Goal: Task Accomplishment & Management: Complete application form

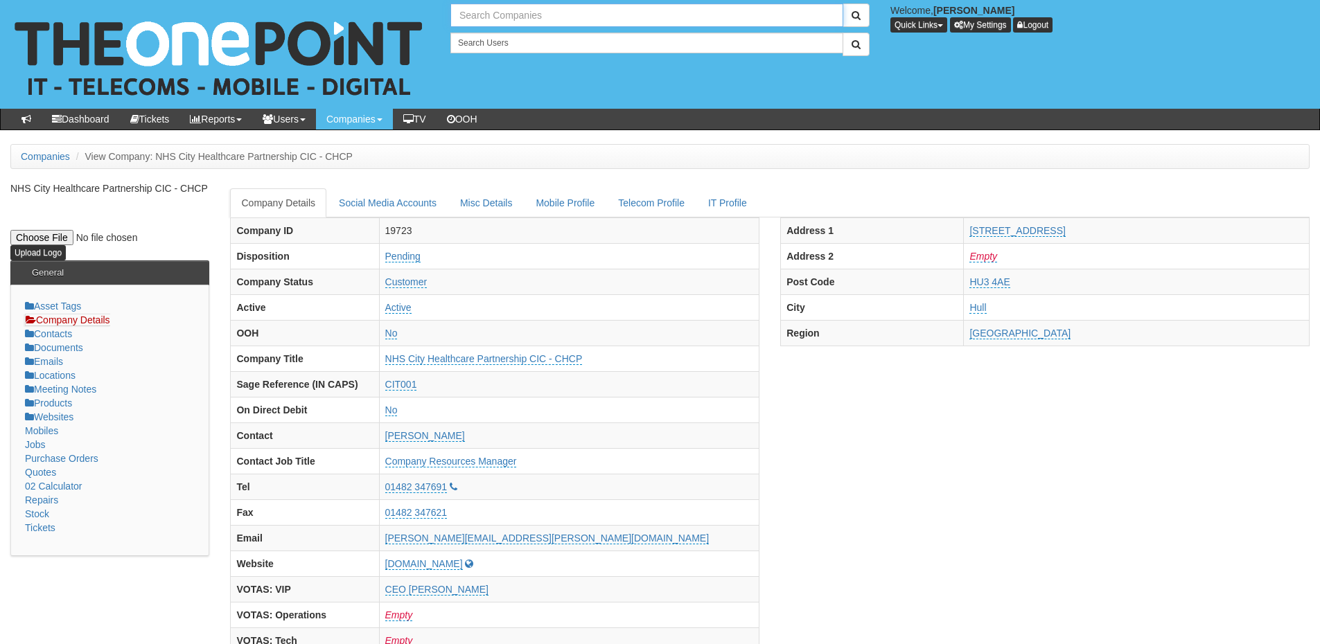
click at [495, 10] on input "text" at bounding box center [646, 15] width 393 height 24
click at [506, 37] on link "Volumec Ltd" at bounding box center [647, 38] width 390 height 20
type input "Volumec Ltd"
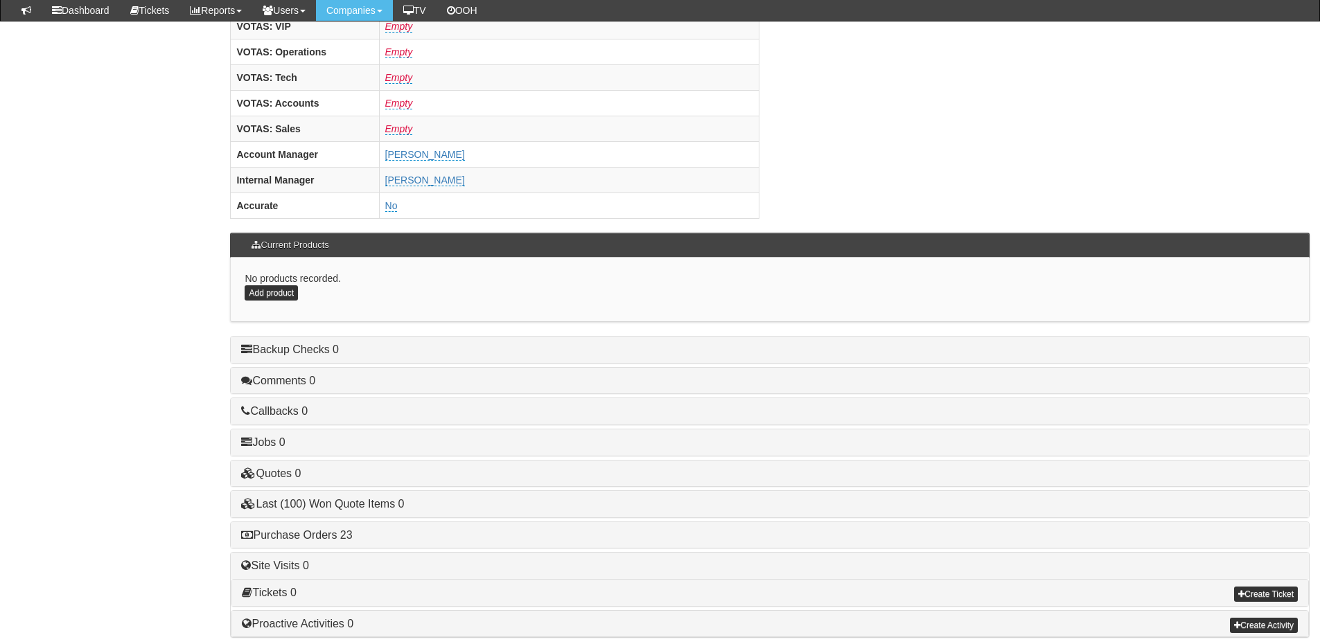
scroll to position [577, 0]
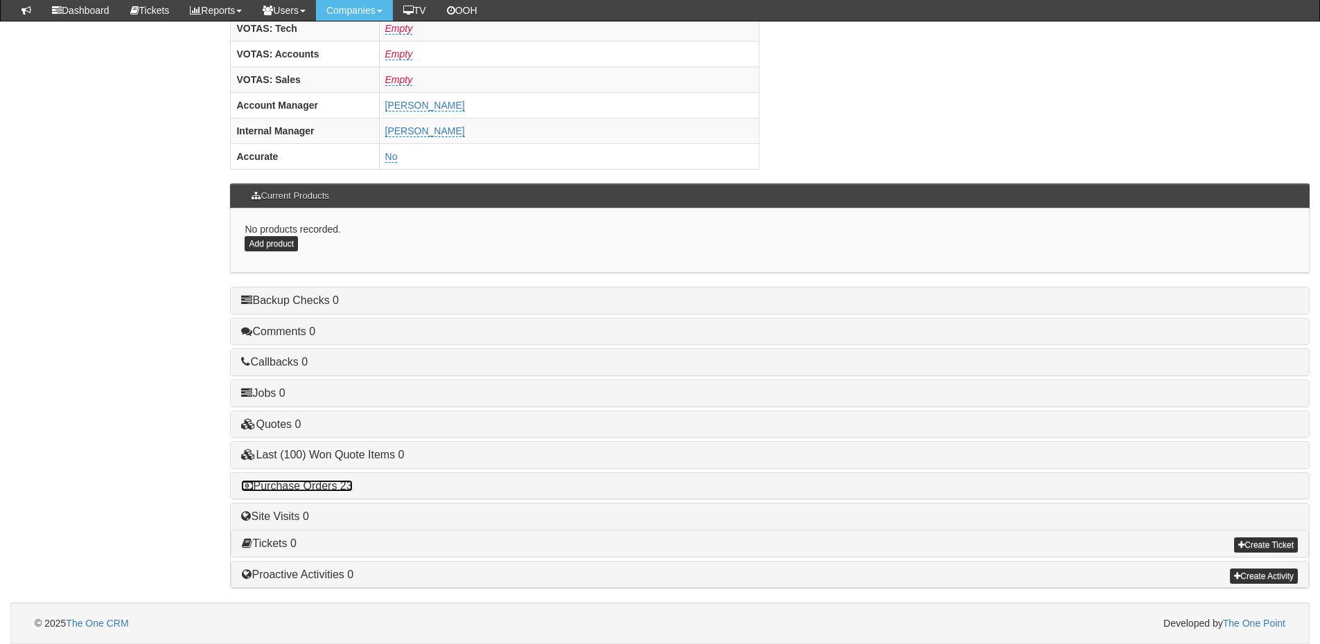
click at [319, 485] on link "Purchase Orders 23" at bounding box center [296, 486] width 111 height 12
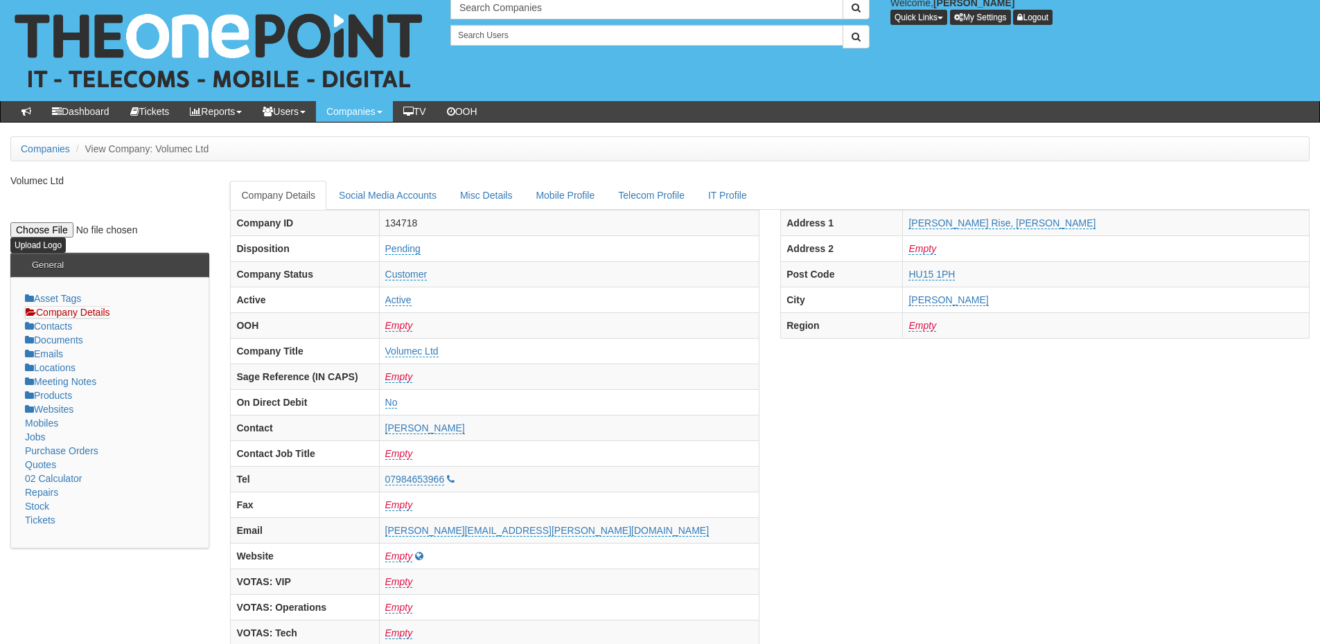
scroll to position [0, 0]
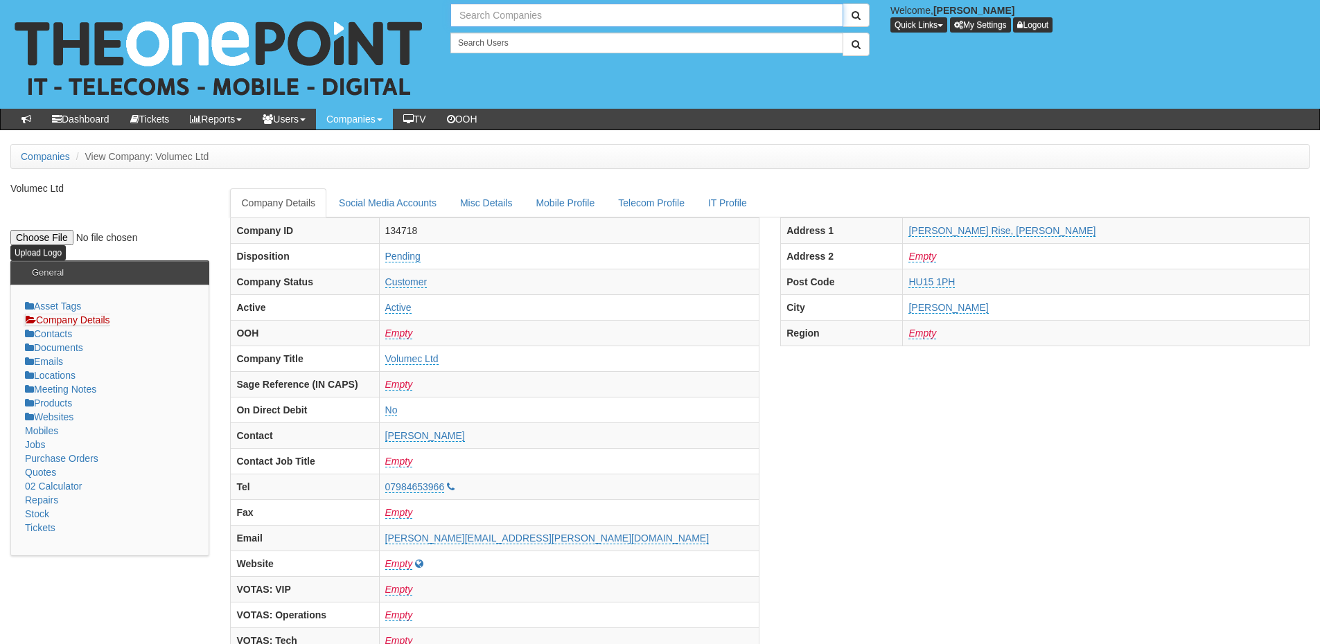
click at [504, 20] on input "text" at bounding box center [646, 15] width 393 height 24
click at [561, 34] on link "Designs Signage Solutions Limited" at bounding box center [647, 38] width 390 height 20
type input "Designs Signage Solutions Limited"
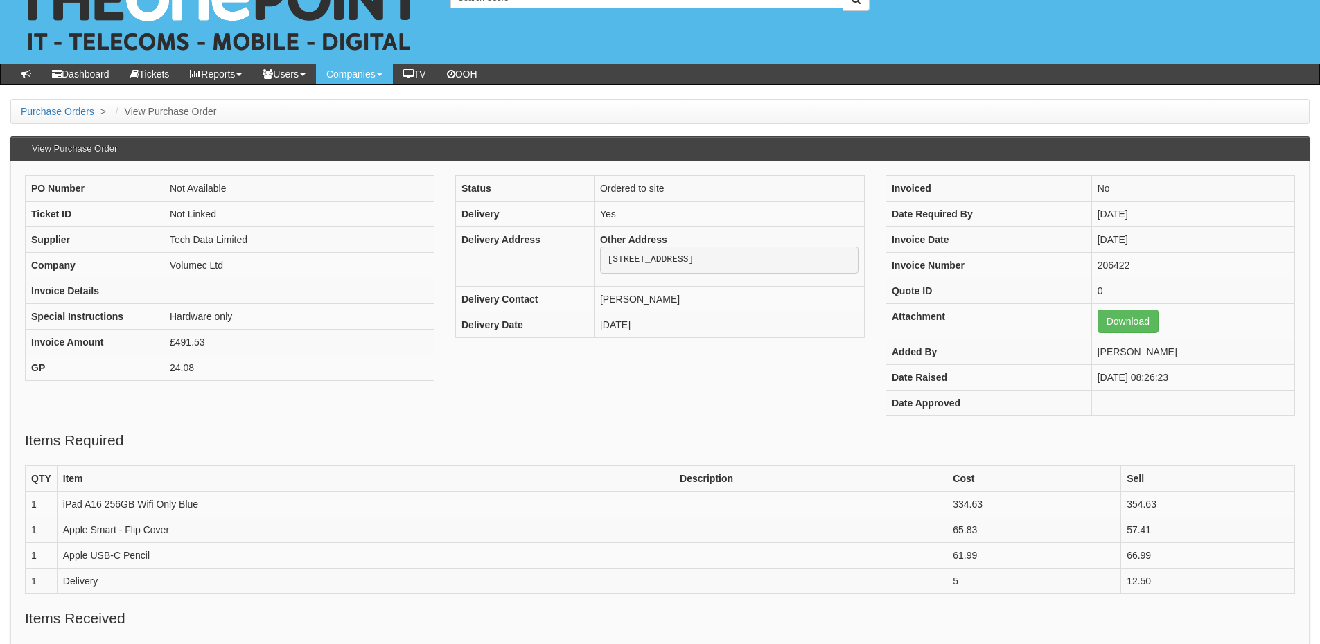
scroll to position [69, 0]
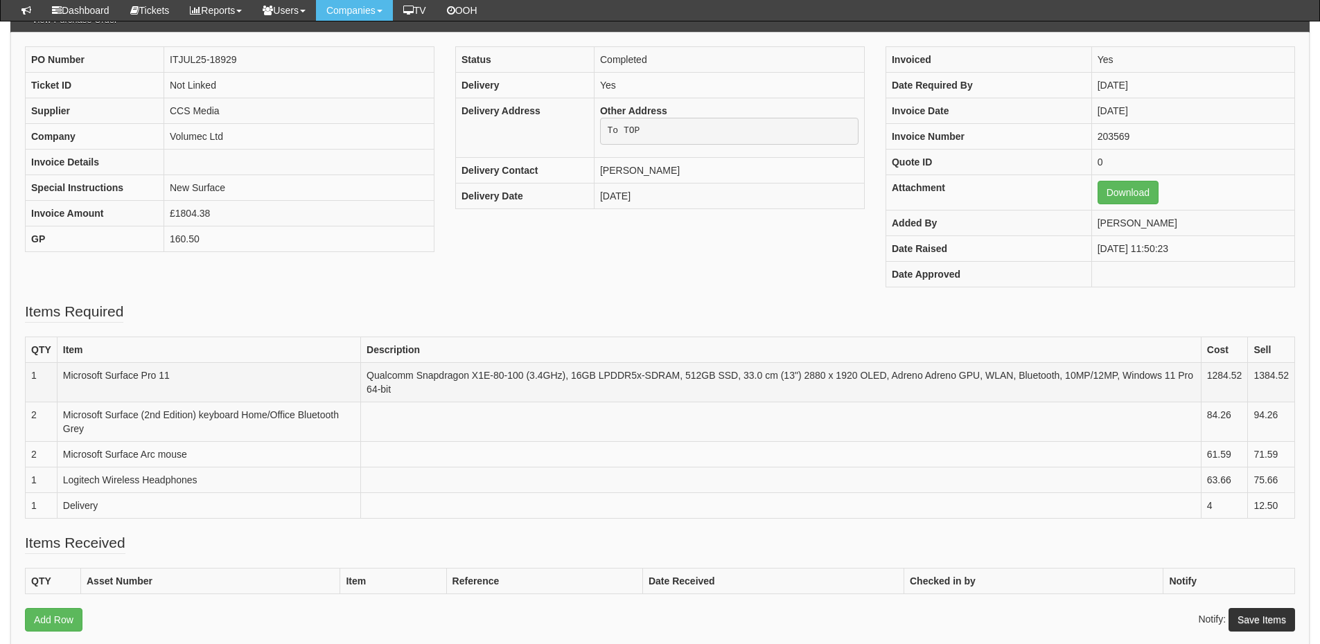
scroll to position [138, 0]
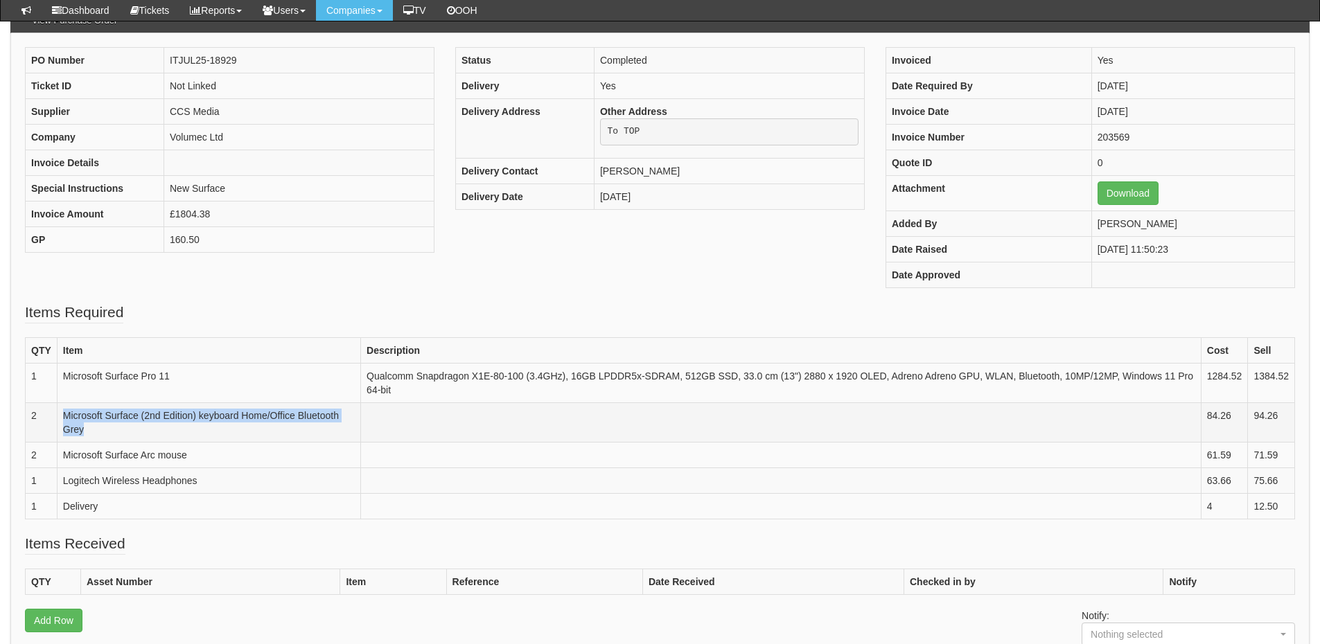
drag, startPoint x: 63, startPoint y: 414, endPoint x: 106, endPoint y: 430, distance: 45.8
click at [106, 430] on td "Microsoft Surface (2nd Edition) keyboard Home/Office Bluetooth Grey" at bounding box center [208, 421] width 303 height 39
copy td "Microsoft Surface (2nd Edition) keyboard Home/Office Bluetooth Grey"
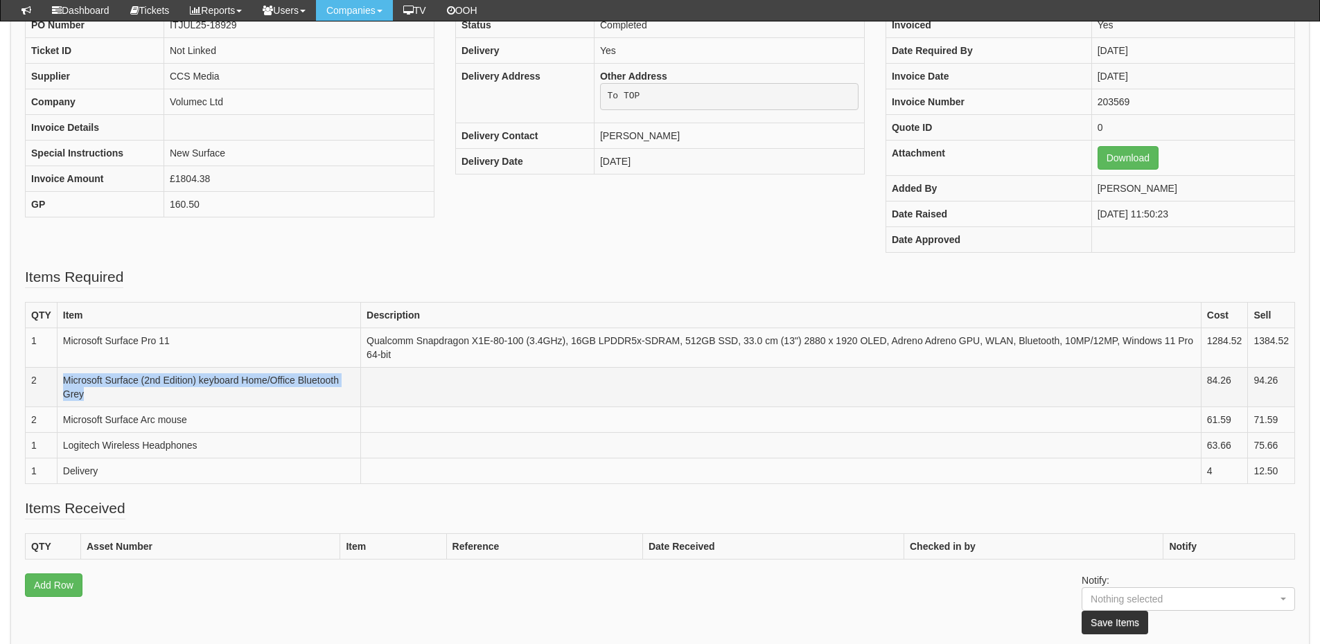
scroll to position [207, 0]
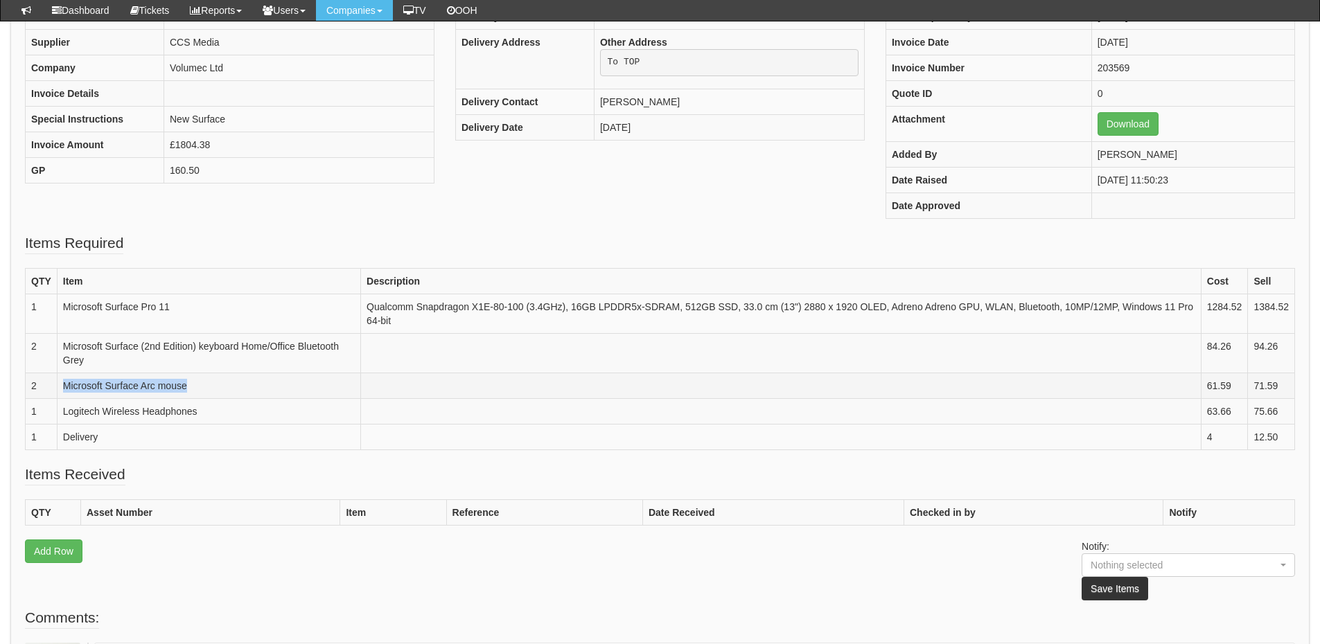
drag, startPoint x: 196, startPoint y: 383, endPoint x: 58, endPoint y: 383, distance: 137.8
click at [58, 383] on td "Microsoft Surface Arc mouse" at bounding box center [208, 386] width 303 height 26
copy td "Microsoft Surface Arc mouse"
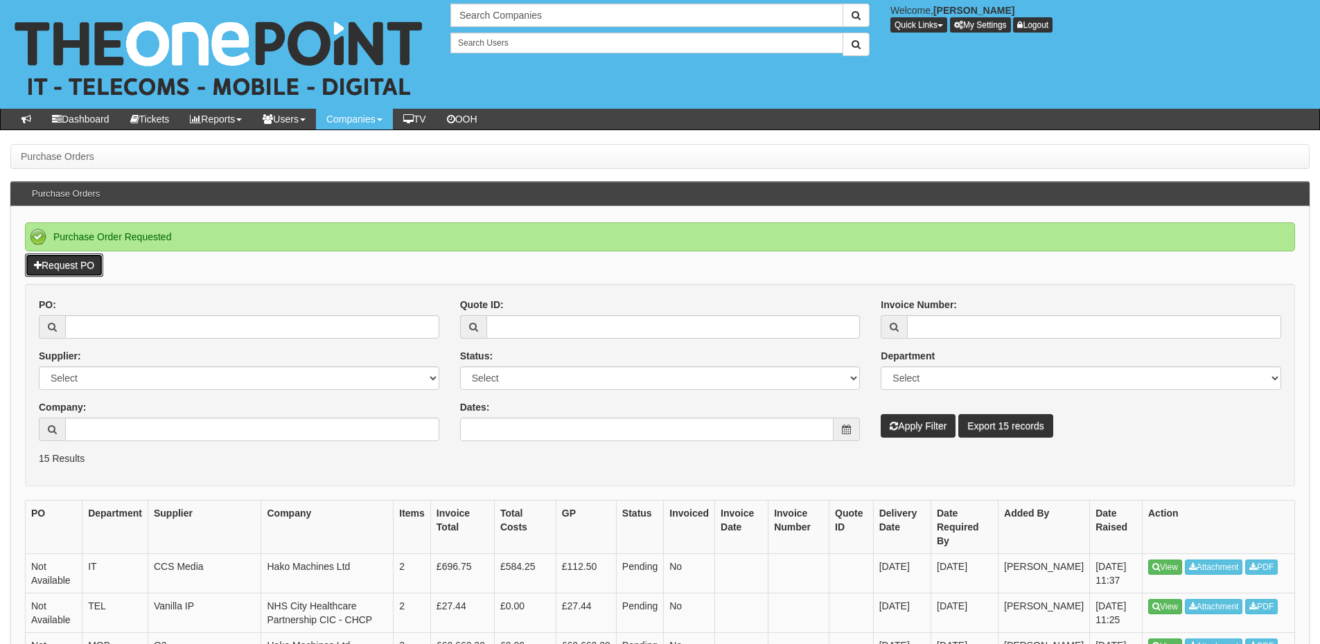
click at [53, 265] on link "Request PO" at bounding box center [64, 266] width 78 height 24
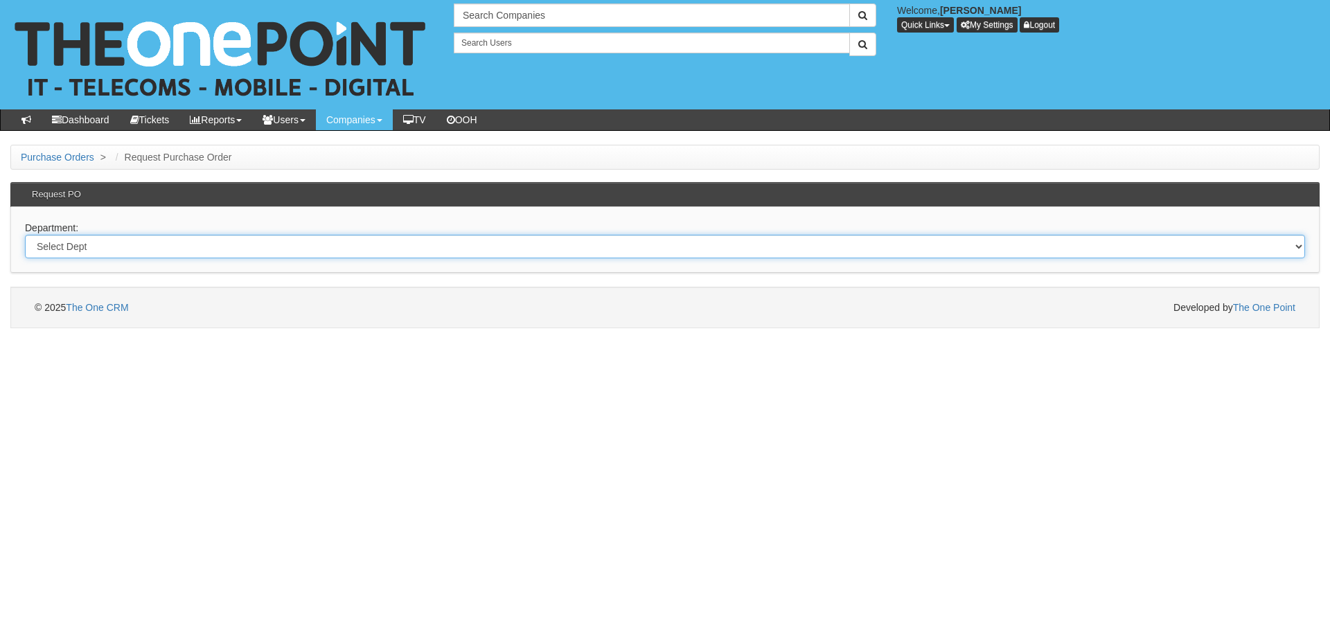
click at [353, 247] on select "Select Dept Digital Internal IT Mobiles Marketing Telecoms" at bounding box center [665, 247] width 1280 height 24
select select "?pipeID=&dept=IT"
click at [25, 235] on select "Select Dept Digital Internal IT Mobiles Marketing Telecoms" at bounding box center [665, 247] width 1280 height 24
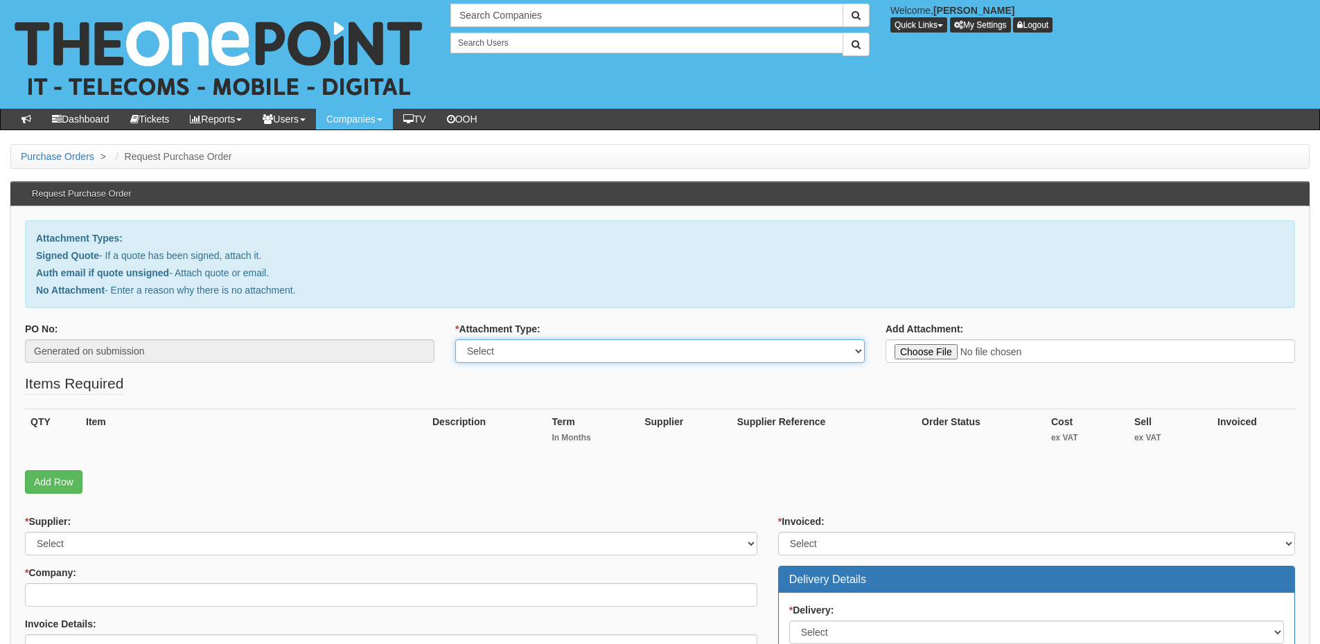
click at [541, 356] on select "Select Signed Quote Auth email with quote if unsigned No Attachment" at bounding box center [659, 351] width 409 height 24
select select "Auth email if quote unsigned"
click at [455, 339] on select "Select Signed Quote Auth email with quote if unsigned No Attachment" at bounding box center [659, 351] width 409 height 24
type input "C:\fakepath\RE_ Access Points - 49 Piccadilly.msg"
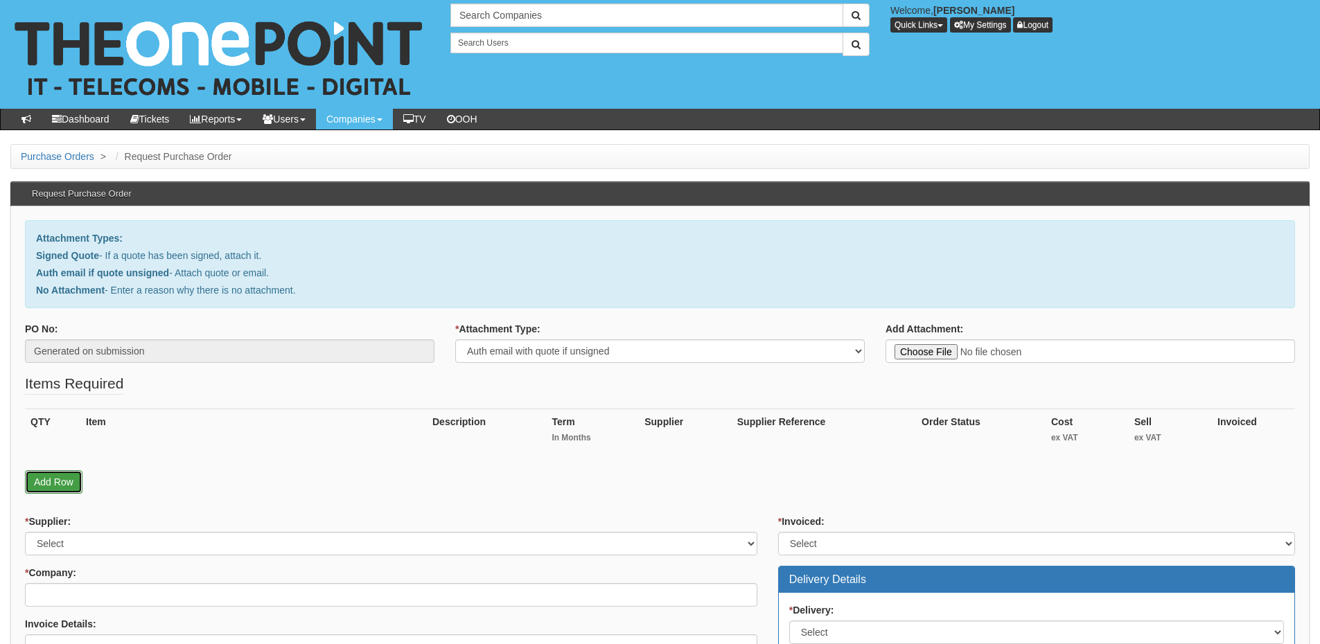
click at [71, 477] on link "Add Row" at bounding box center [53, 482] width 57 height 24
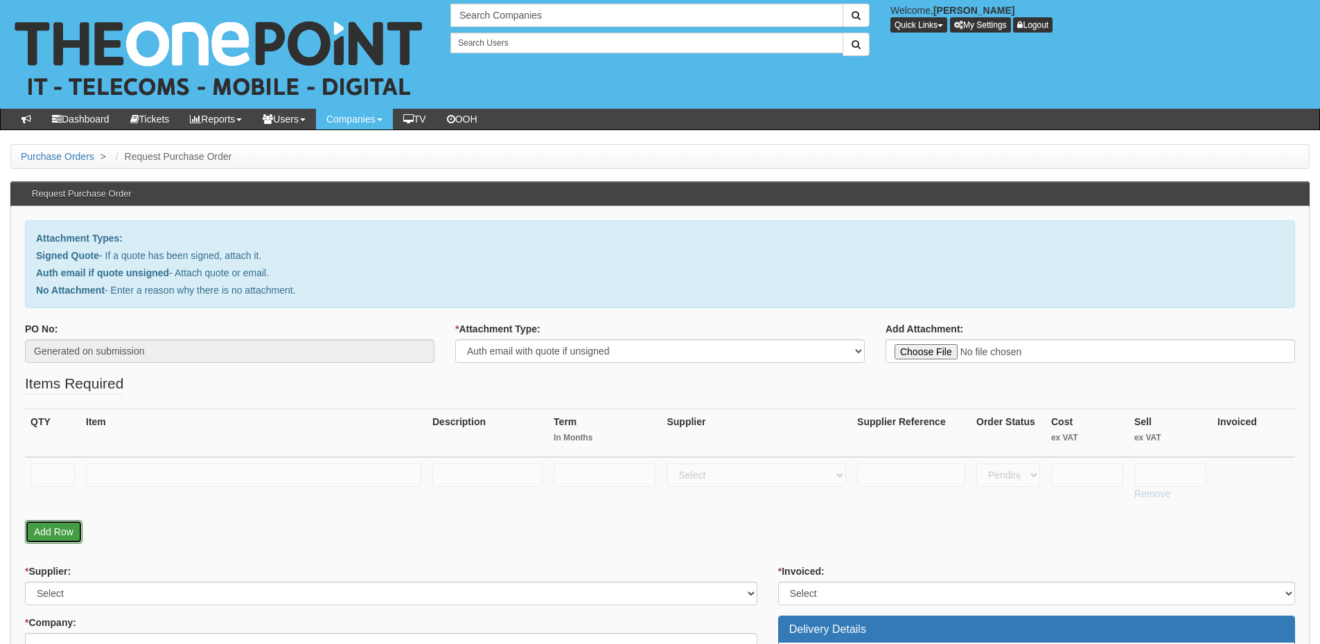
click at [61, 527] on link "Add Row" at bounding box center [53, 532] width 57 height 24
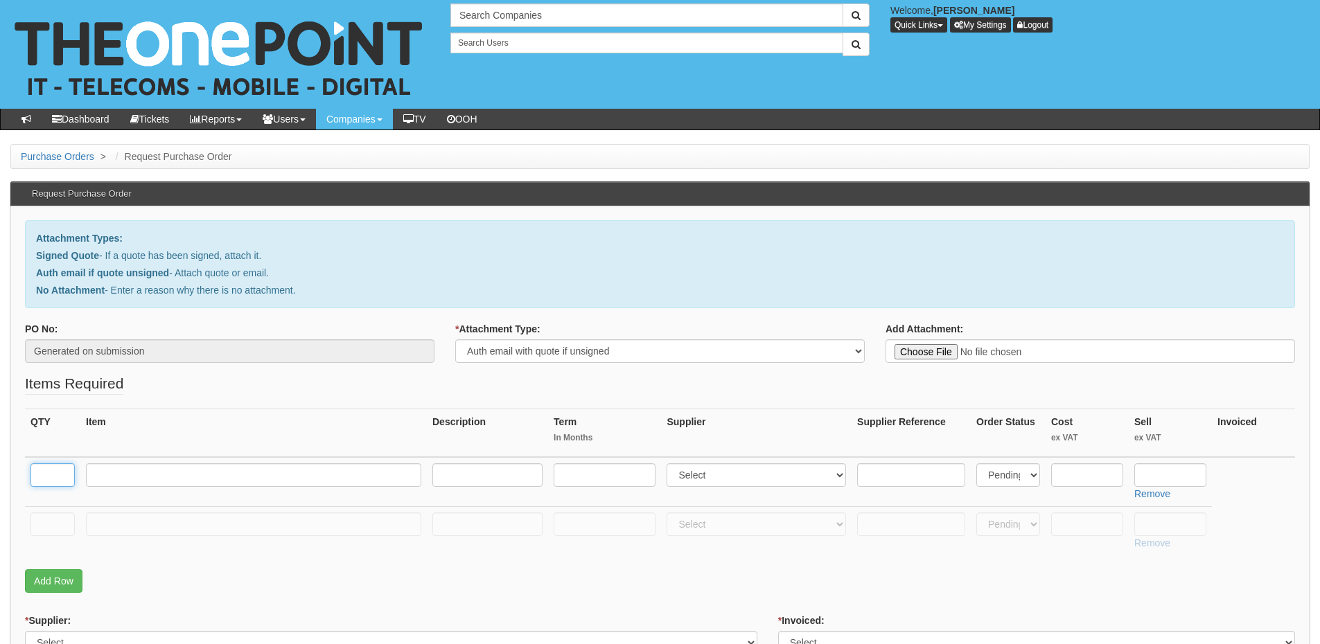
click at [55, 474] on input "text" at bounding box center [52, 475] width 44 height 24
type input "2"
click at [42, 522] on input "text" at bounding box center [52, 525] width 44 height 24
type input "1"
click at [110, 522] on input "text" at bounding box center [253, 525] width 335 height 24
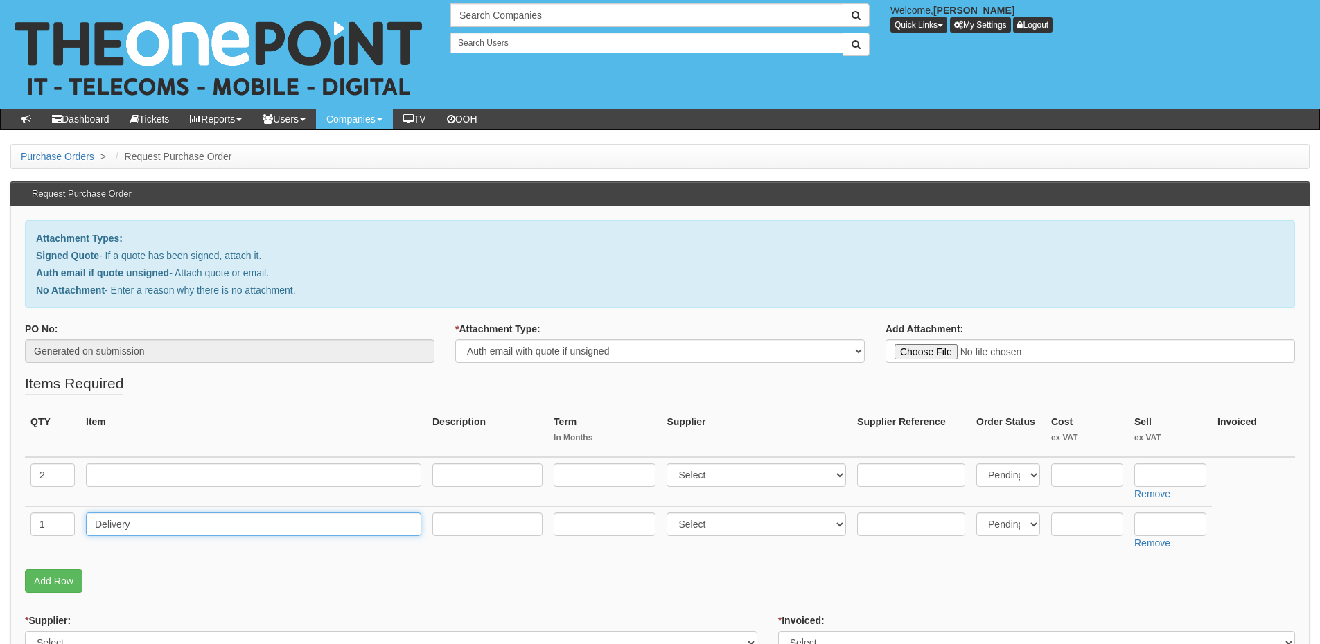
type input "Delivery"
click at [1164, 520] on input "text" at bounding box center [1170, 525] width 72 height 24
type input "12.50"
click at [1173, 477] on input "text" at bounding box center [1170, 475] width 72 height 24
type input "180.10"
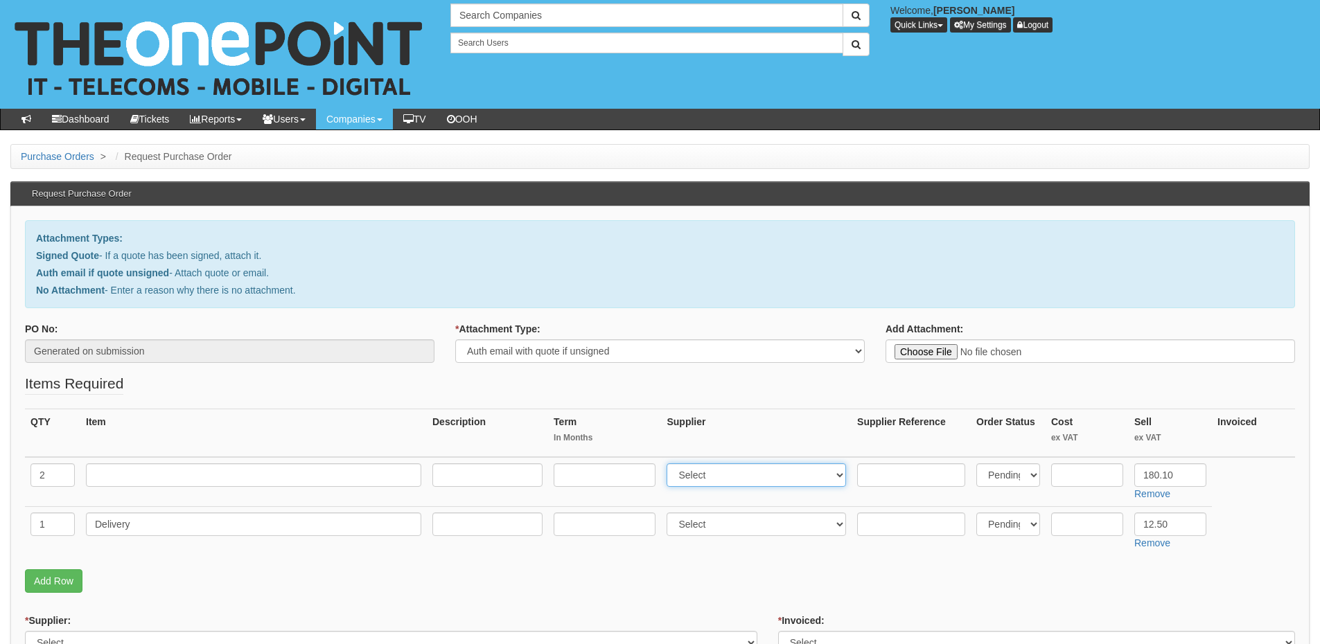
click at [713, 477] on select "Select 123 REG.co.uk 1Password 3 4Gon AA Jones Electric Ltd Abzorb Access Group…" at bounding box center [755, 475] width 179 height 24
select select "247"
click at [670, 463] on select "Select 123 REG.co.uk 1Password 3 4Gon AA Jones Electric Ltd Abzorb Access Group…" at bounding box center [755, 475] width 179 height 24
click at [1077, 472] on input "text" at bounding box center [1087, 475] width 72 height 24
type input "140"
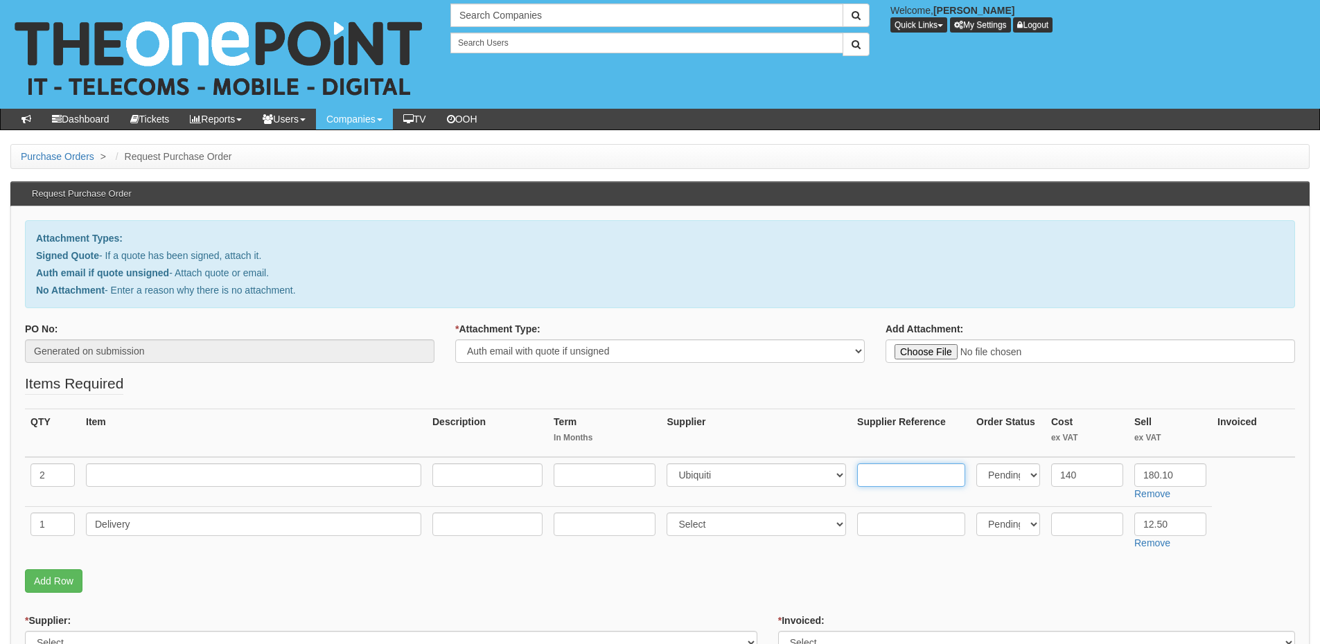
click at [898, 474] on input "text" at bounding box center [911, 475] width 108 height 24
paste input "U7-Pro"
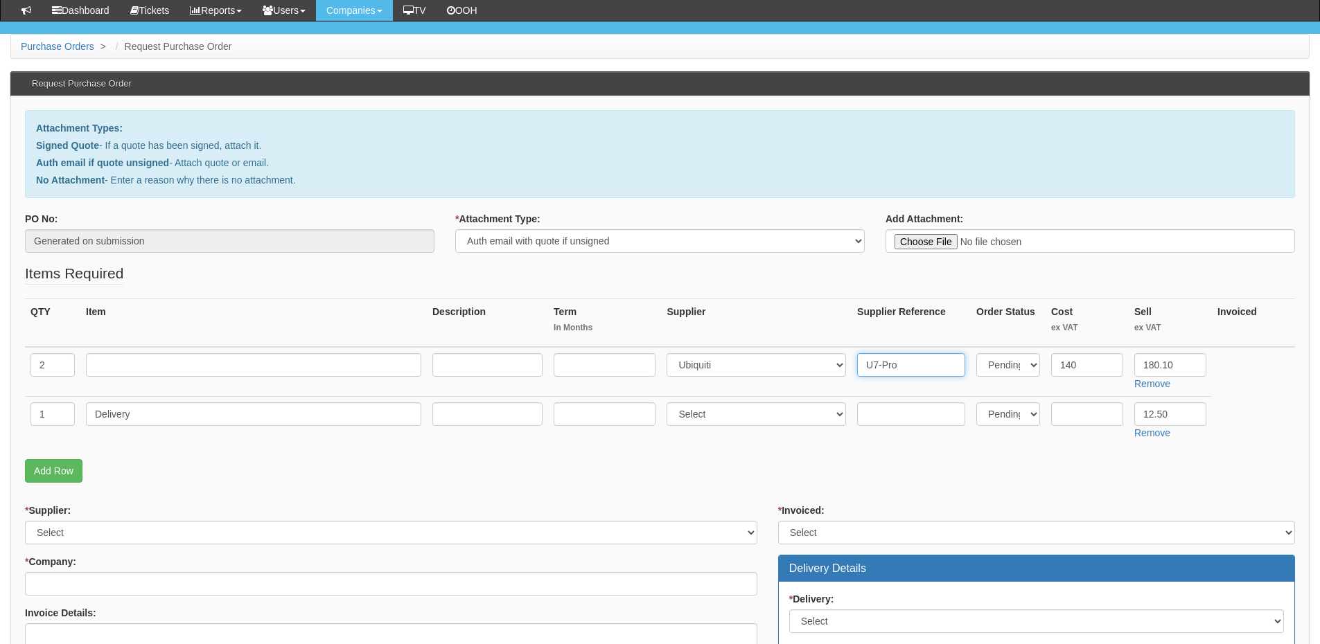
scroll to position [208, 0]
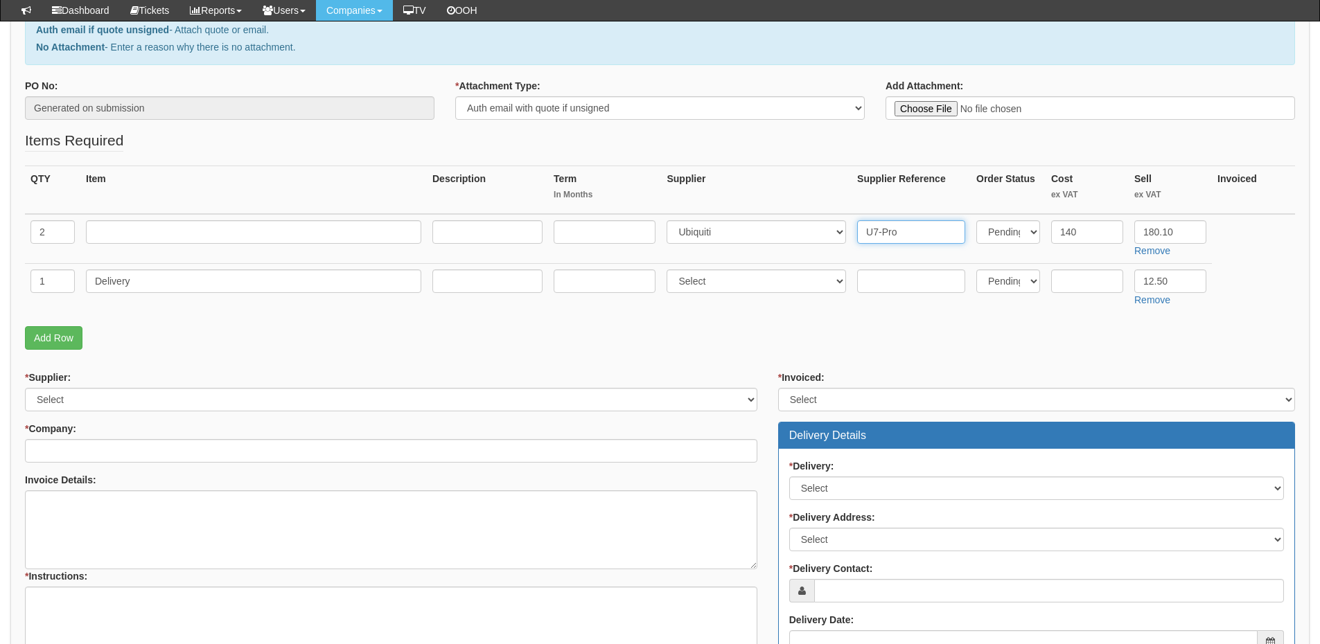
type input "U7-Pro"
click at [128, 235] on input "text" at bounding box center [253, 232] width 335 height 24
type input "U7 Pro"
click at [89, 396] on select "Select 123 REG.co.uk 1Password 3 4Gon AA Jones Electric Ltd Abzorb Access Group…" at bounding box center [391, 400] width 732 height 24
select select "247"
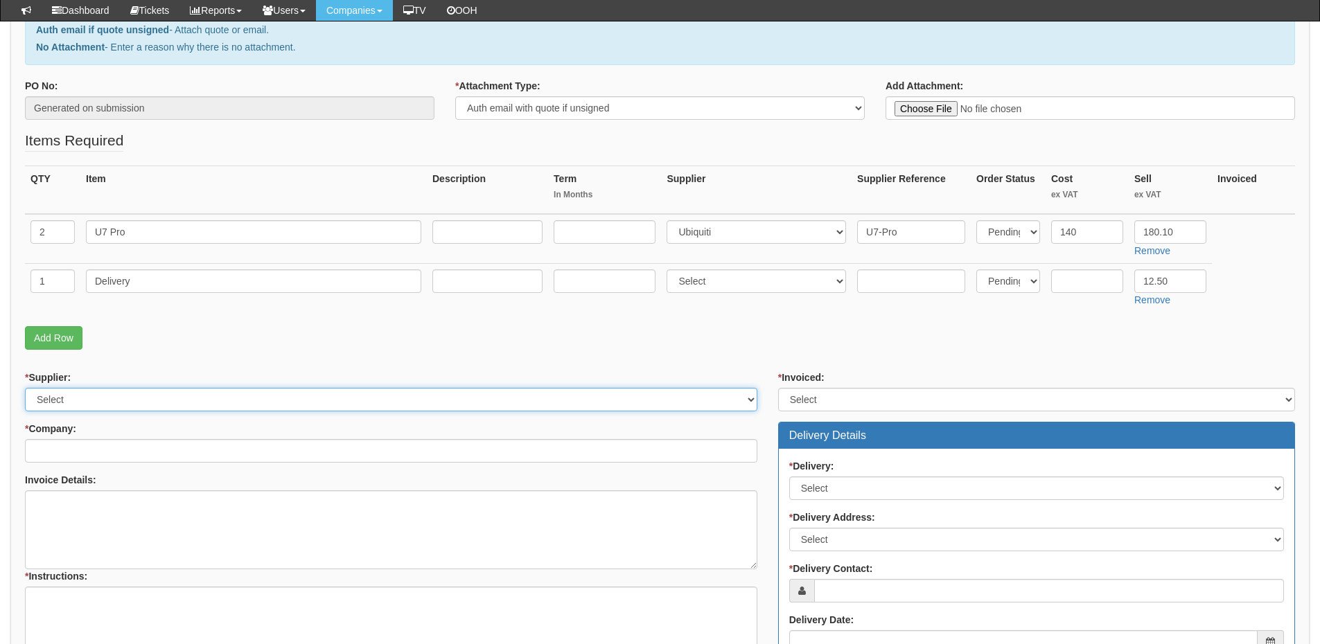
click at [25, 388] on select "Select 123 REG.co.uk 1Password 3 4Gon AA Jones Electric Ltd Abzorb Access Group…" at bounding box center [391, 400] width 732 height 24
click at [102, 450] on input "* Company:" at bounding box center [391, 451] width 732 height 24
click at [120, 452] on input "senec" at bounding box center [391, 451] width 732 height 24
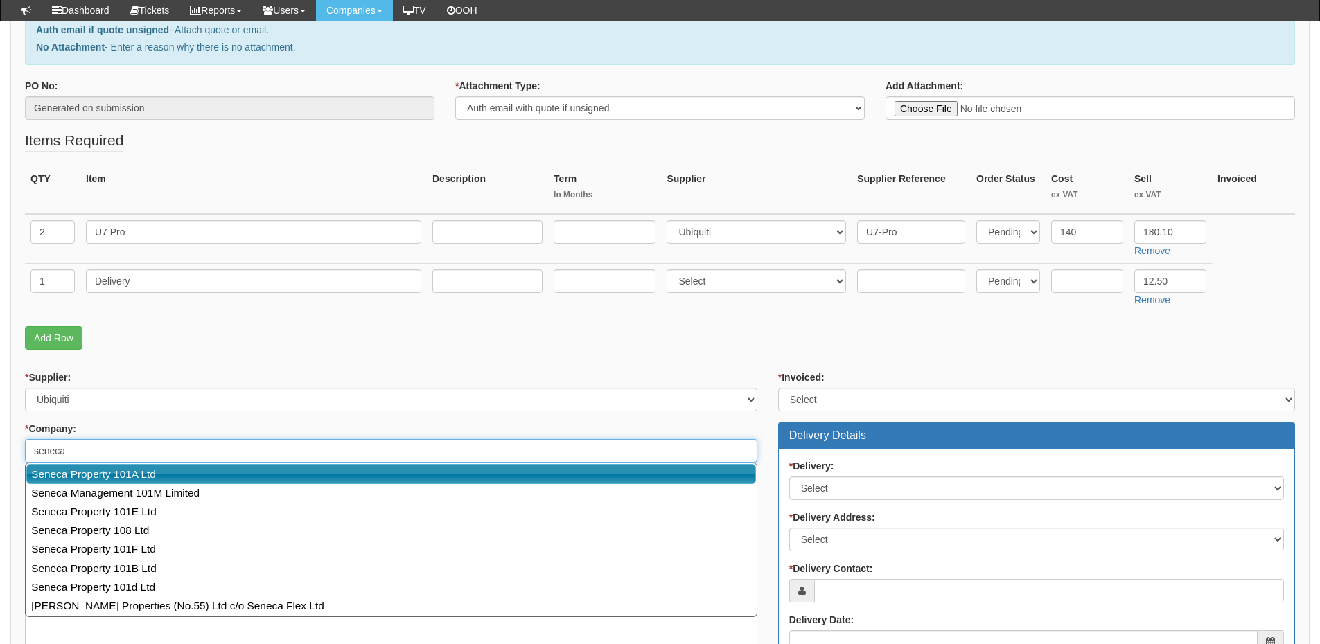
click at [107, 477] on link "Seneca Property 101A Ltd" at bounding box center [390, 474] width 729 height 20
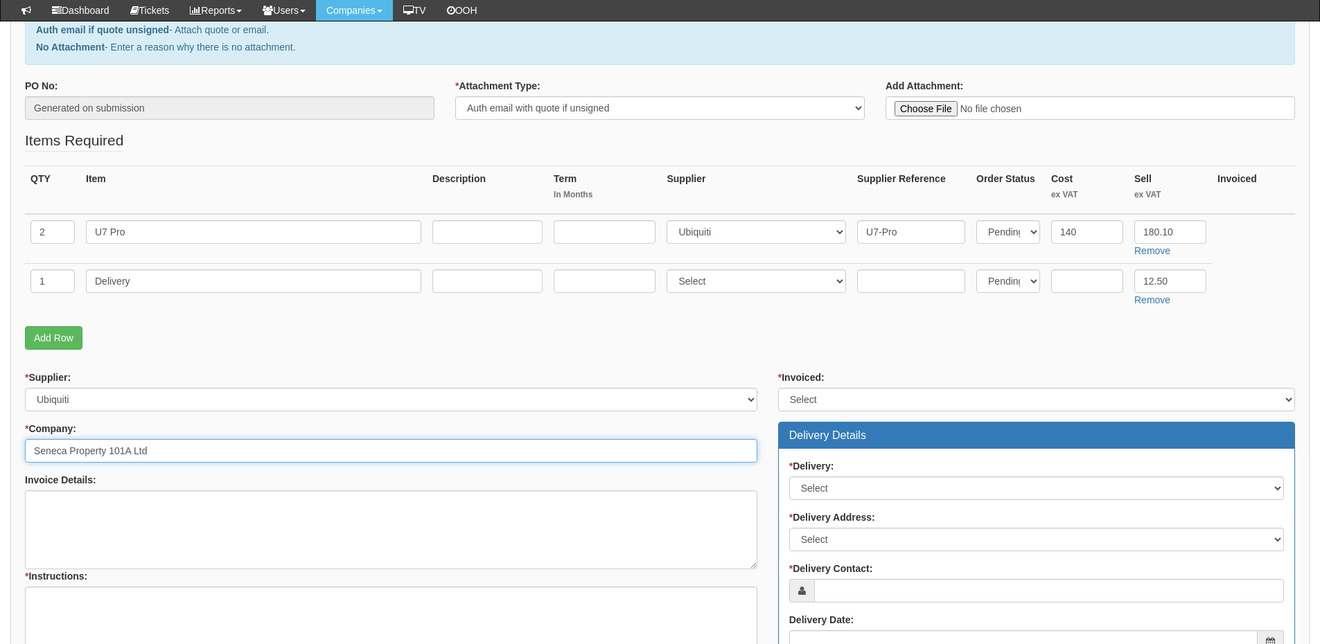
type input "Seneca Property 101A Ltd"
click at [87, 601] on textarea "* Instructions:" at bounding box center [391, 626] width 732 height 79
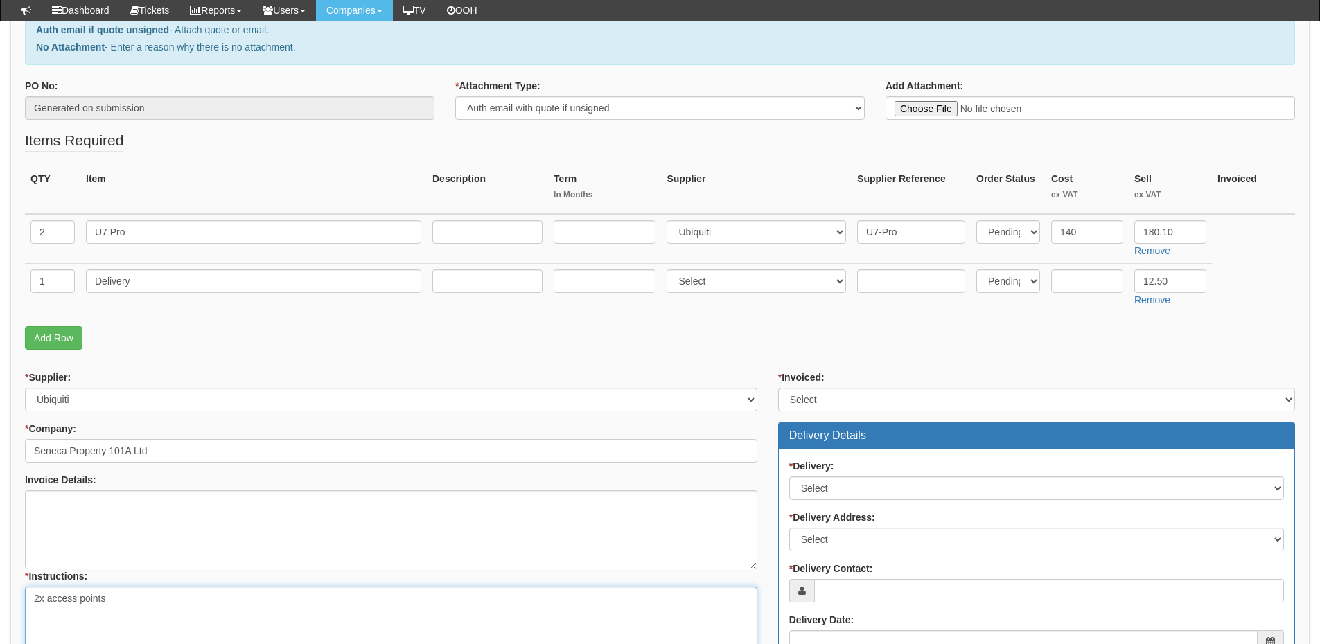
type textarea "2x access points"
click at [179, 223] on input "U7 Pro" at bounding box center [253, 232] width 335 height 24
paste input "3rd Floor Clients - 49 Piccadilly"
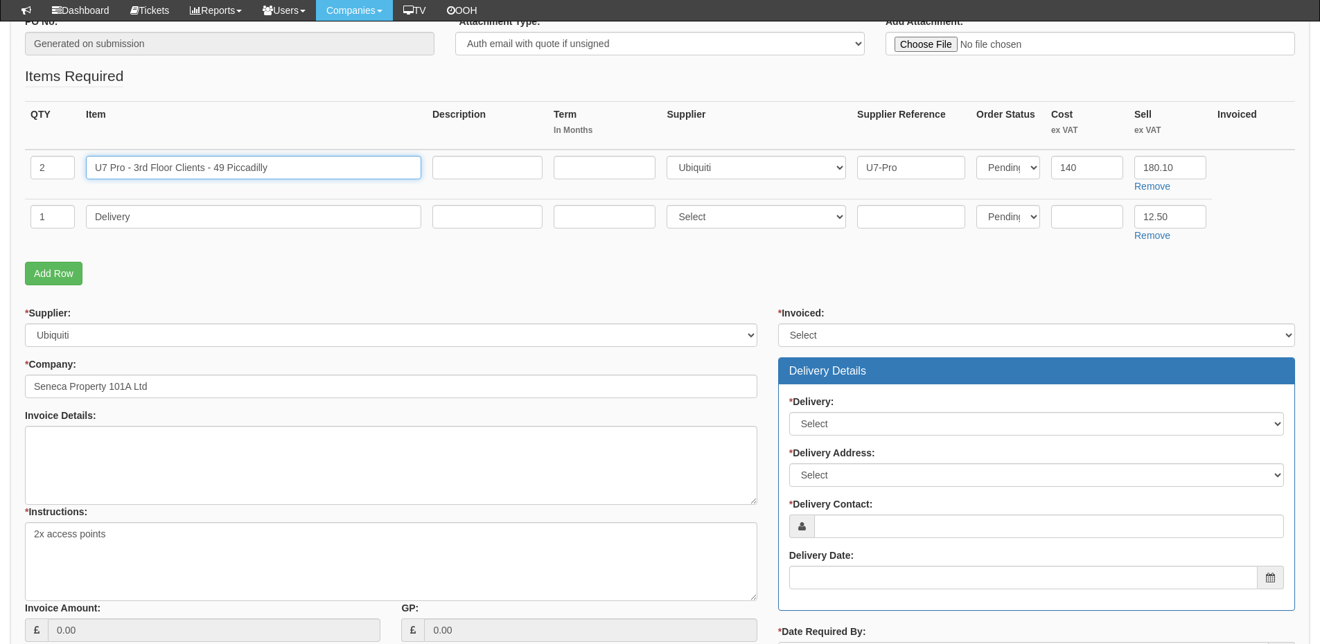
scroll to position [346, 0]
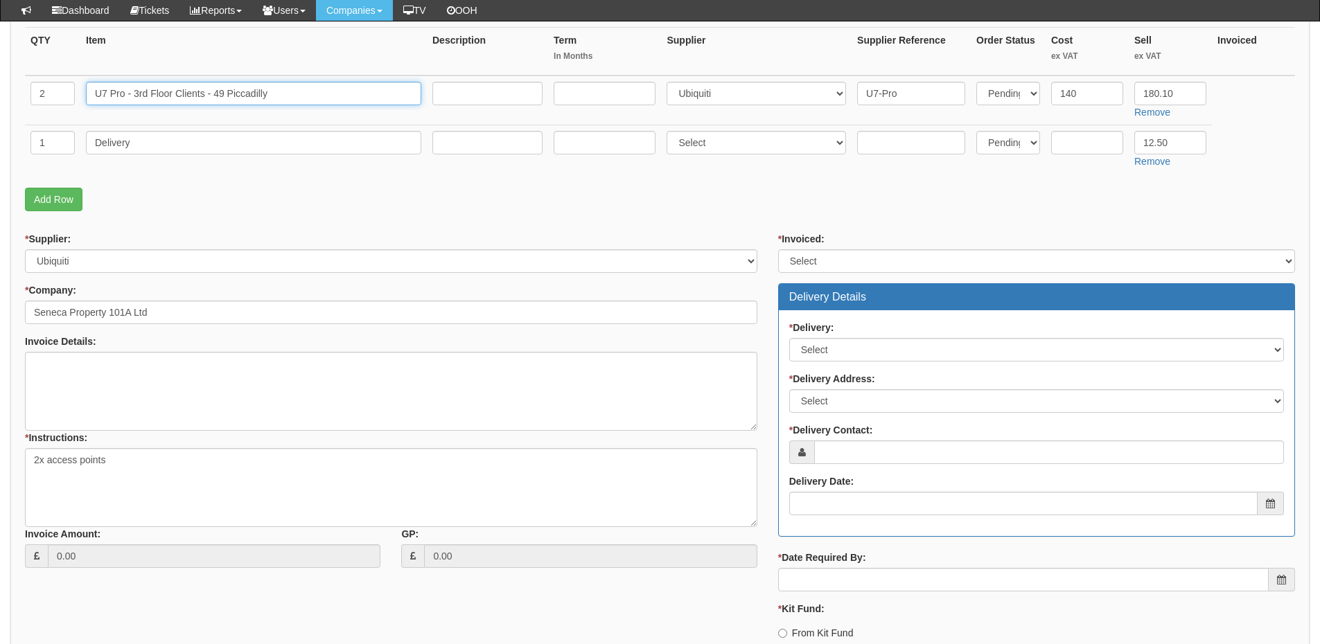
type input "U7 Pro - 3rd Floor Clients - 49 Piccadilly"
click at [845, 265] on select "Select Yes No N/A STB (part of order)" at bounding box center [1036, 261] width 517 height 24
select select "2"
click at [778, 249] on select "Select Yes No N/A STB (part of order)" at bounding box center [1036, 261] width 517 height 24
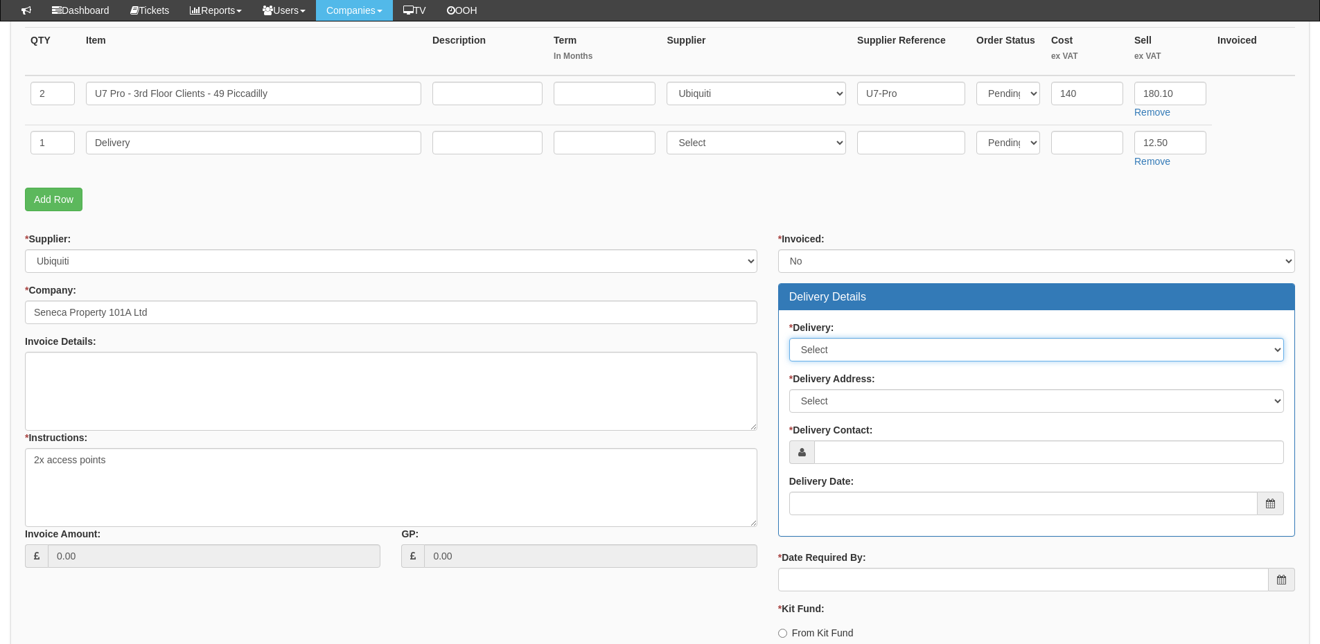
drag, startPoint x: 844, startPoint y: 351, endPoint x: 842, endPoint y: 360, distance: 9.1
click at [844, 351] on select "Select No Not Applicable Yes" at bounding box center [1036, 350] width 495 height 24
select select "1"
click at [789, 338] on select "Select No Not Applicable Yes" at bounding box center [1036, 350] width 495 height 24
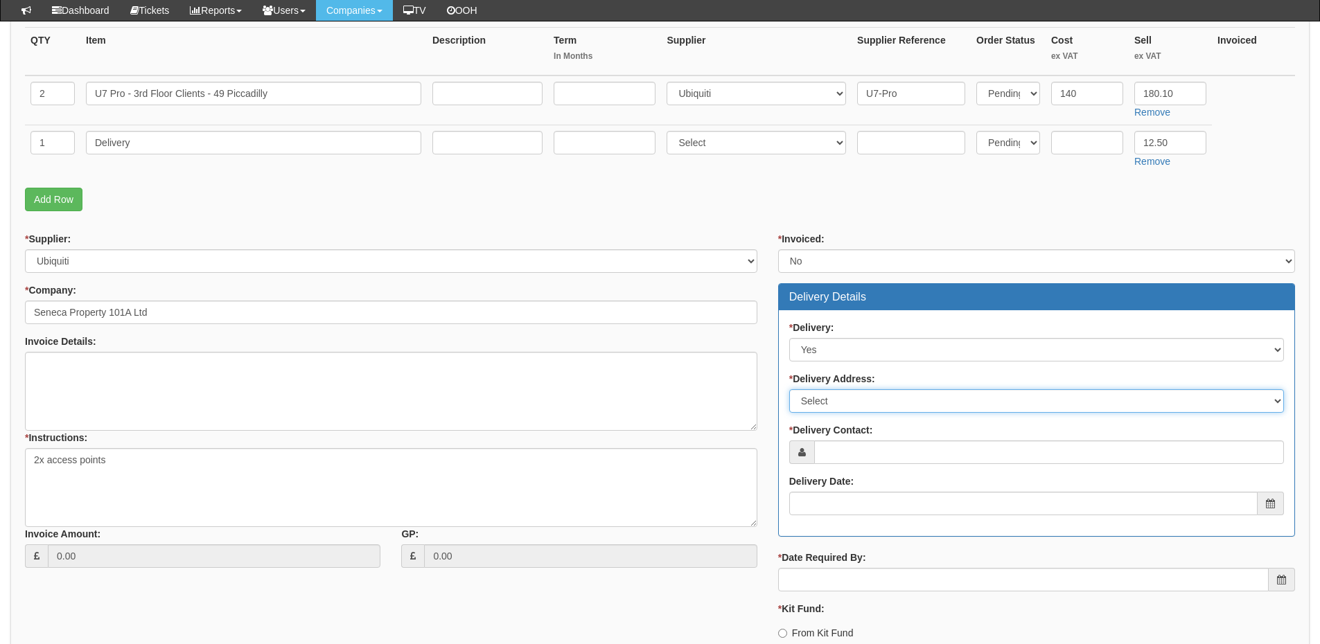
drag, startPoint x: 831, startPoint y: 399, endPoint x: 829, endPoint y: 411, distance: 11.9
click at [831, 399] on select "Select Not Applicable Main Address - WA12 0JQ Other" at bounding box center [1036, 401] width 495 height 24
select select "other"
click at [789, 389] on select "Select Not Applicable Main Address - WA12 0JQ Other" at bounding box center [1036, 401] width 495 height 24
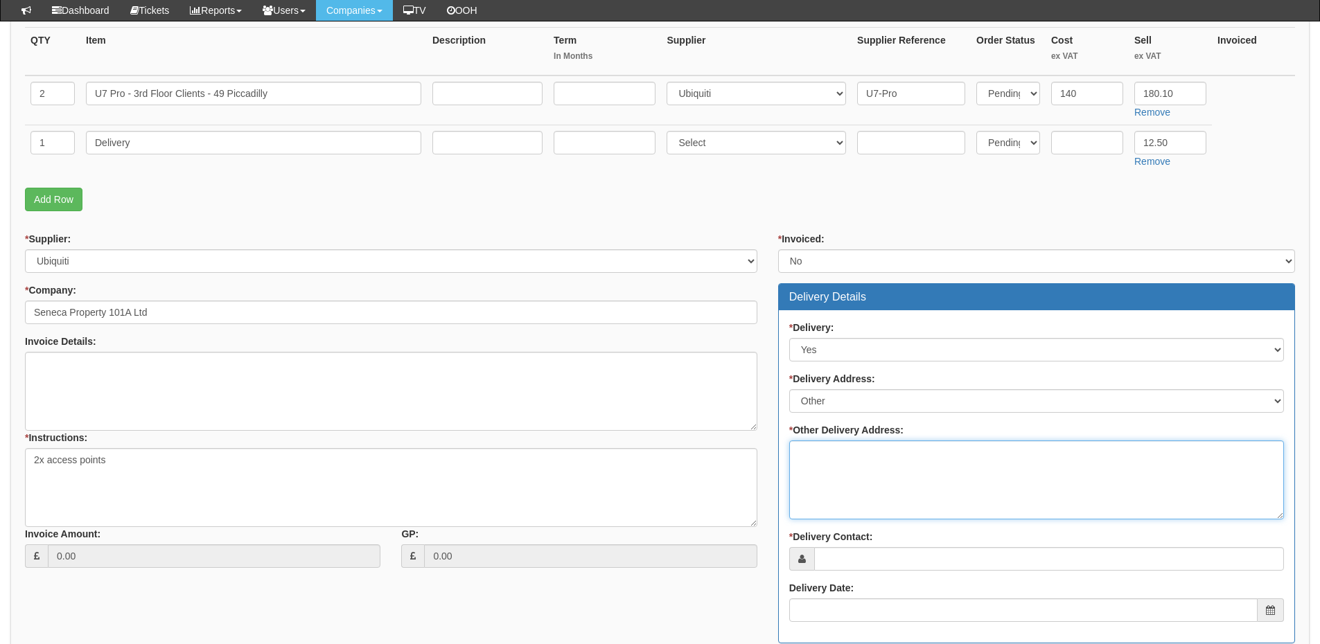
click at [826, 468] on textarea "* Other Delivery Address:" at bounding box center [1036, 480] width 495 height 79
click at [835, 450] on textarea "To TOP fr set up" at bounding box center [1036, 480] width 495 height 79
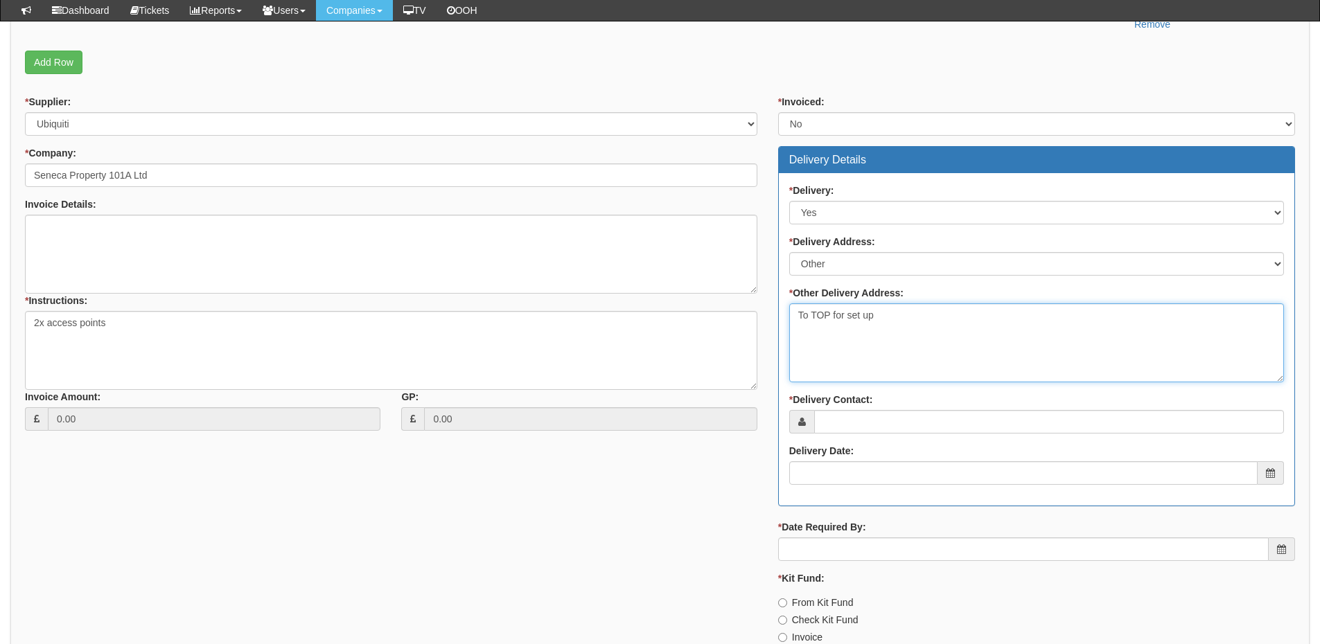
scroll to position [485, 0]
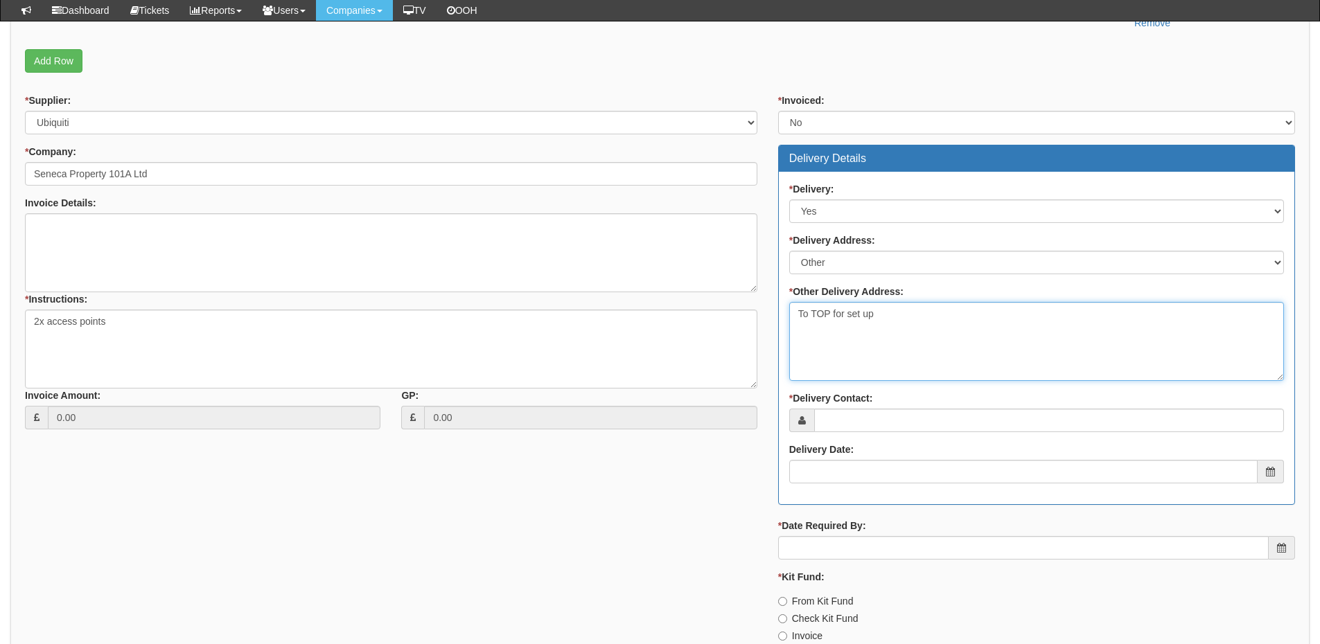
type textarea "To TOP for set up"
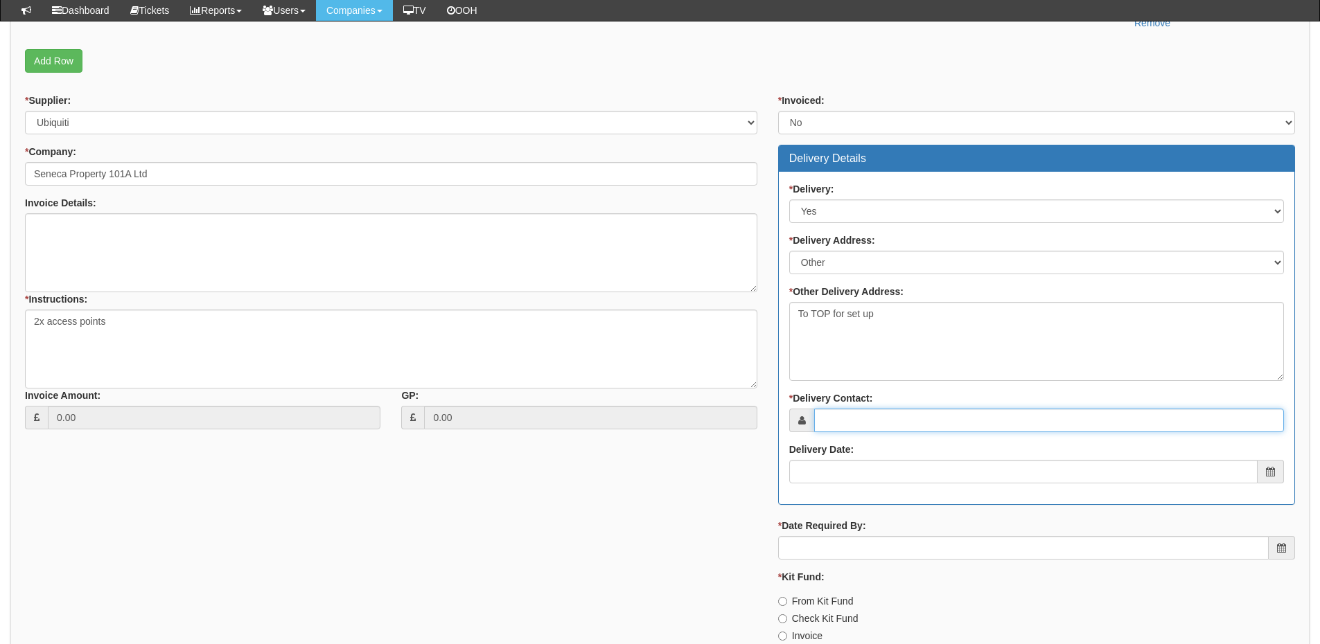
click at [844, 423] on input "* Delivery Contact:" at bounding box center [1049, 421] width 470 height 24
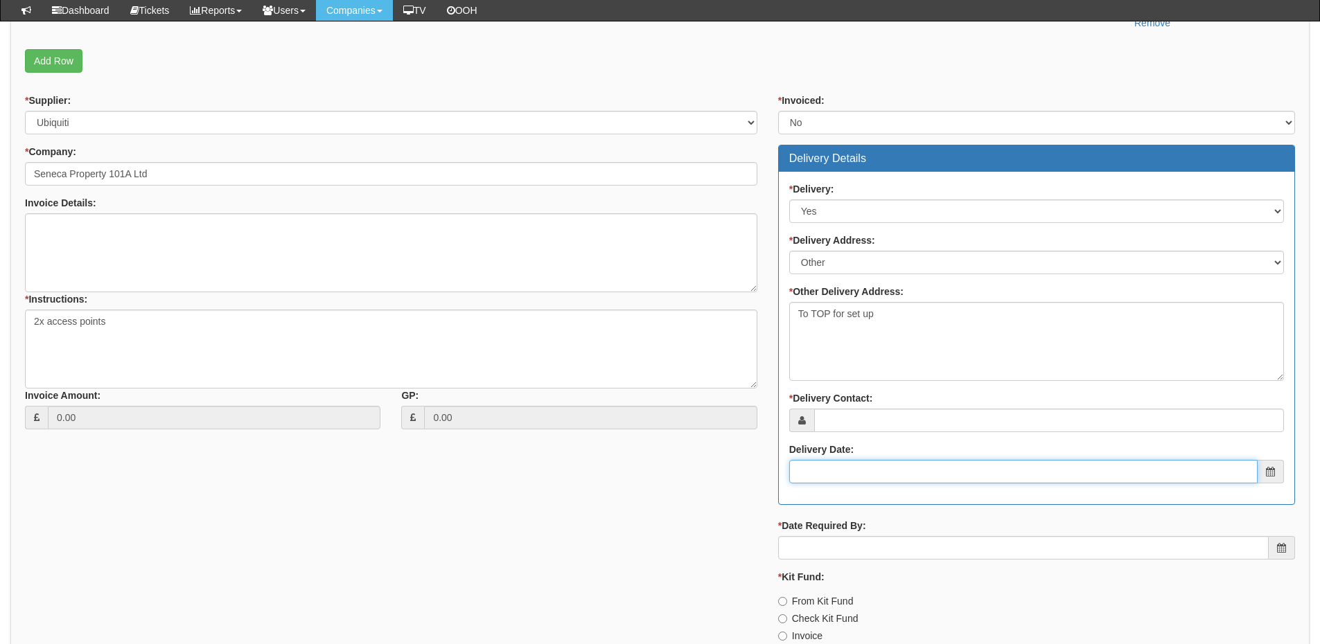
click at [843, 478] on input "Delivery Date:" at bounding box center [1023, 472] width 468 height 24
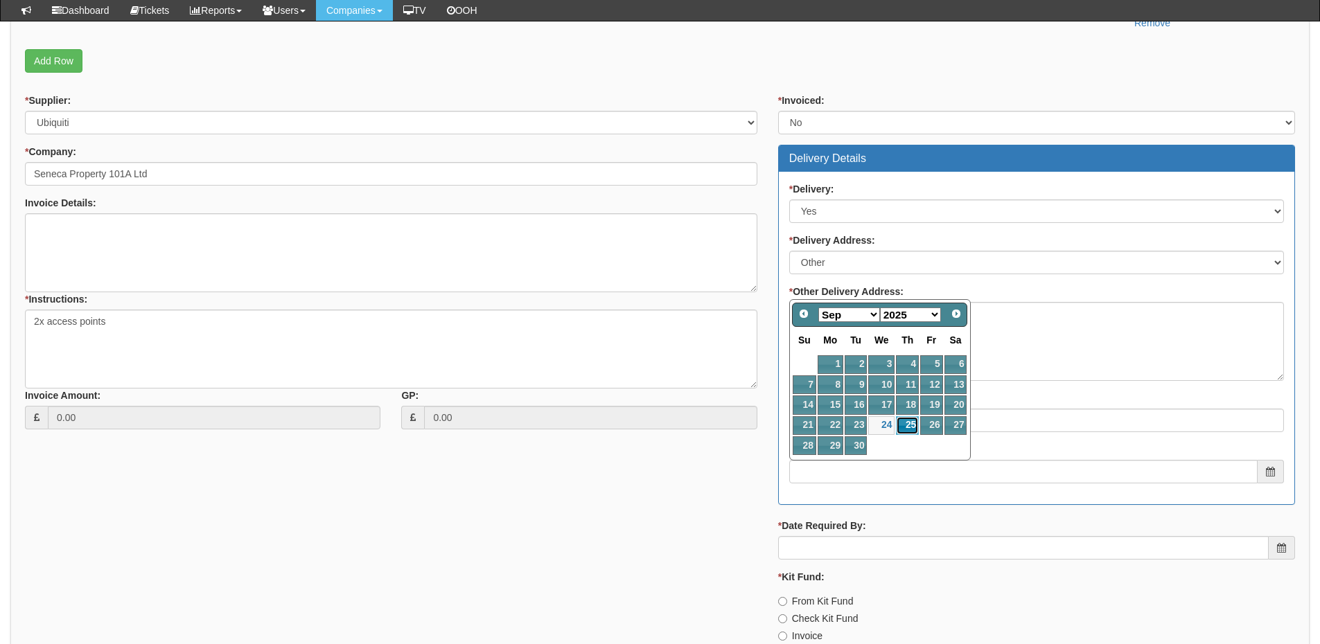
drag, startPoint x: 907, startPoint y: 424, endPoint x: 907, endPoint y: 432, distance: 8.3
click at [907, 424] on link "25" at bounding box center [907, 425] width 23 height 19
type input "2025-09-25"
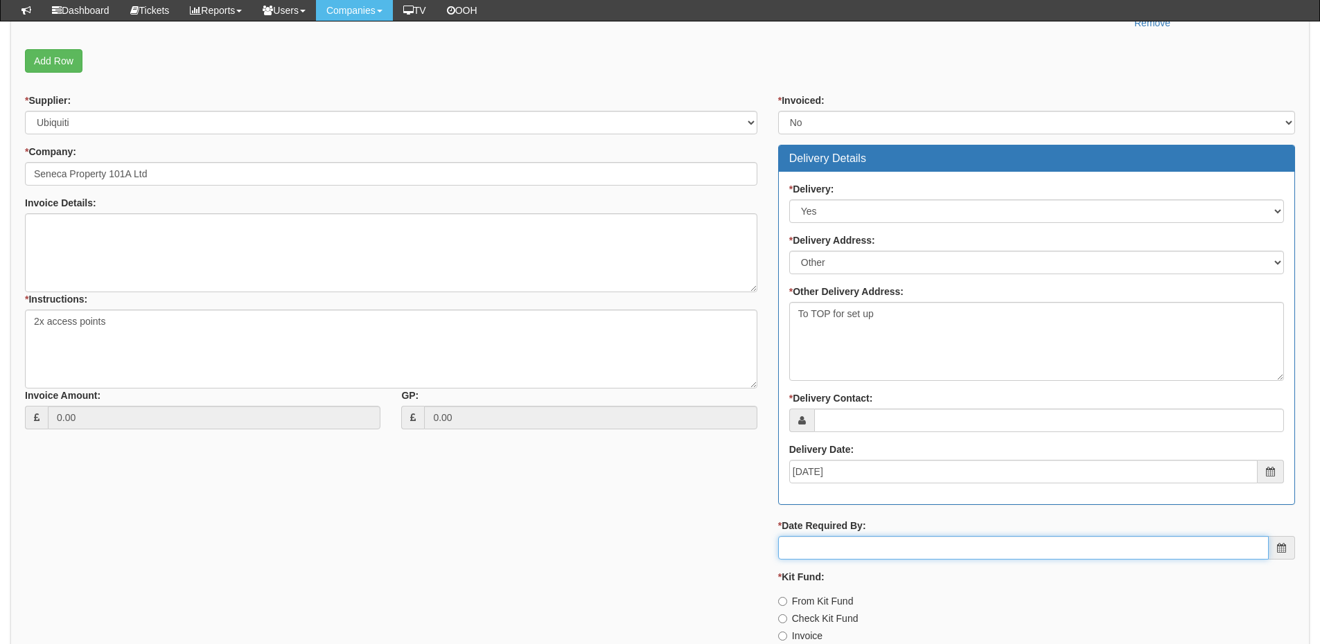
click at [917, 556] on input "* Date Required By:" at bounding box center [1023, 548] width 490 height 24
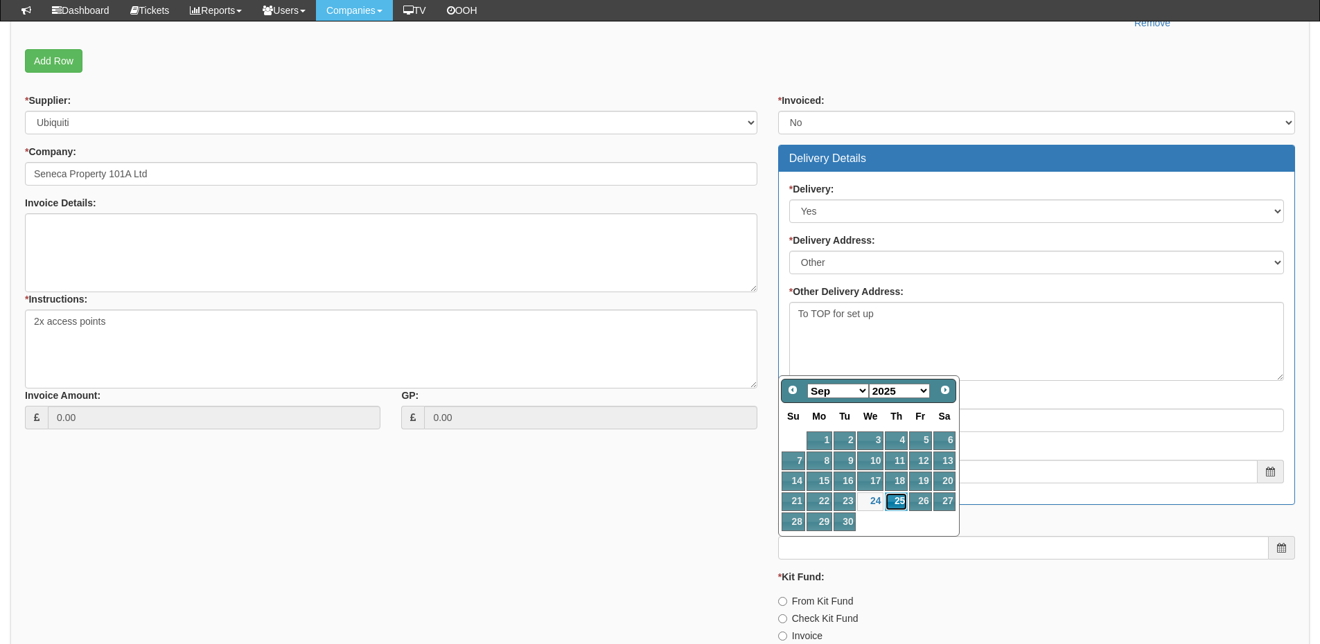
click at [901, 502] on link "25" at bounding box center [896, 501] width 23 height 19
type input "2025-09-25"
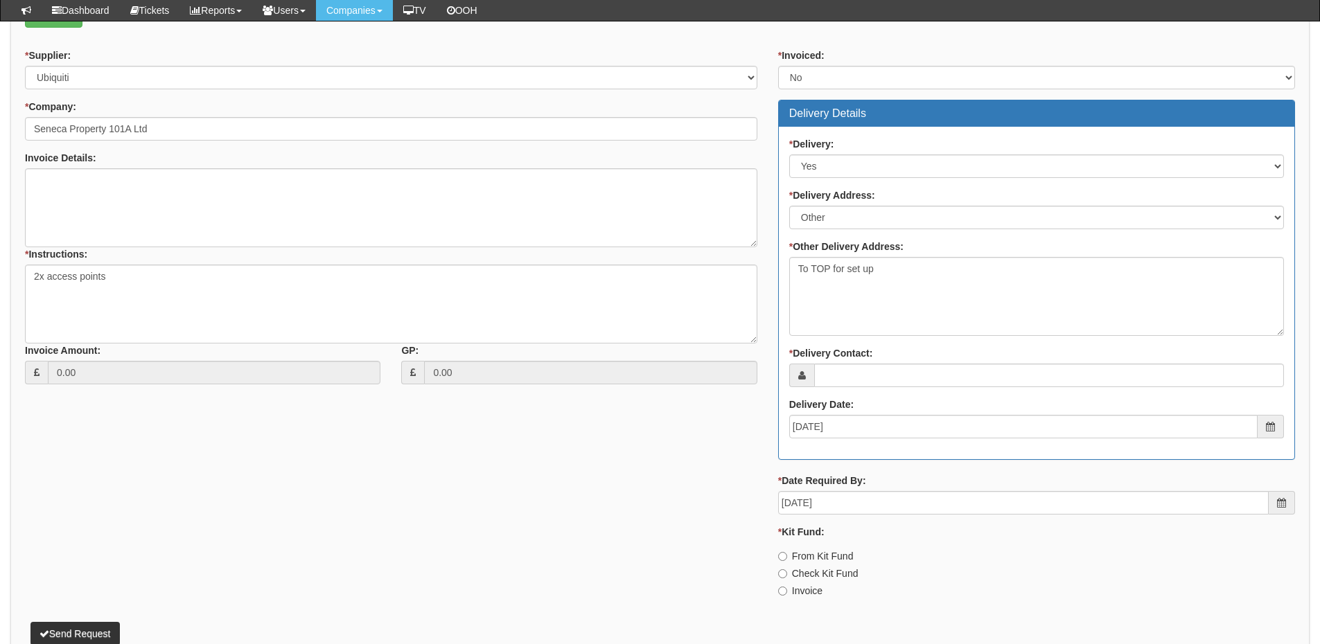
scroll to position [554, 0]
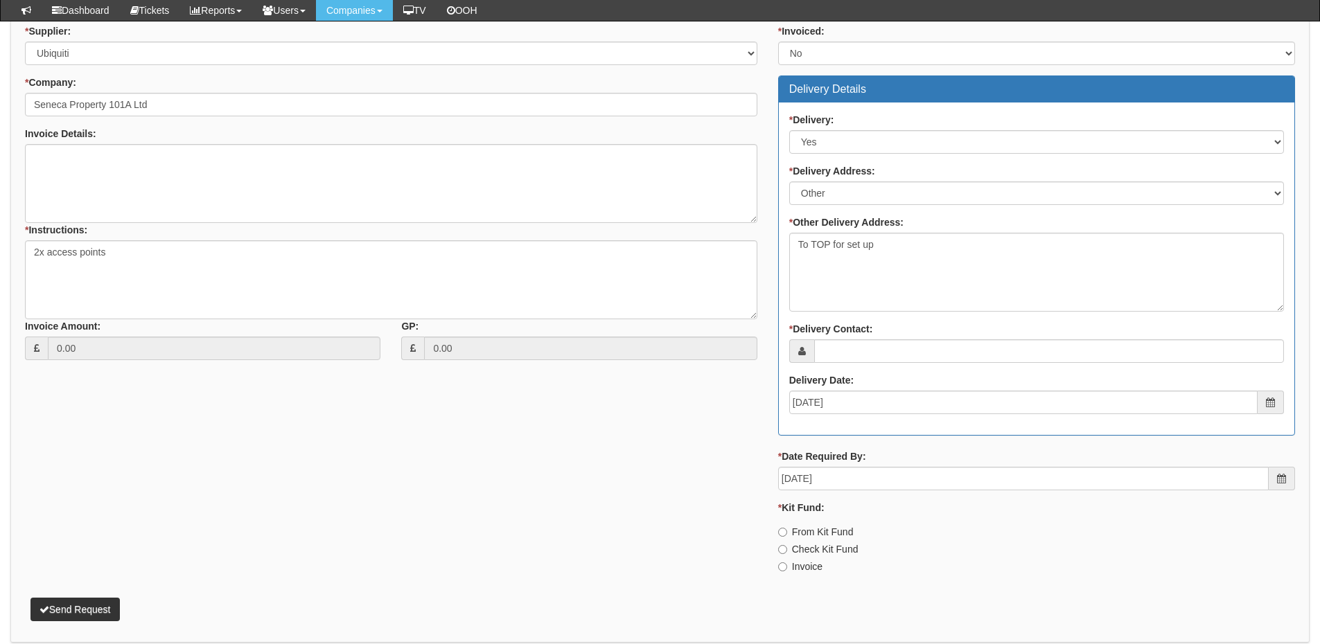
click at [817, 560] on label "Invoice" at bounding box center [800, 567] width 44 height 14
click at [787, 562] on input "Invoice" at bounding box center [782, 566] width 9 height 9
radio input "true"
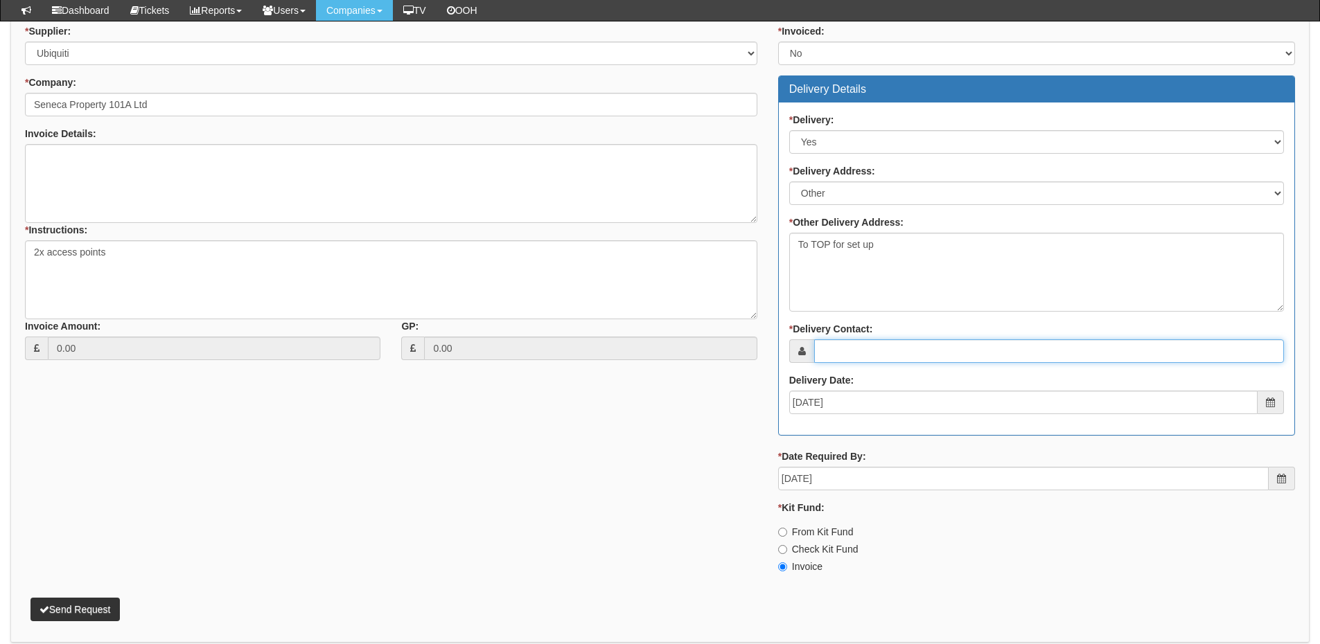
click at [855, 357] on input "* Delivery Contact:" at bounding box center [1049, 351] width 470 height 24
drag, startPoint x: 877, startPoint y: 357, endPoint x: 848, endPoint y: 363, distance: 29.8
click at [877, 357] on input "* Delivery Contact:" at bounding box center [1049, 351] width 470 height 24
paste input "Keegan Baguley"
type input "Keegan Baguley"
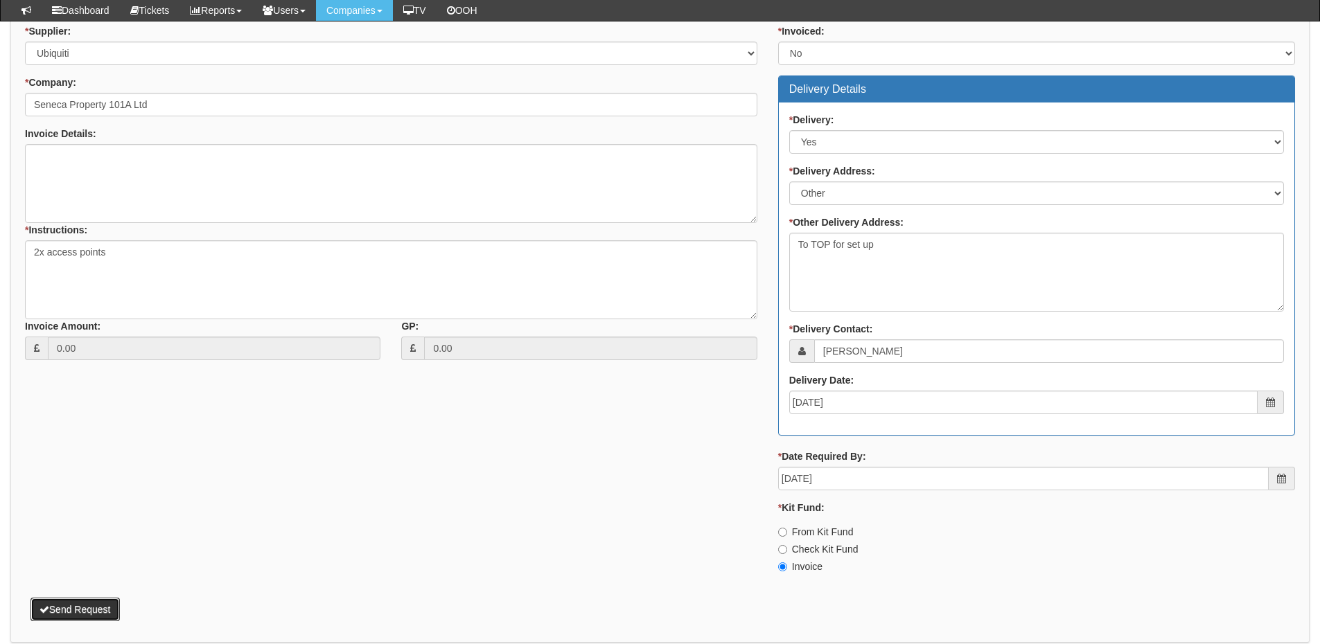
click at [76, 614] on button "Send Request" at bounding box center [74, 610] width 89 height 24
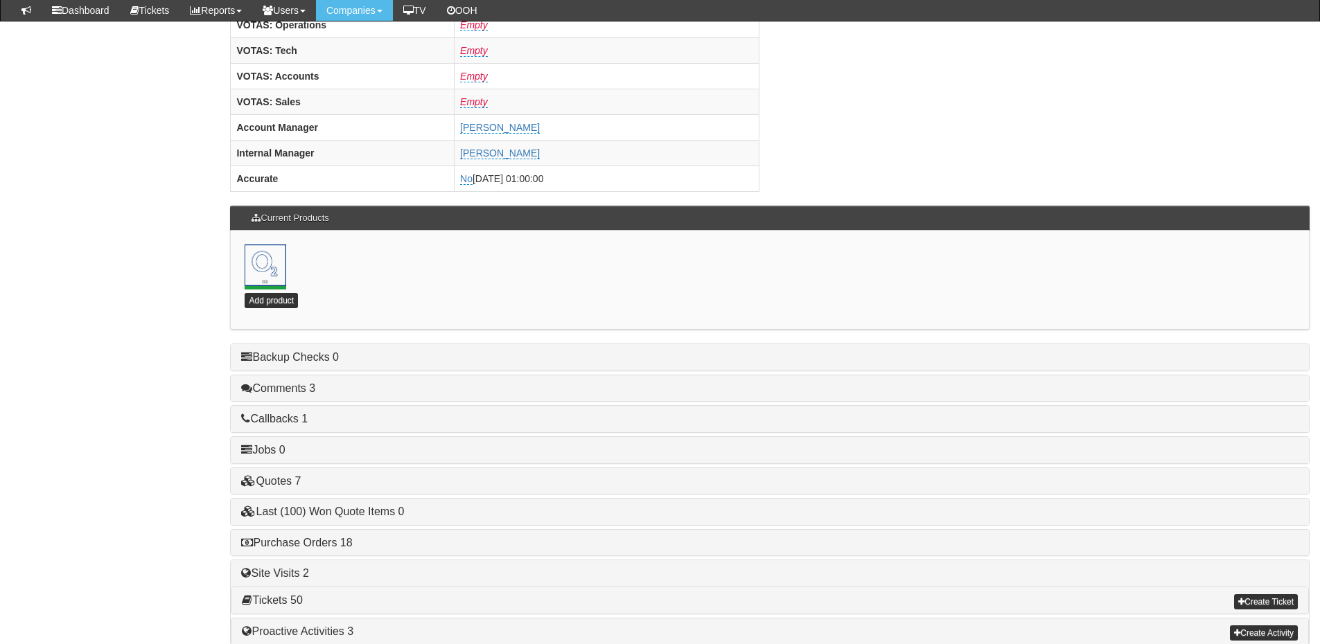
scroll to position [612, 0]
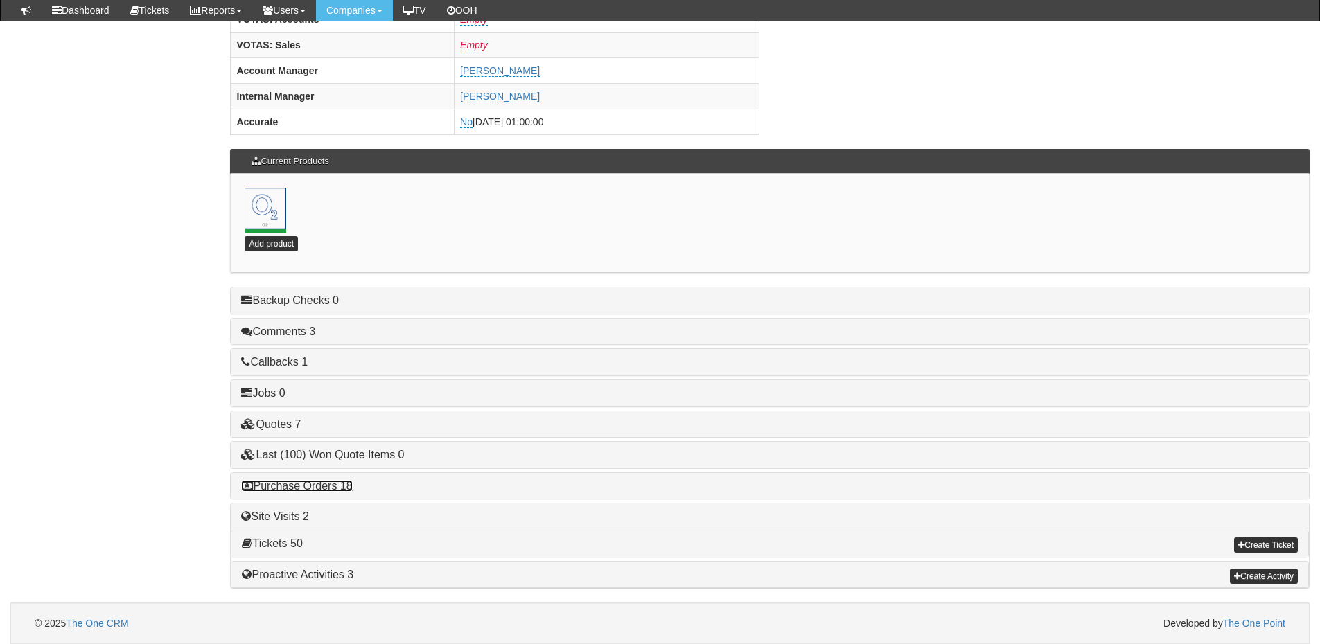
click at [327, 483] on link "Purchase Orders 18" at bounding box center [296, 486] width 111 height 12
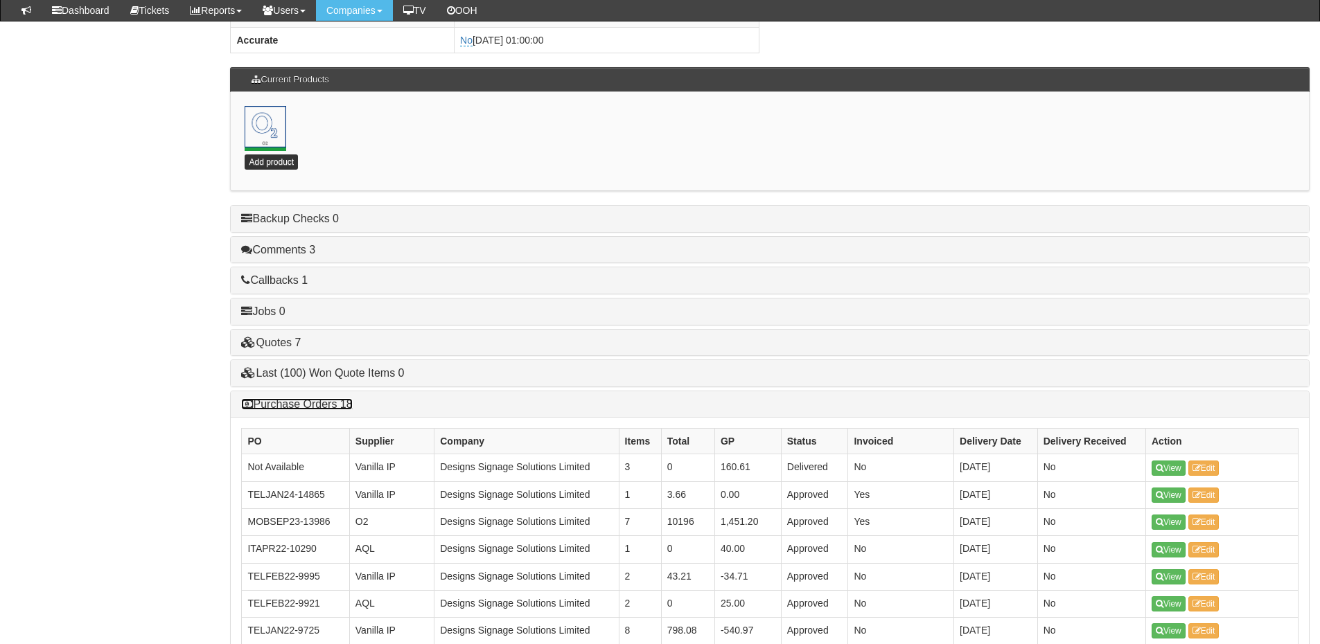
scroll to position [819, 0]
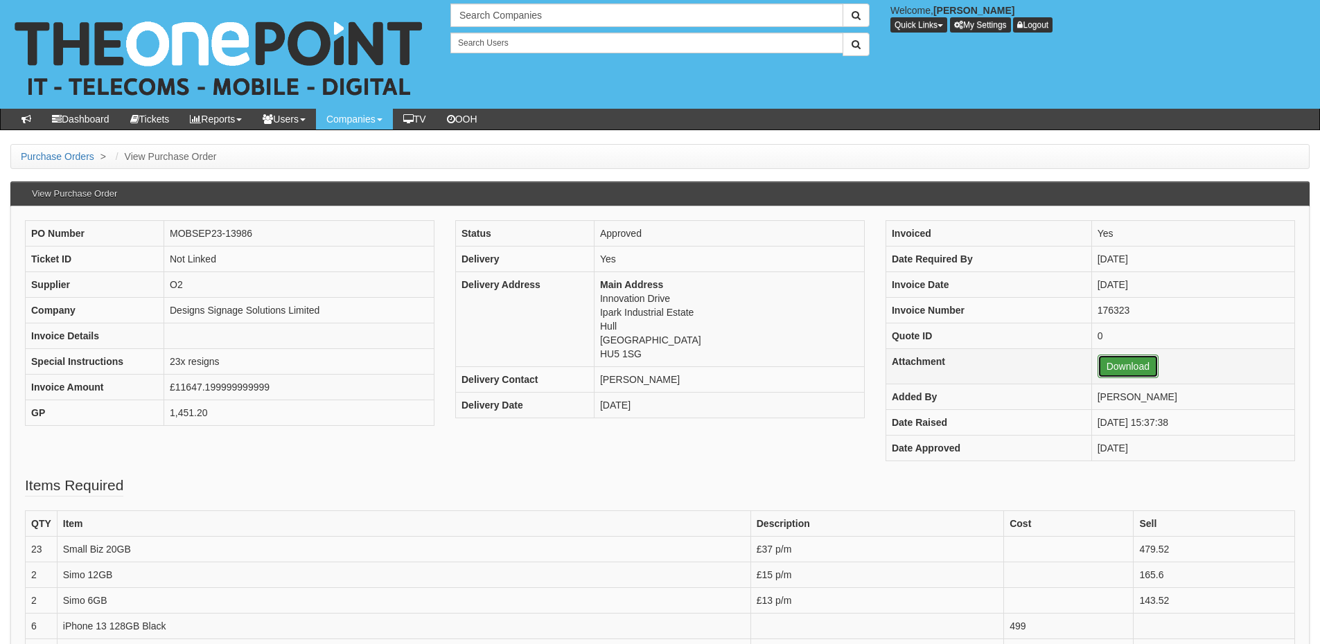
drag, startPoint x: 1101, startPoint y: 364, endPoint x: 1072, endPoint y: 366, distance: 29.9
click at [1101, 364] on link "Download" at bounding box center [1127, 367] width 61 height 24
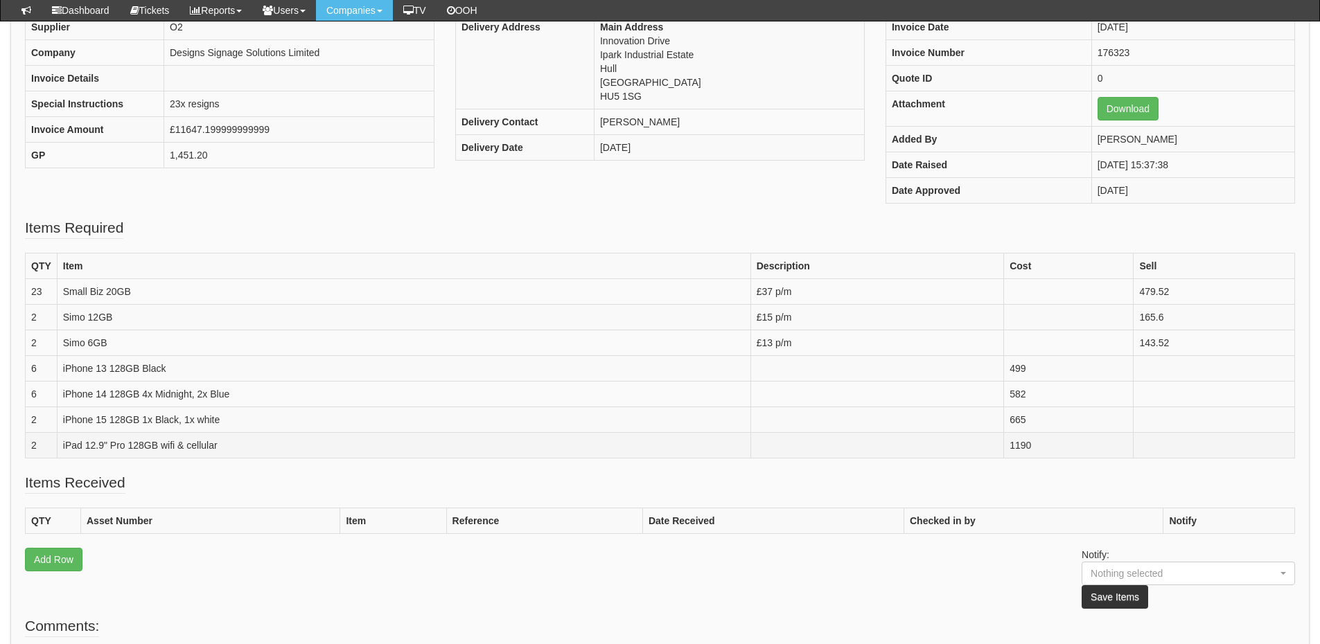
scroll to position [208, 0]
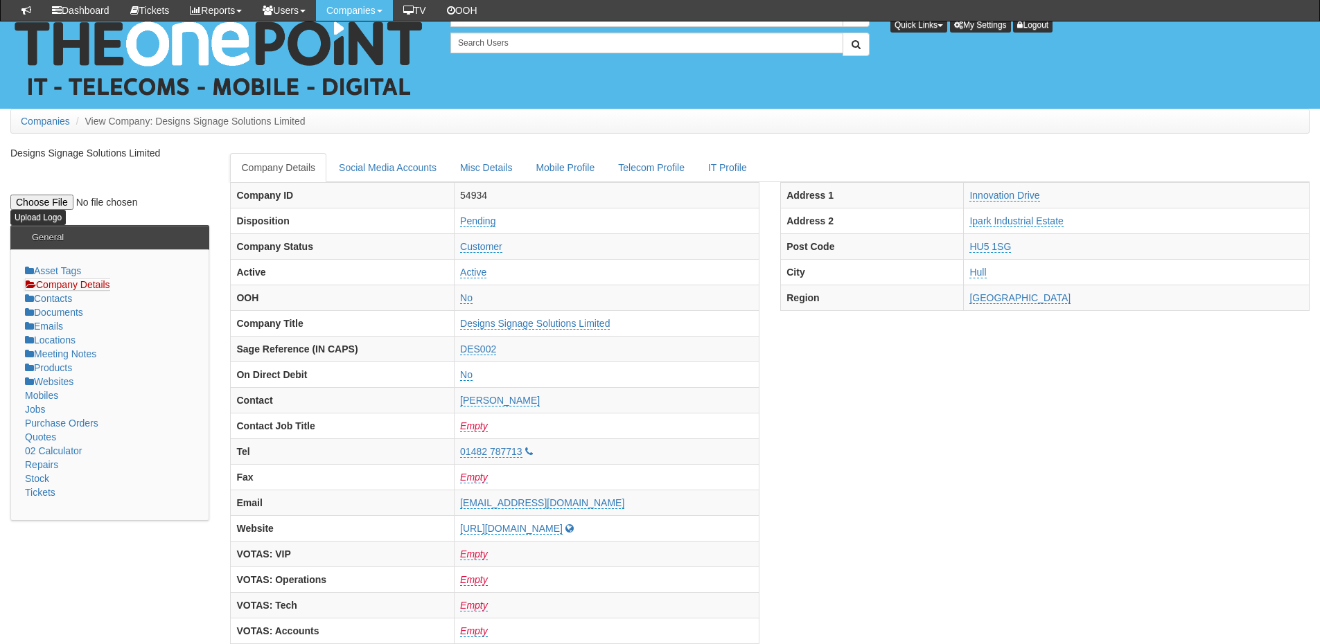
scroll to position [819, 0]
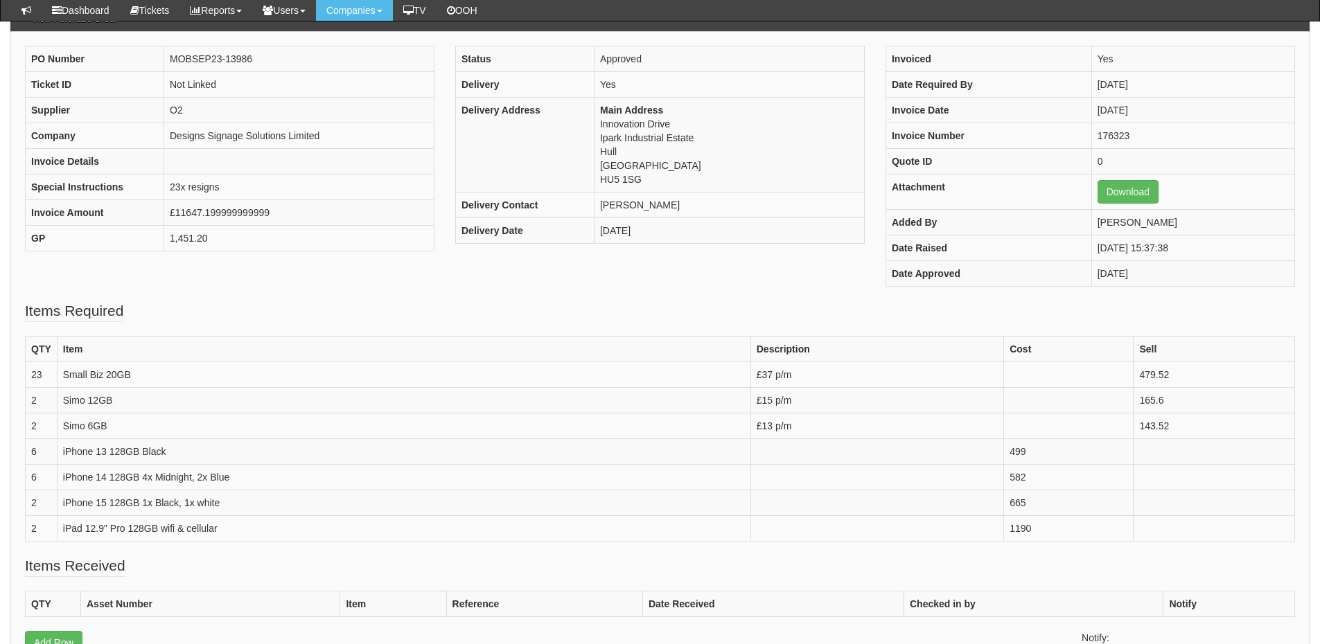
scroll to position [139, 0]
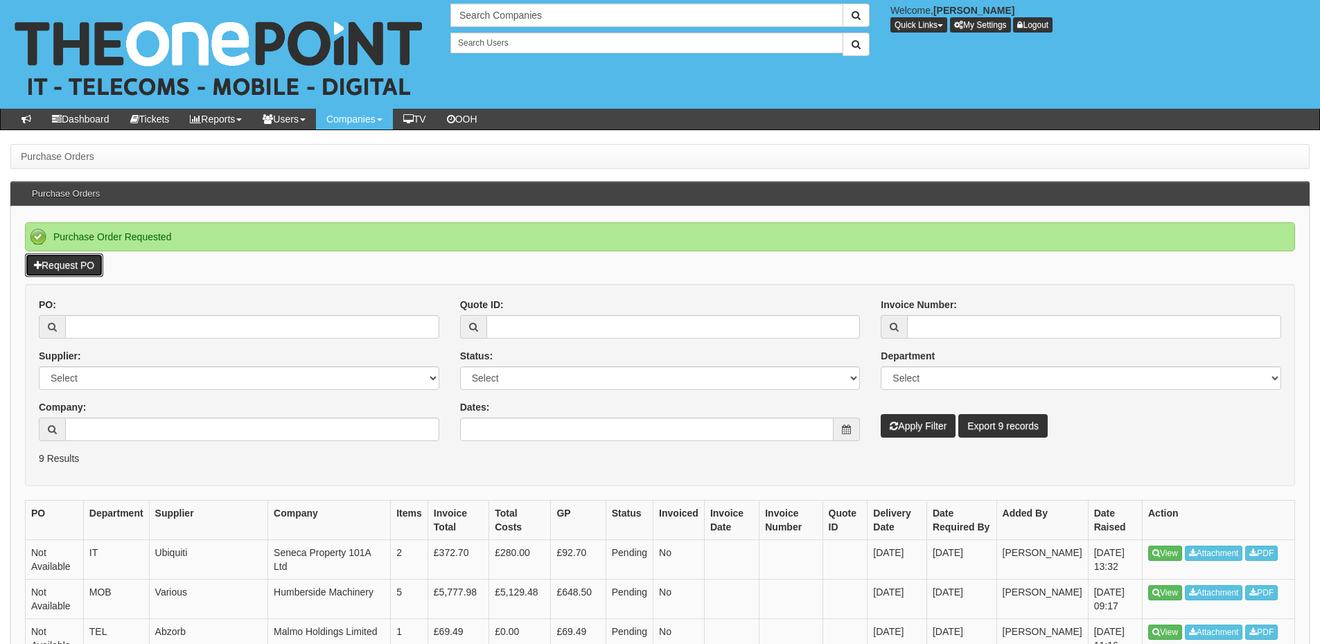
click at [94, 256] on link "Request PO" at bounding box center [64, 266] width 78 height 24
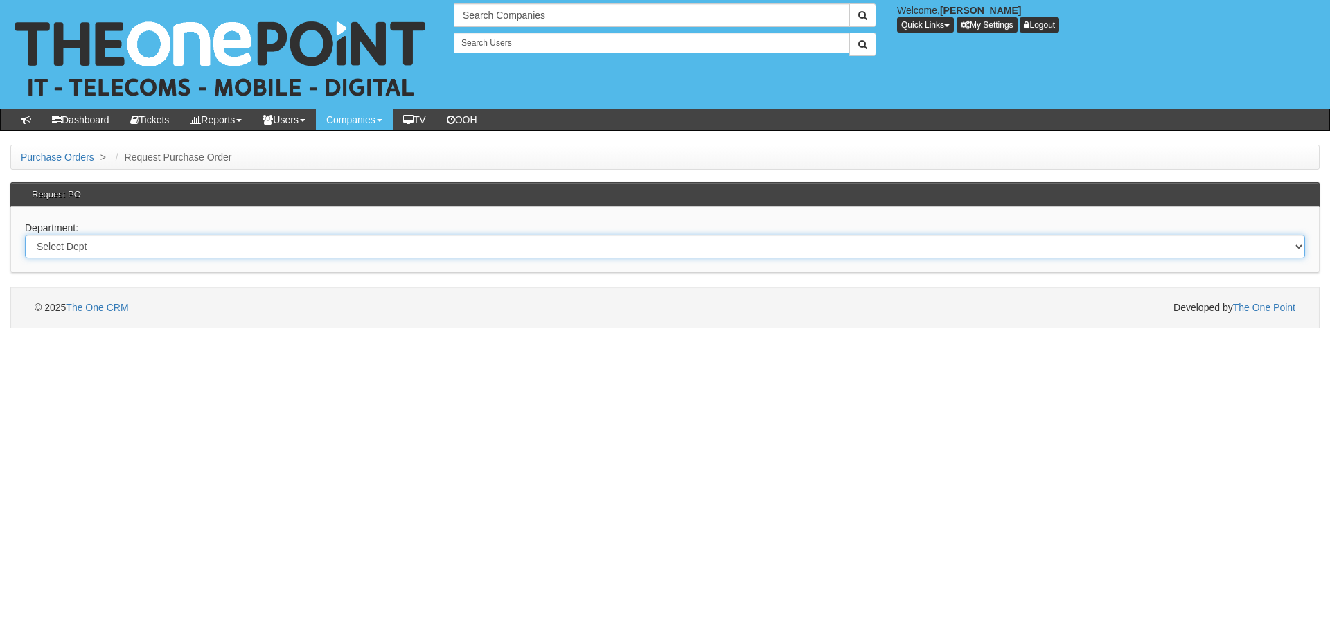
click at [246, 250] on select "Select Dept Digital Internal IT Mobiles Marketing Telecoms" at bounding box center [665, 247] width 1280 height 24
select select "?pipeID=&dept=TEL"
click at [25, 235] on select "Select Dept Digital Internal IT Mobiles Marketing Telecoms" at bounding box center [665, 247] width 1280 height 24
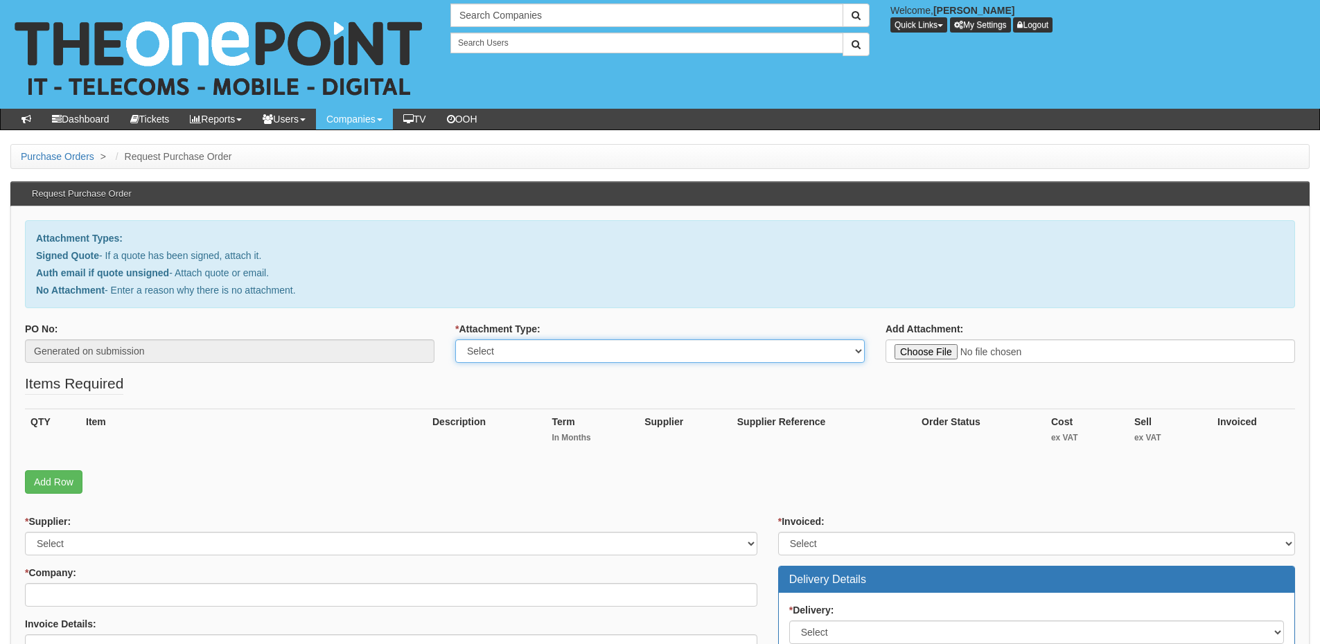
click at [612, 350] on select "Select Signed Quote Auth email with quote if unsigned No Attachment" at bounding box center [659, 351] width 409 height 24
select select "No Attachment"
click at [455, 339] on select "Select Signed Quote Auth email with quote if unsigned No Attachment" at bounding box center [659, 351] width 409 height 24
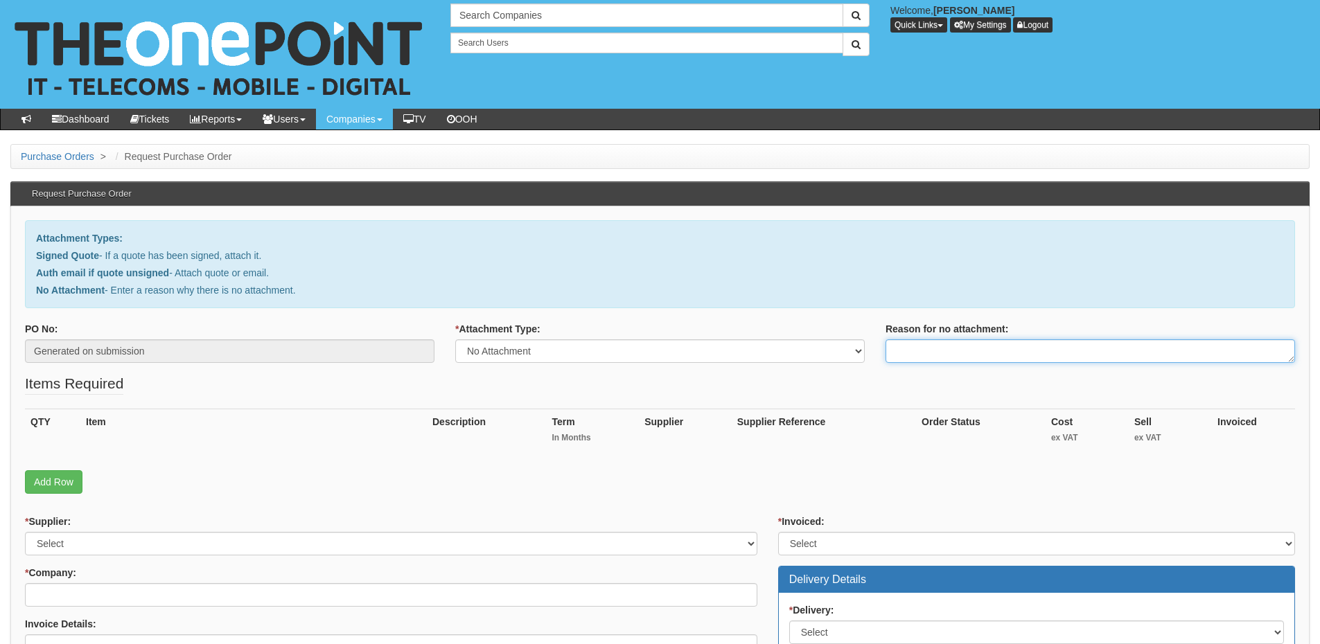
click at [936, 350] on textarea "Reason for no attachment:" at bounding box center [1089, 351] width 409 height 24
click at [1004, 351] on textarea "Linked to ticket 434615" at bounding box center [1089, 351] width 409 height 24
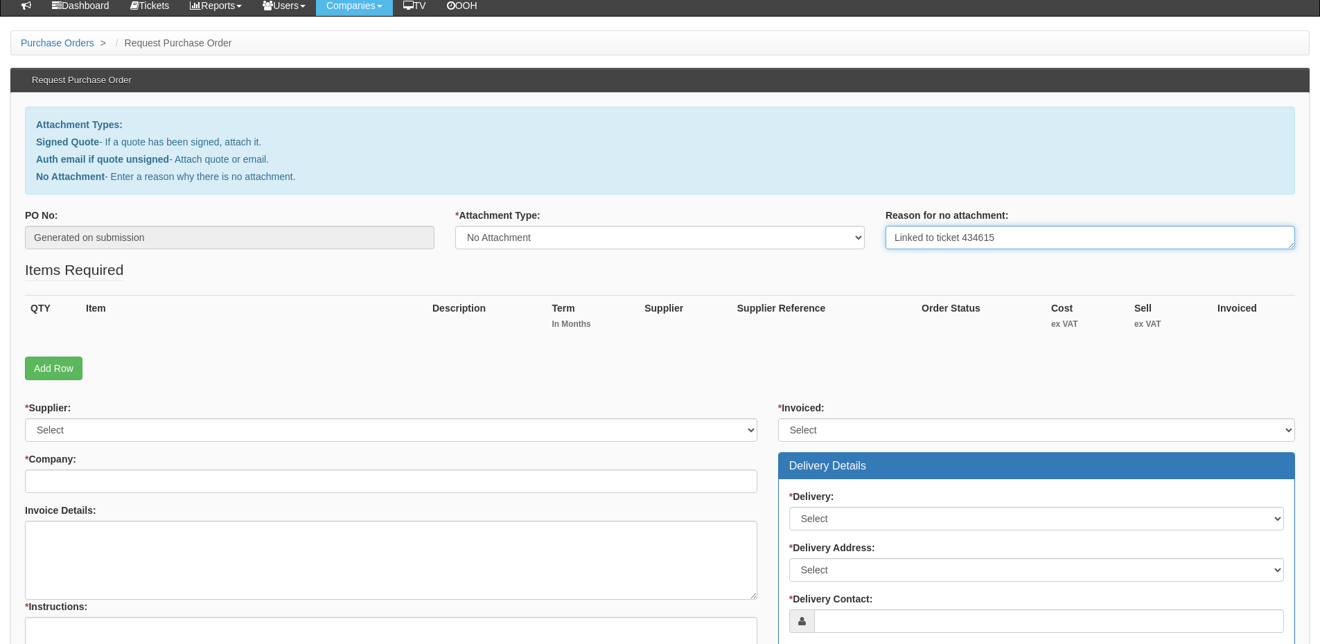
scroll to position [139, 0]
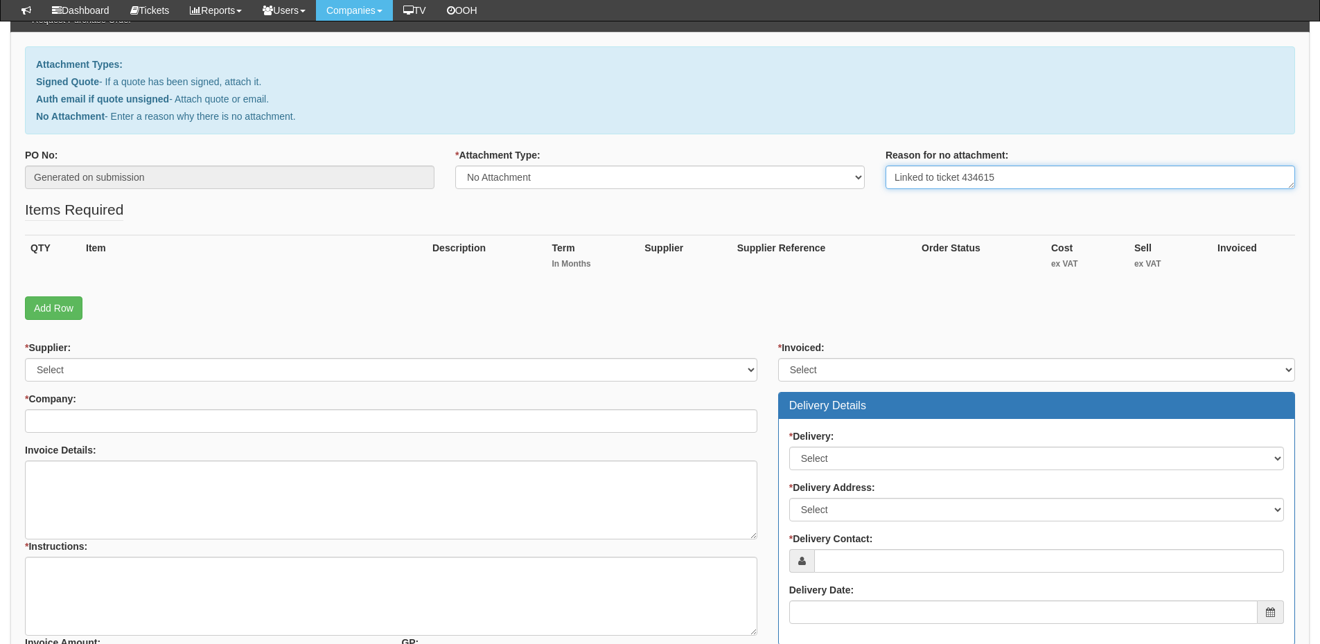
type textarea "Linked to ticket 434615"
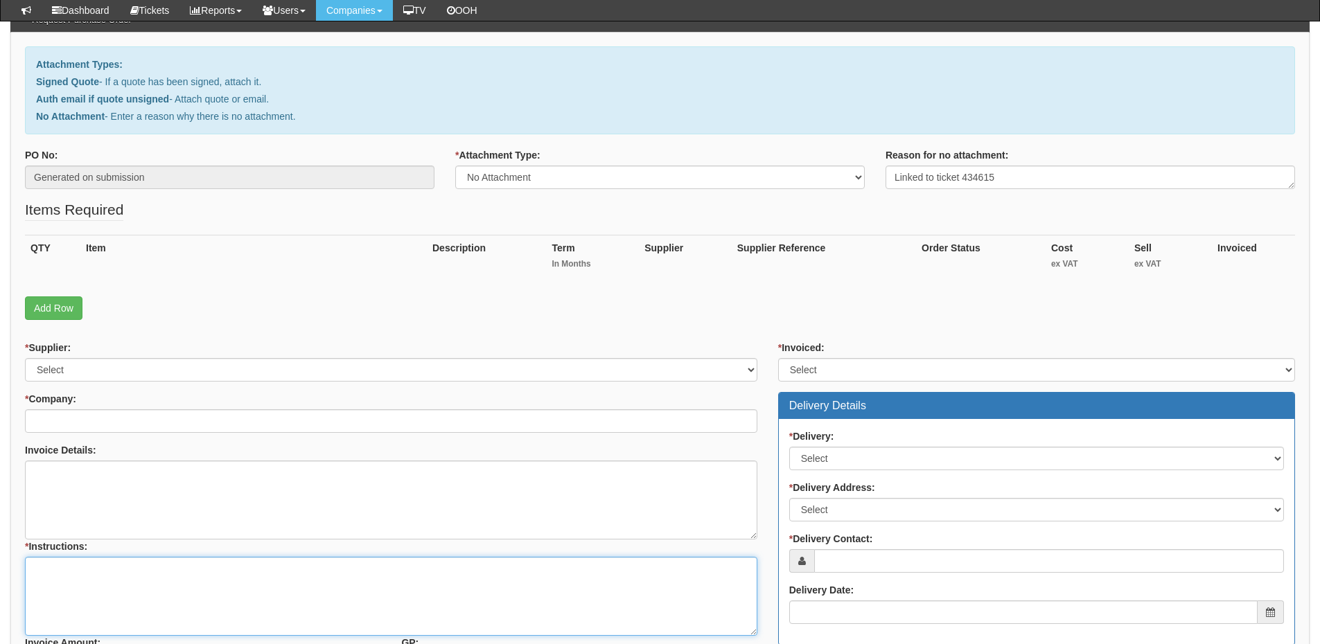
click at [144, 567] on textarea "* Instructions:" at bounding box center [391, 596] width 732 height 79
paste textarea "Linked to ticket 434615"
type textarea "Linked to ticket 434615"
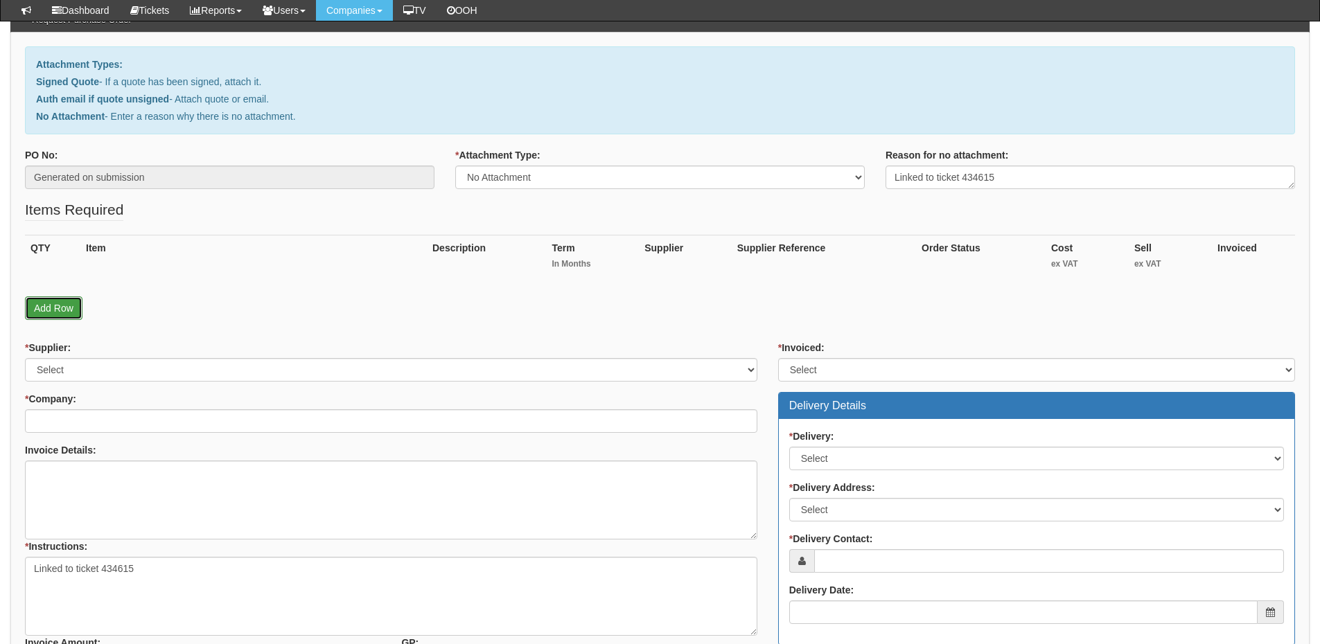
click at [68, 308] on link "Add Row" at bounding box center [53, 308] width 57 height 24
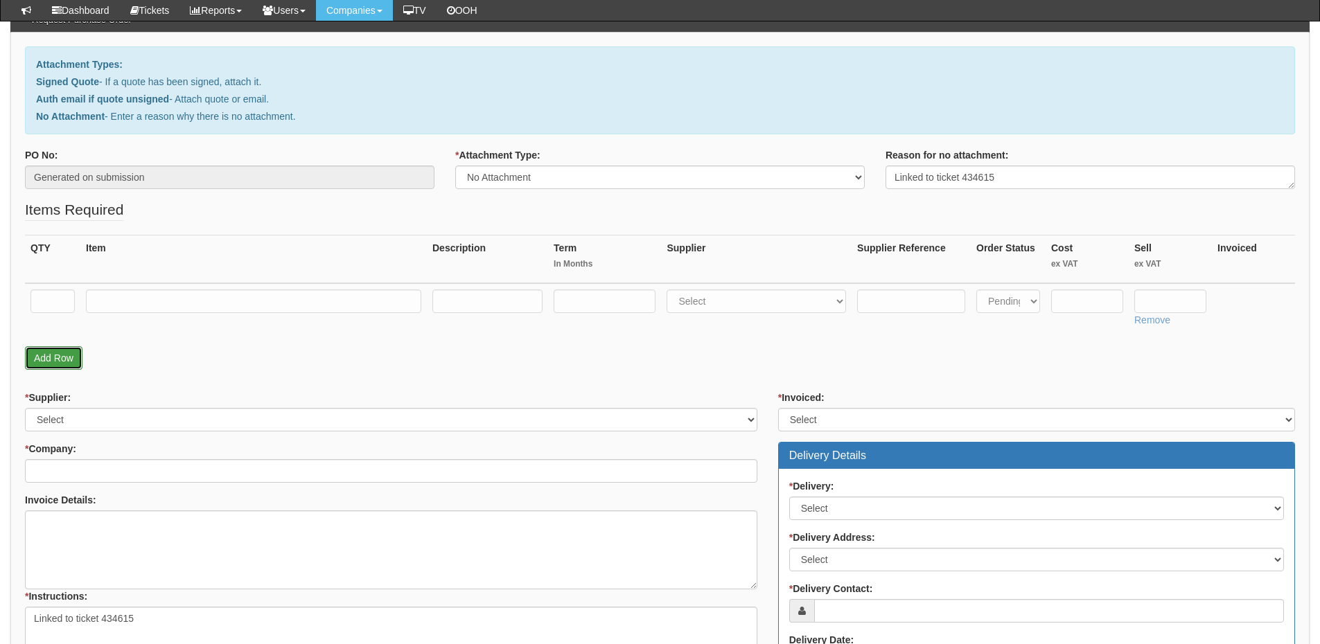
click at [69, 357] on link "Add Row" at bounding box center [53, 358] width 57 height 24
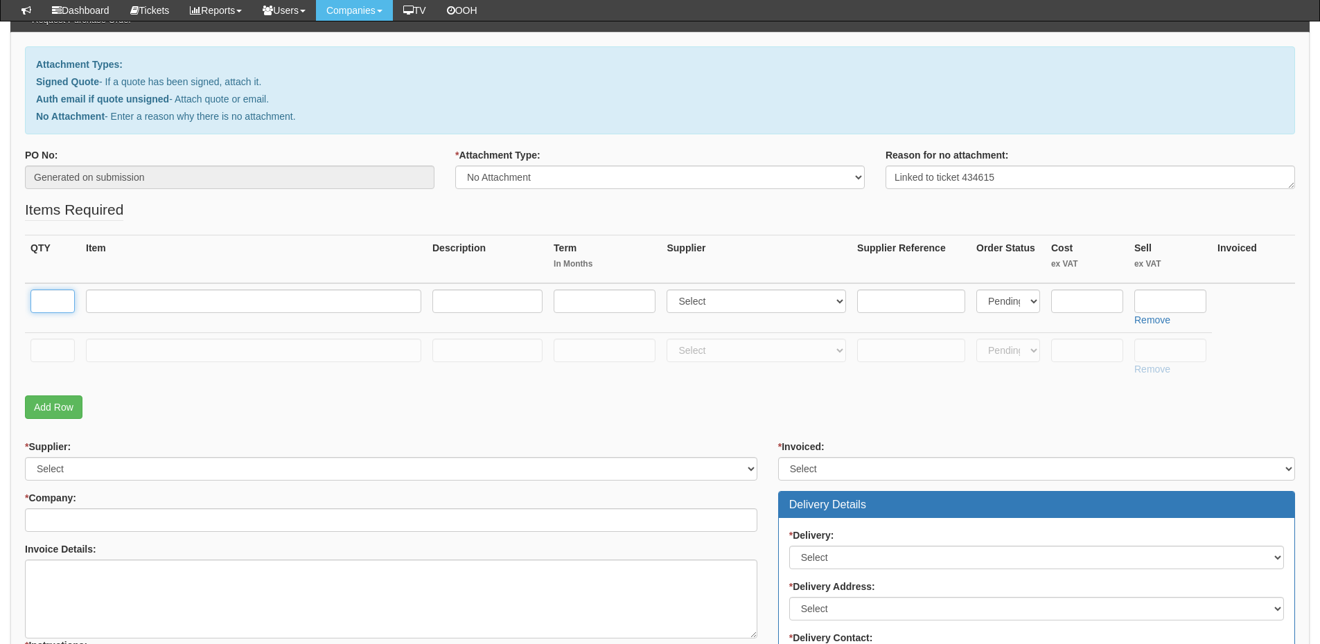
click at [52, 304] on input "text" at bounding box center [52, 302] width 44 height 24
type input "1"
click at [49, 341] on input "text" at bounding box center [52, 351] width 44 height 24
type input "1"
click at [206, 301] on input "text" at bounding box center [253, 302] width 335 height 24
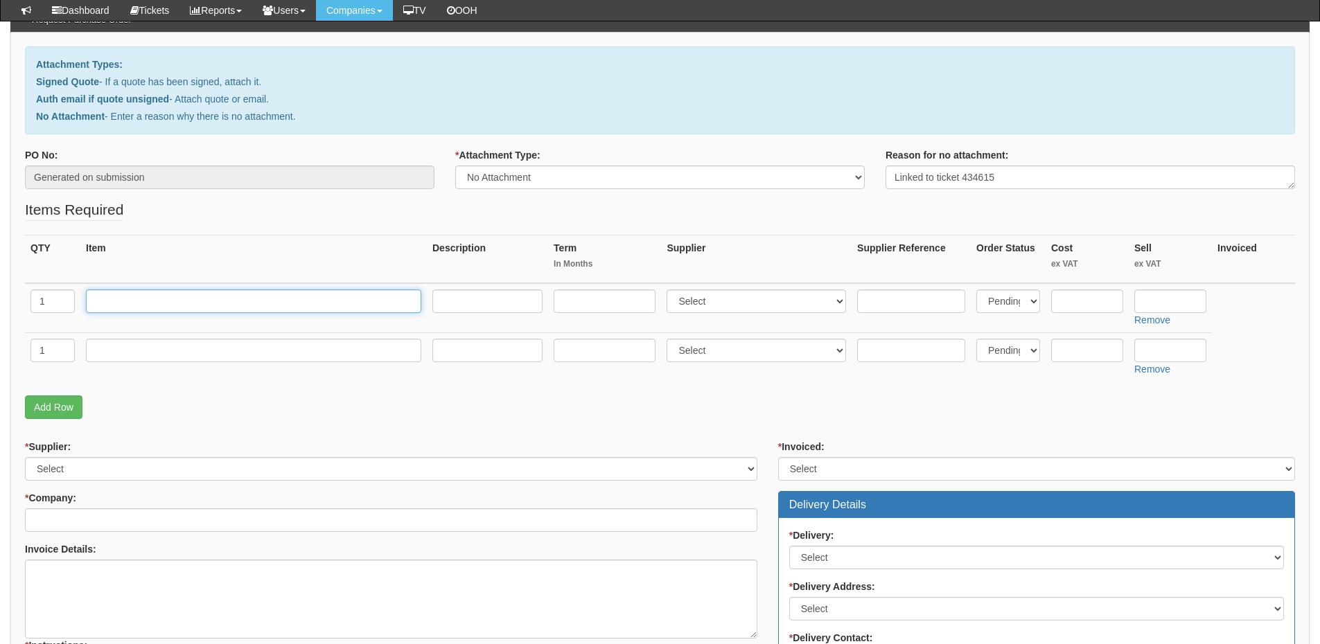
paste input "Call Centre User inc. Webex"
type input "Call Centre User inc. Webex"
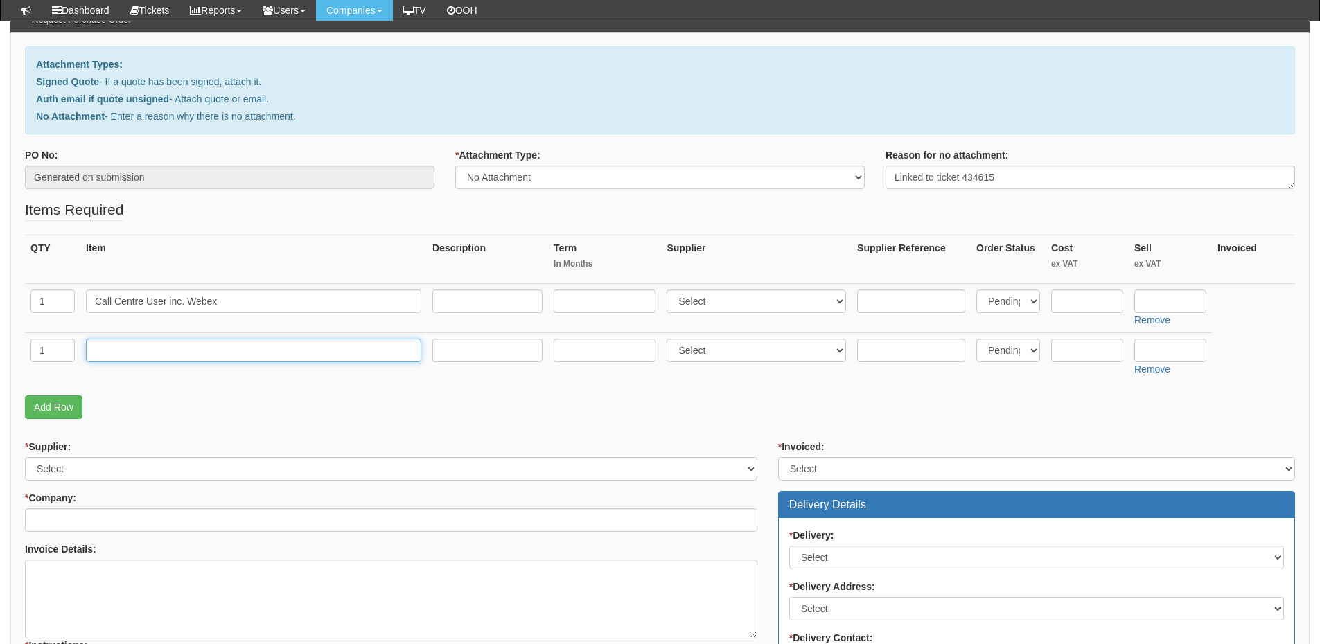
click at [152, 346] on input "text" at bounding box center [253, 351] width 335 height 24
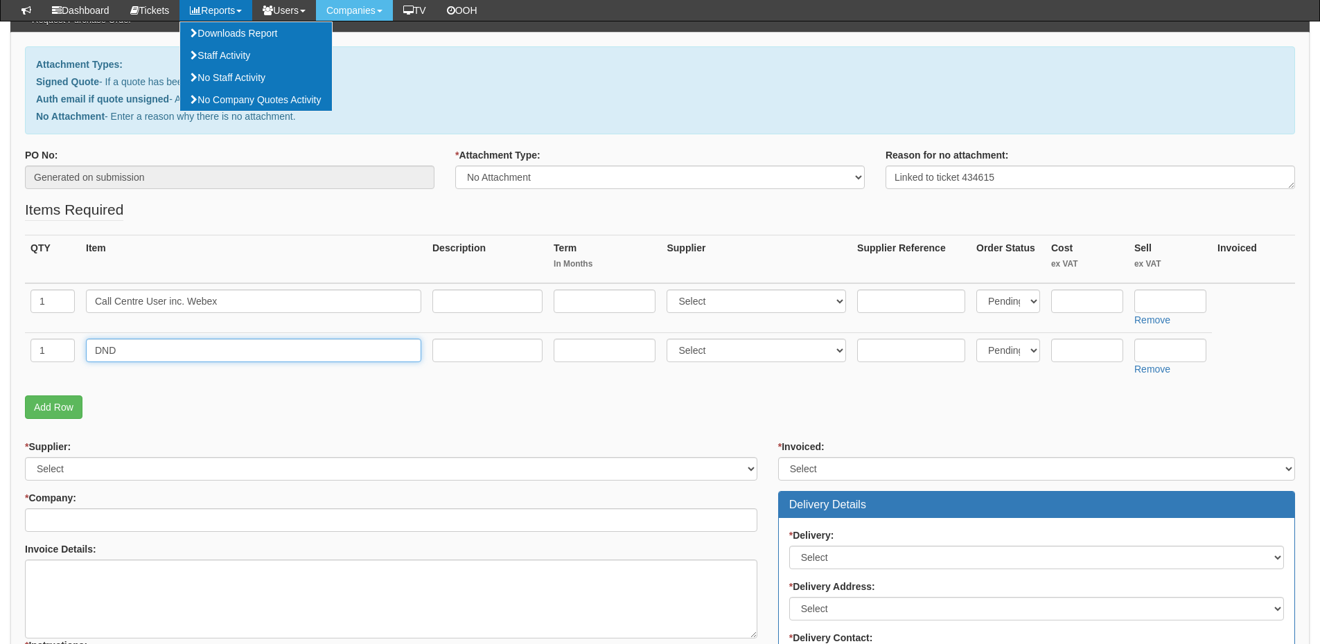
type input "DND"
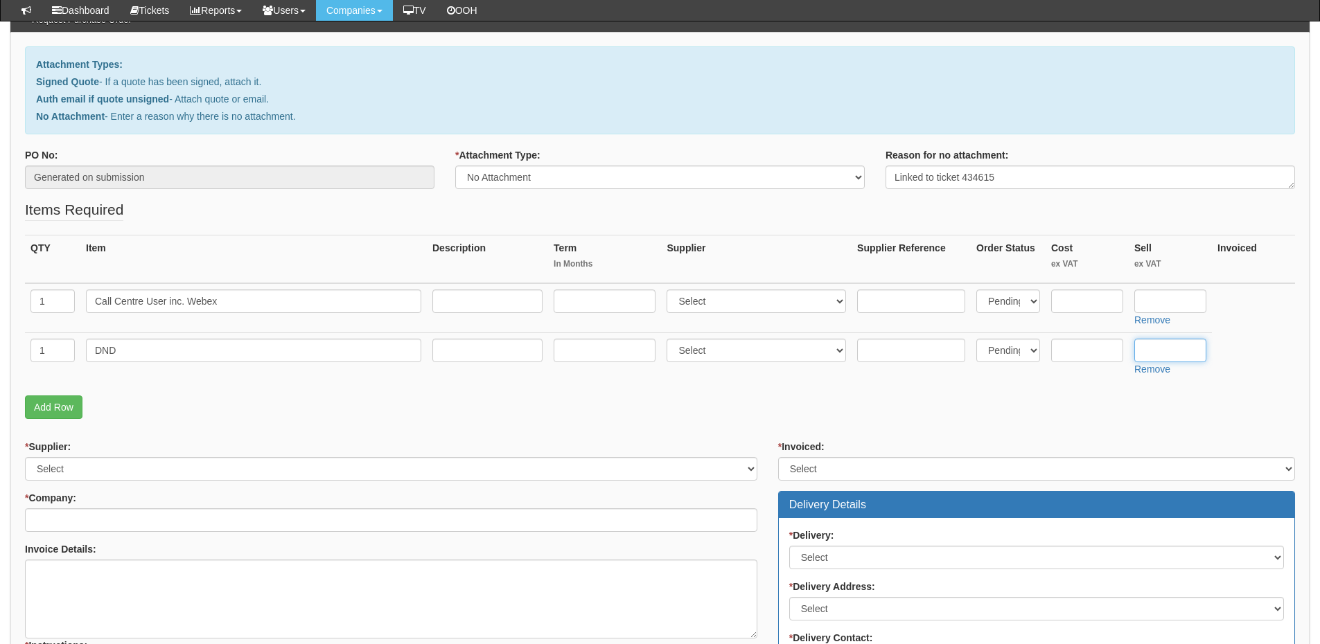
click at [1165, 345] on input "text" at bounding box center [1170, 351] width 72 height 24
type input "2.23"
click at [1162, 296] on input "text" at bounding box center [1170, 302] width 72 height 24
type input "21.99"
click at [707, 298] on select "Select 123 REG.co.uk 1Password 3 4Gon AA Jones Electric Ltd Abzorb Access Group…" at bounding box center [755, 302] width 179 height 24
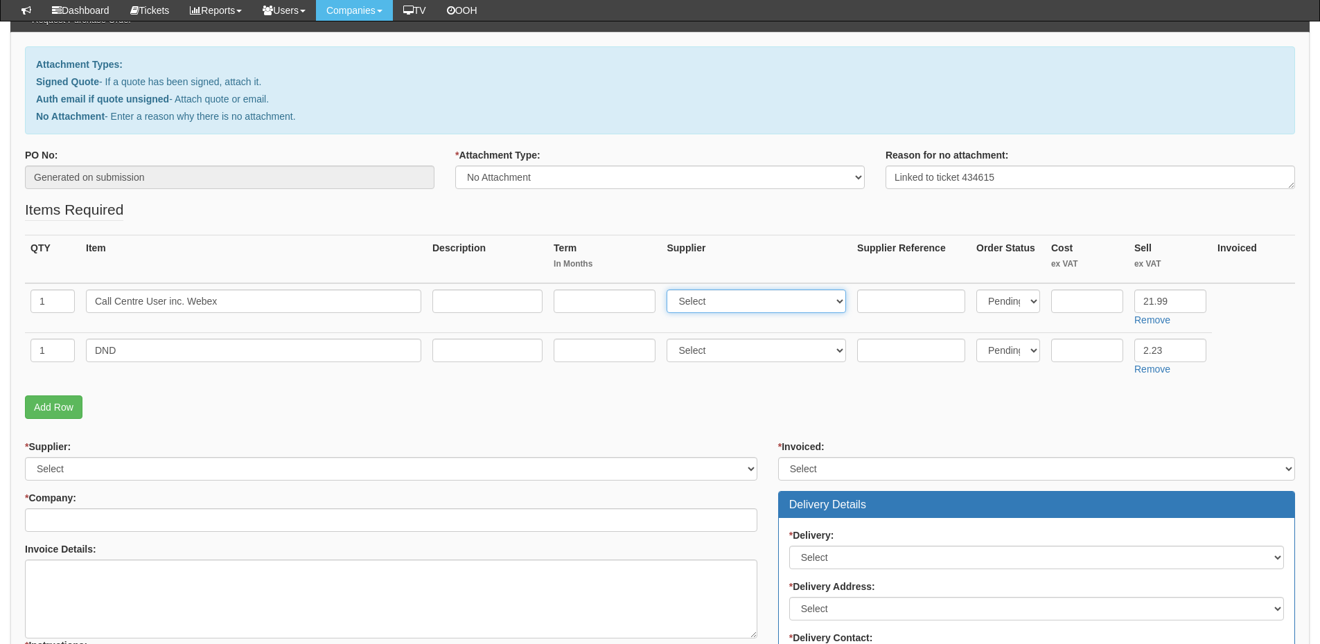
select select "72"
click at [670, 290] on select "Select 123 REG.co.uk 1Password 3 4Gon AA Jones Electric Ltd Abzorb Access Group…" at bounding box center [755, 302] width 179 height 24
click at [681, 355] on select "Select 123 REG.co.uk 1Password 3 4Gon AA Jones Electric Ltd Abzorb Access Group…" at bounding box center [755, 351] width 179 height 24
select select "72"
click at [670, 339] on select "Select 123 REG.co.uk 1Password 3 4Gon AA Jones Electric Ltd Abzorb Access Group…" at bounding box center [755, 351] width 179 height 24
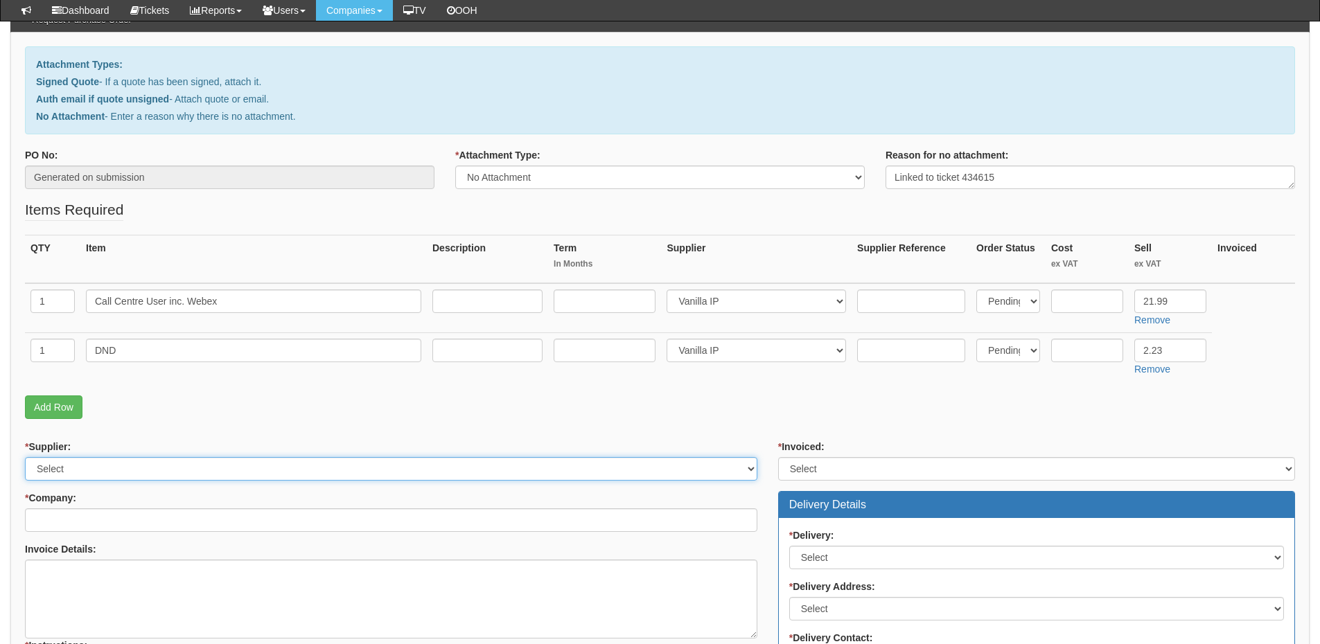
click at [114, 470] on select "Select 123 REG.co.uk 1Password 3 4Gon AA Jones Electric Ltd Abzorb Access Group…" at bounding box center [391, 469] width 732 height 24
select select "72"
click at [25, 457] on select "Select 123 REG.co.uk 1Password 3 4Gon AA Jones Electric Ltd Abzorb Access Group…" at bounding box center [391, 469] width 732 height 24
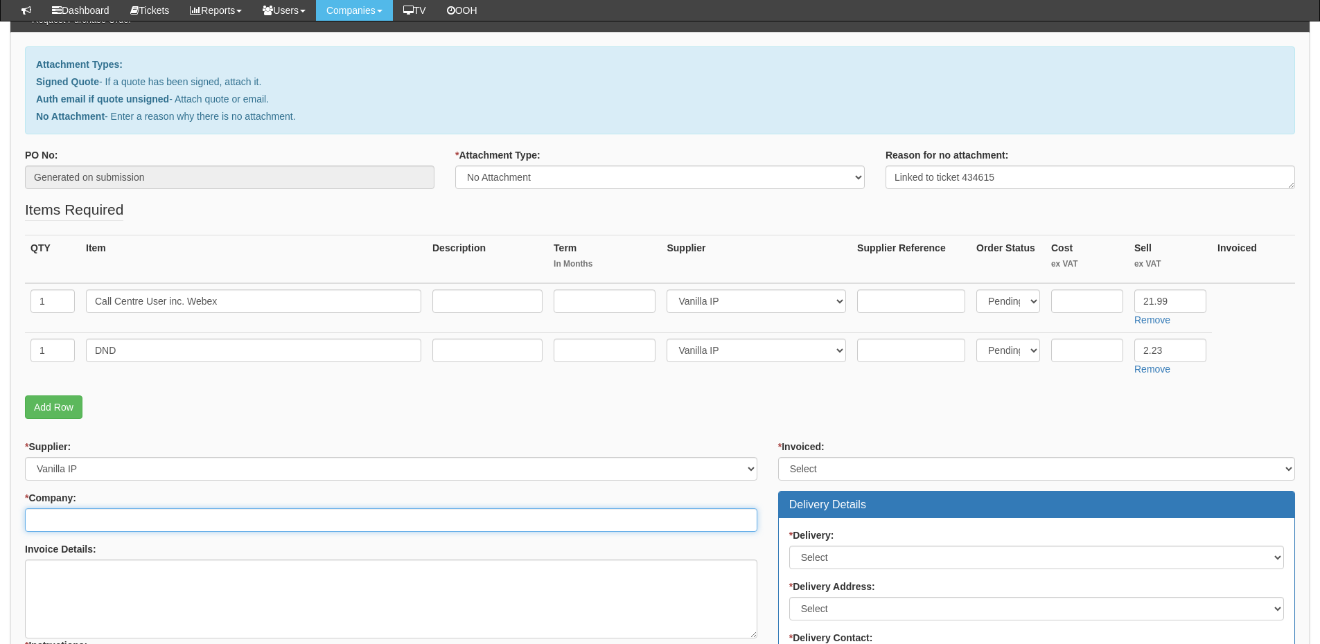
click at [112, 515] on input "* Company:" at bounding box center [391, 520] width 732 height 24
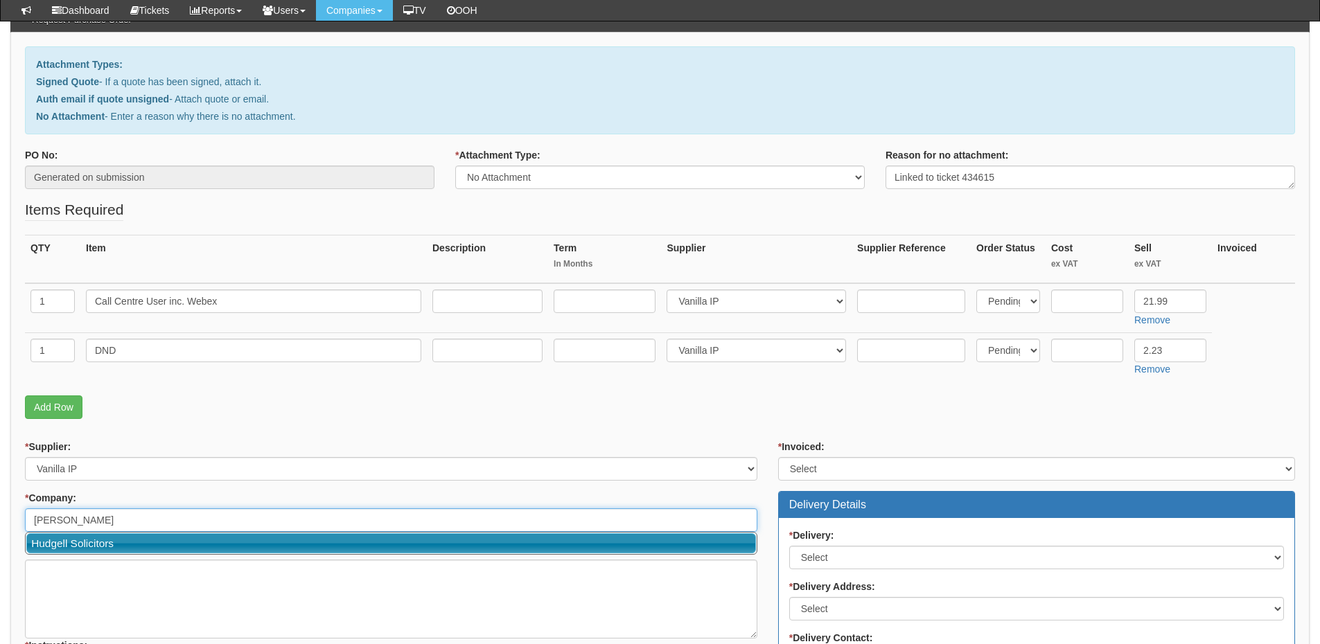
click at [115, 545] on link "Hudgell Solicitors" at bounding box center [390, 543] width 729 height 20
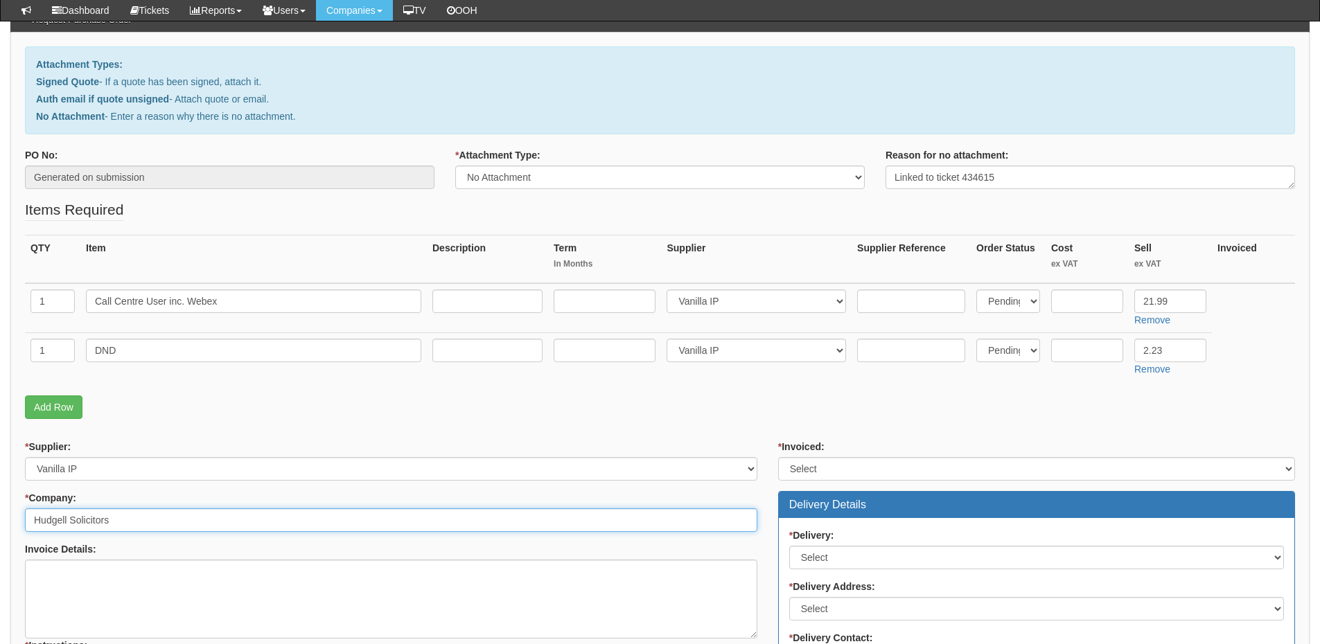
type input "Hudgell Solicitors"
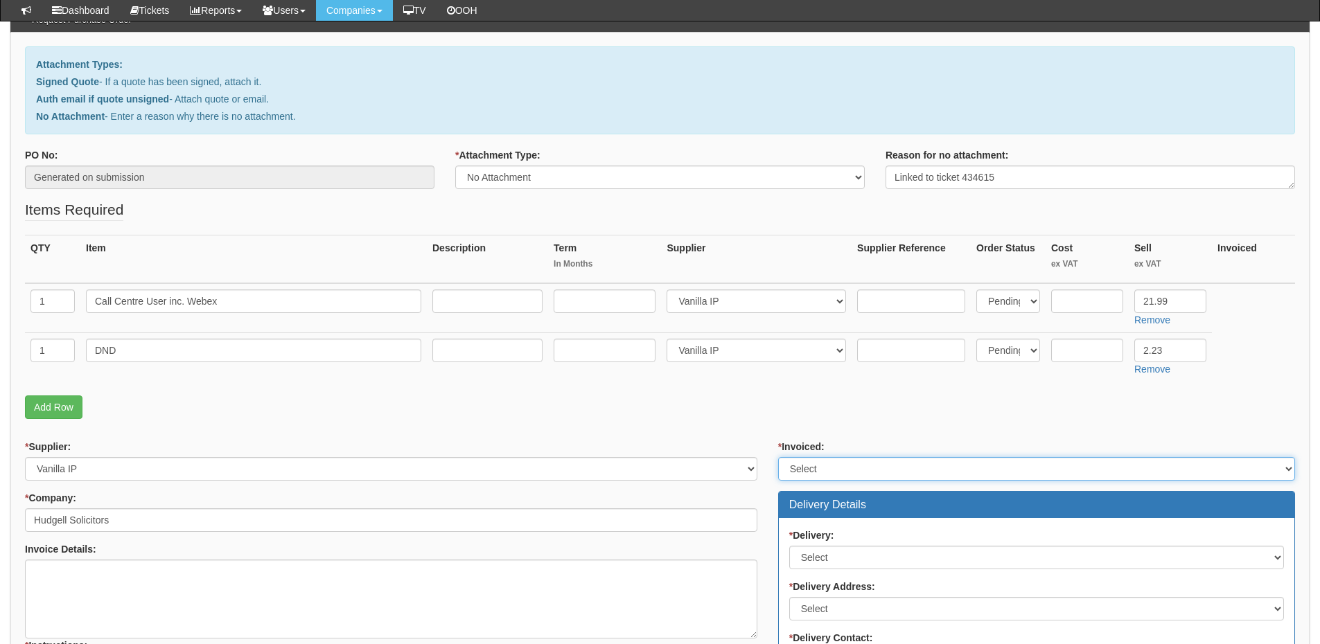
click at [822, 470] on select "Select Yes No N/A STB (part of order)" at bounding box center [1036, 469] width 517 height 24
click at [778, 457] on select "Select Yes No N/A STB (part of order)" at bounding box center [1036, 469] width 517 height 24
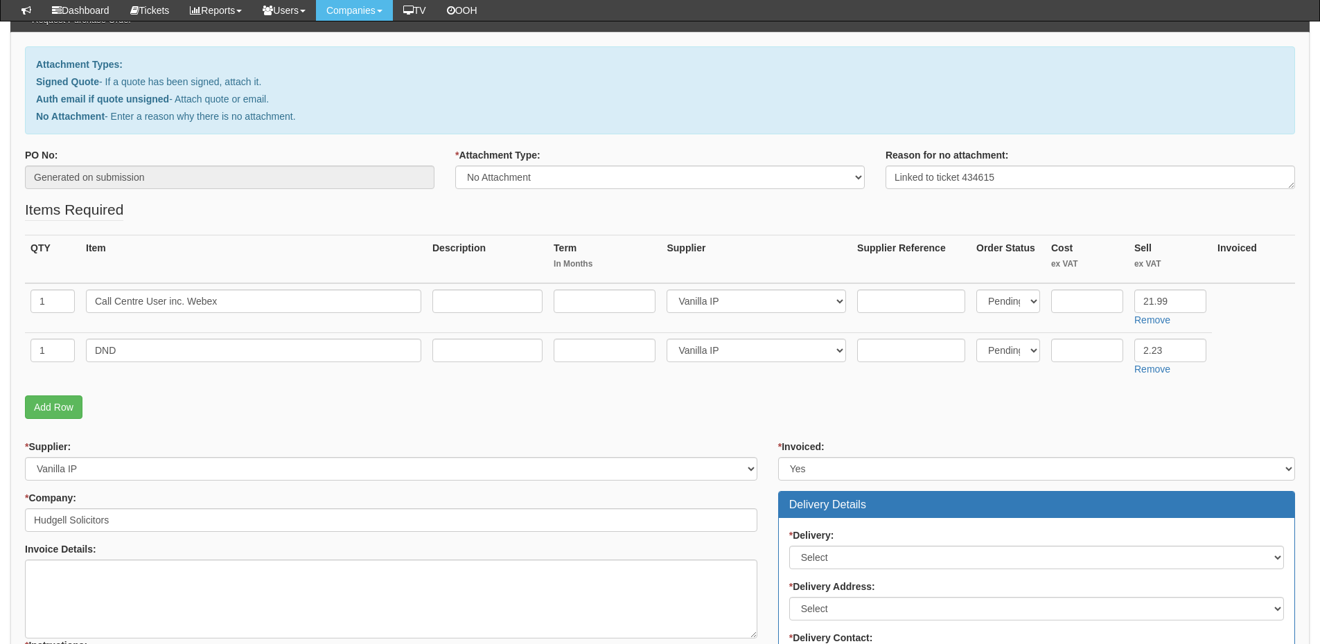
drag, startPoint x: 826, startPoint y: 451, endPoint x: 822, endPoint y: 468, distance: 17.3
click at [827, 451] on div "* Invoiced: Select Yes No N/A STB (part of order)" at bounding box center [1036, 460] width 517 height 41
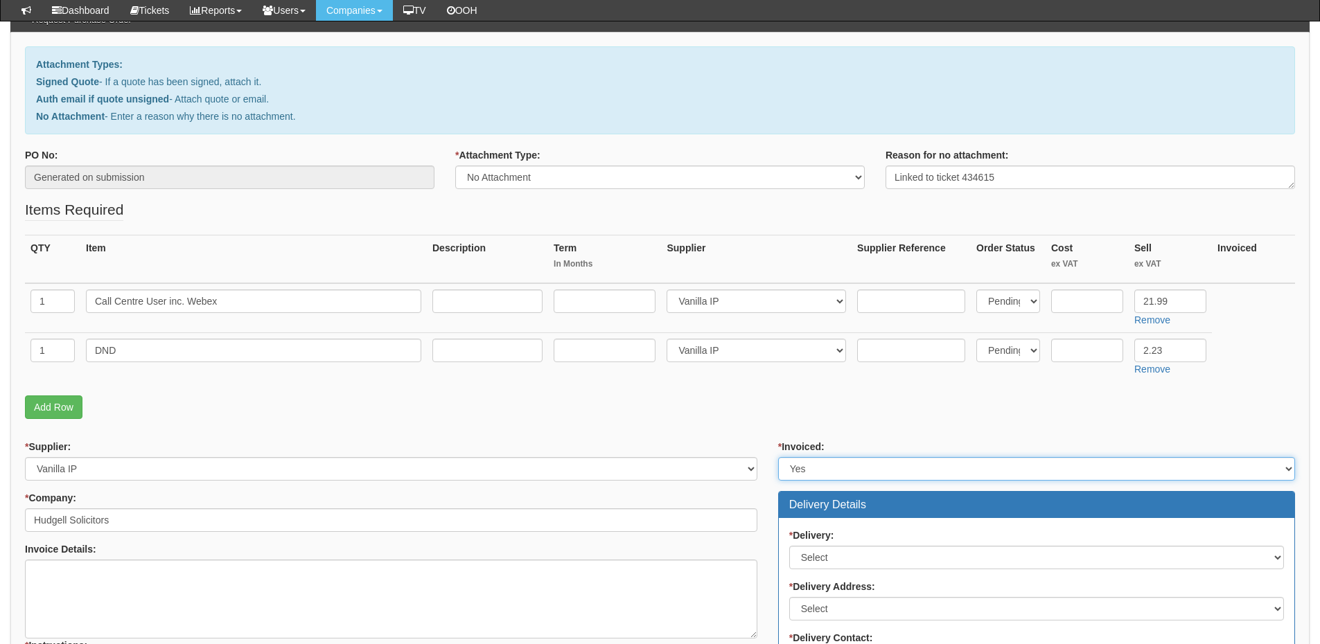
drag, startPoint x: 822, startPoint y: 468, endPoint x: 819, endPoint y: 479, distance: 11.3
click at [822, 468] on select "Select Yes No N/A STB (part of order)" at bounding box center [1036, 469] width 517 height 24
select select "2"
click at [778, 457] on select "Select Yes No N/A STB (part of order)" at bounding box center [1036, 469] width 517 height 24
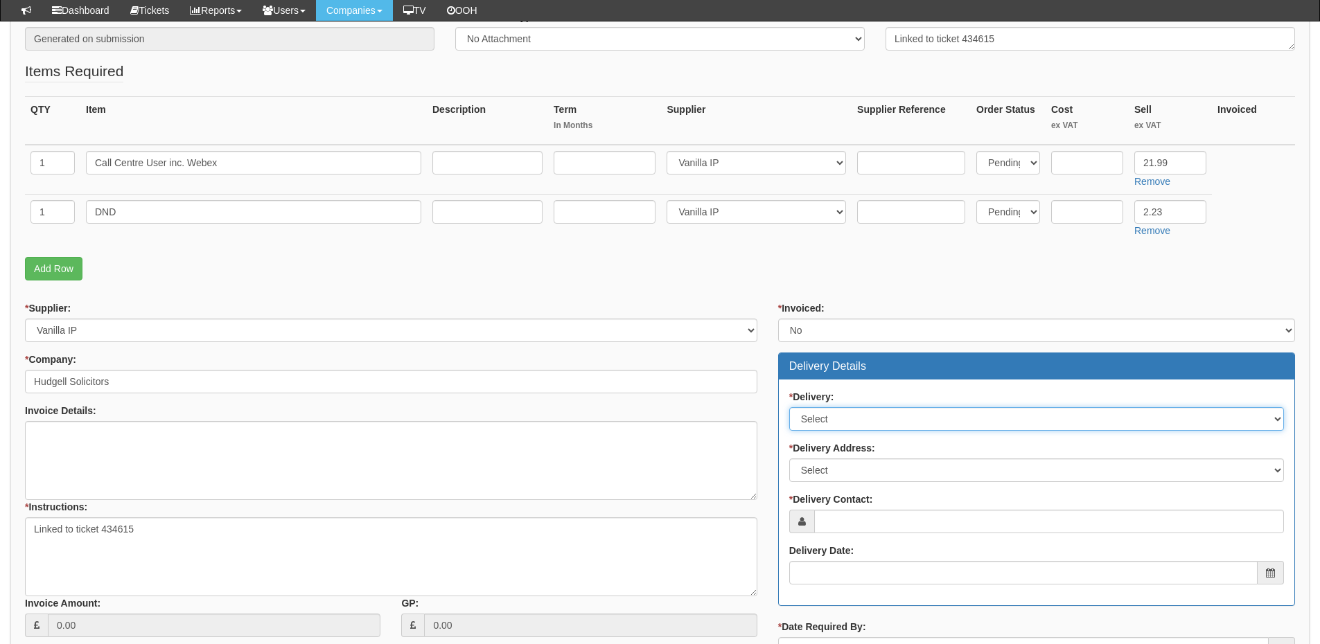
click at [819, 423] on select "Select No Not Applicable Yes" at bounding box center [1036, 419] width 495 height 24
select select "3"
click at [789, 407] on select "Select No Not Applicable Yes" at bounding box center [1036, 419] width 495 height 24
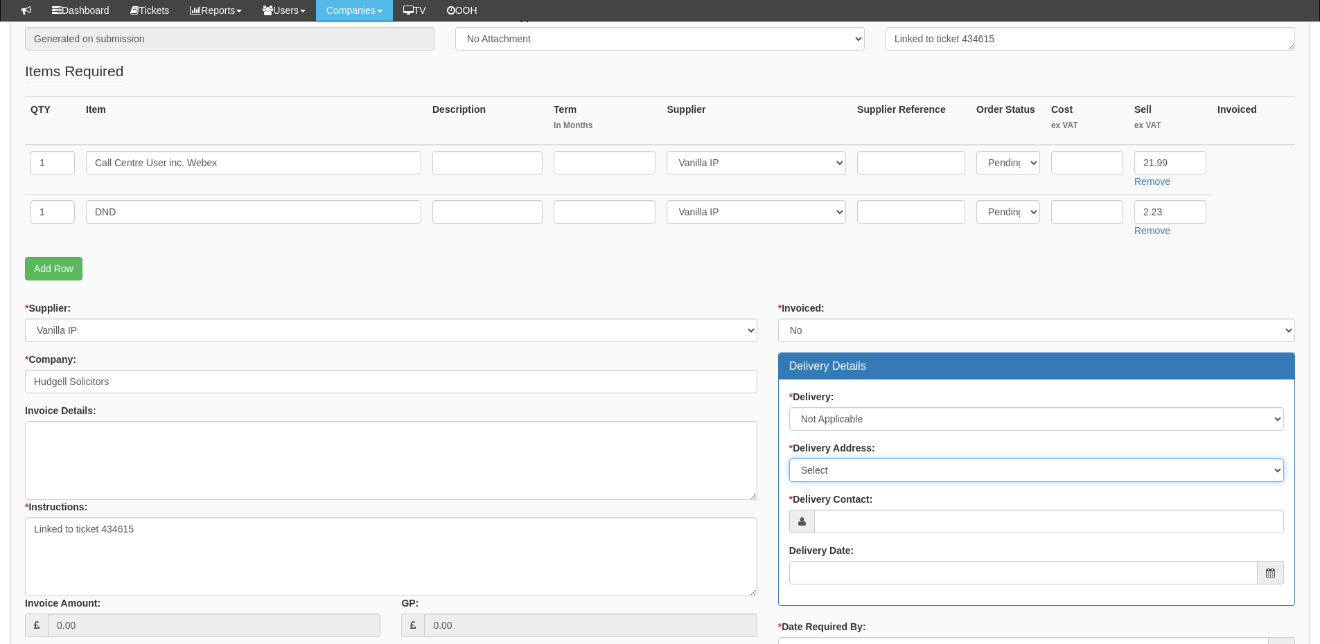
click at [819, 466] on select "Select Not Applicable Main Address - HU1 1TU Other" at bounding box center [1036, 471] width 495 height 24
select select "N/A"
click at [789, 459] on select "Select Not Applicable Main Address - HU1 1TU Other" at bounding box center [1036, 471] width 495 height 24
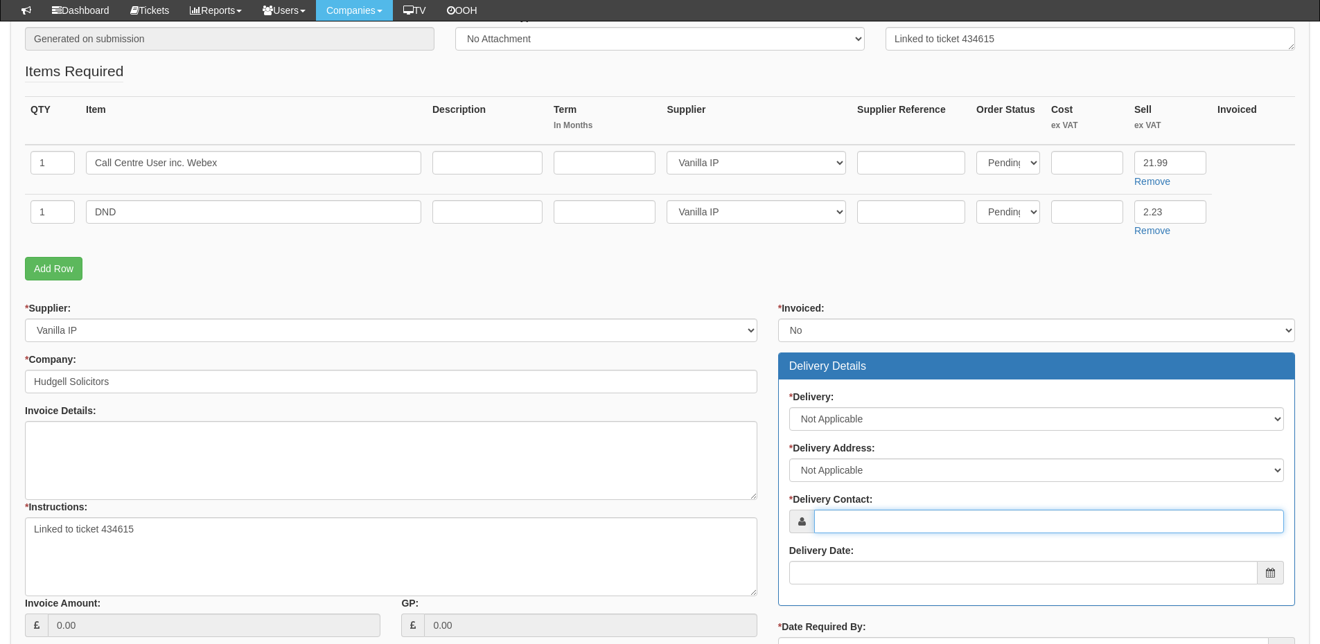
click at [833, 515] on input "* Delivery Contact:" at bounding box center [1049, 522] width 470 height 24
type input "Josh Love"
click at [858, 575] on input "Delivery Date:" at bounding box center [1023, 573] width 468 height 24
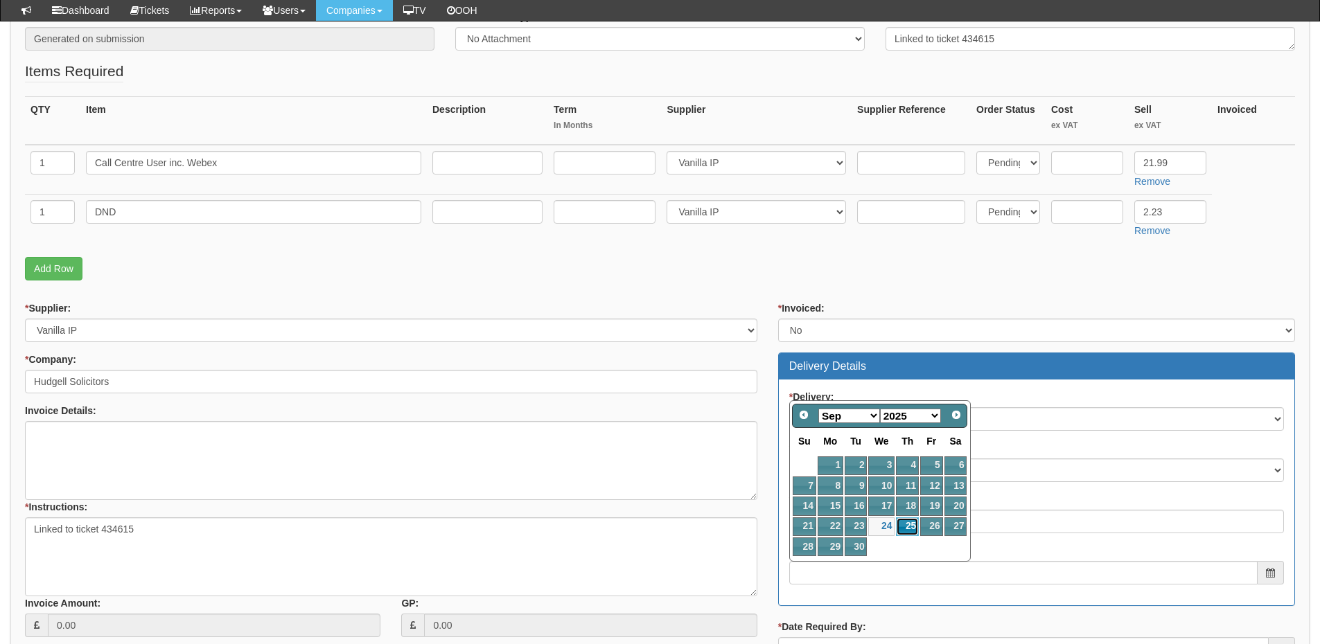
click at [907, 528] on link "25" at bounding box center [907, 526] width 23 height 19
type input "2025-09-25"
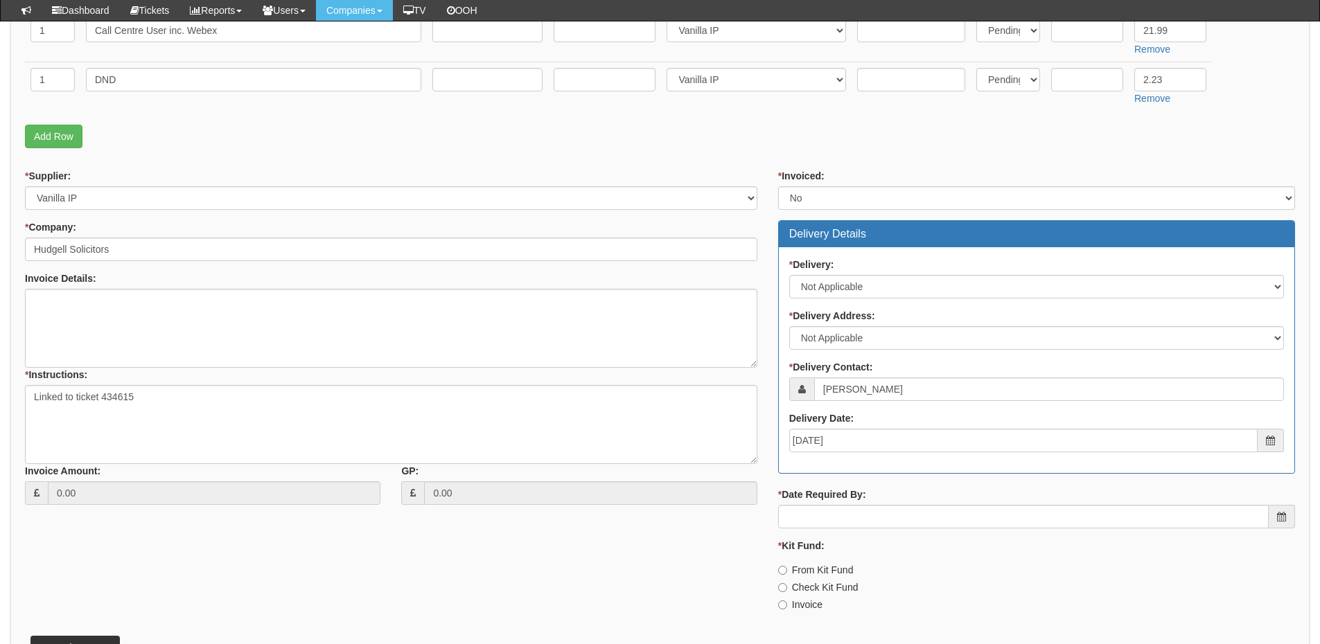
scroll to position [416, 0]
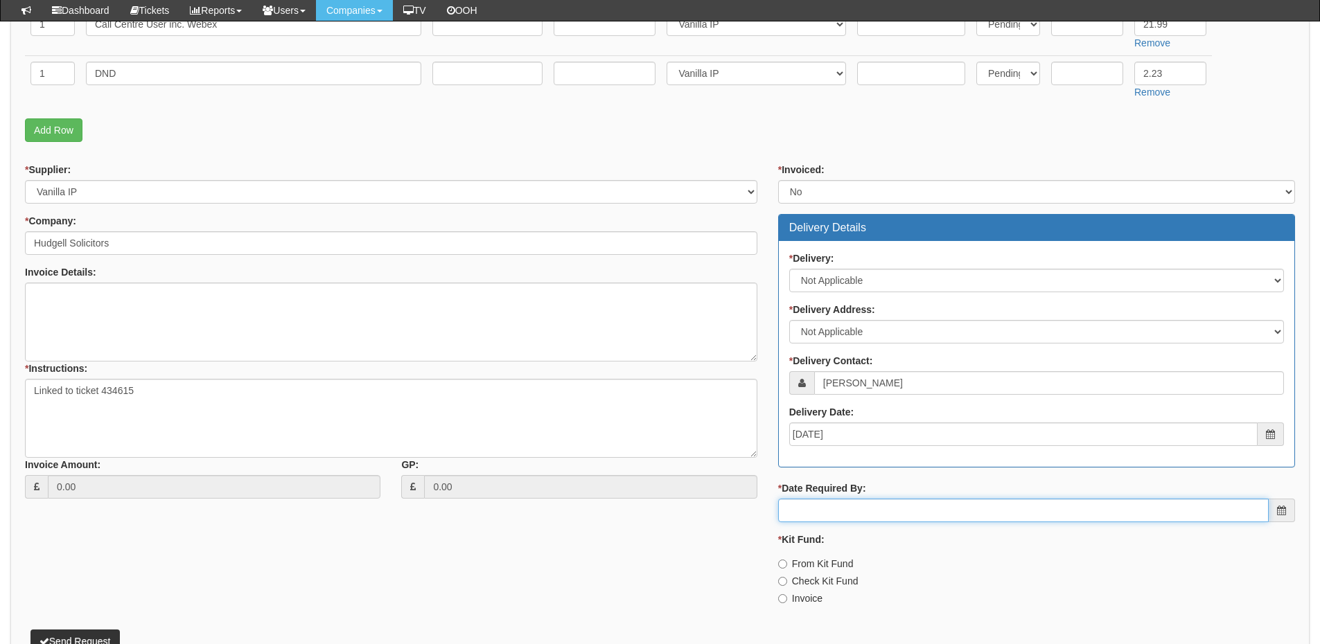
click at [892, 506] on input "* Date Required By:" at bounding box center [1023, 511] width 490 height 24
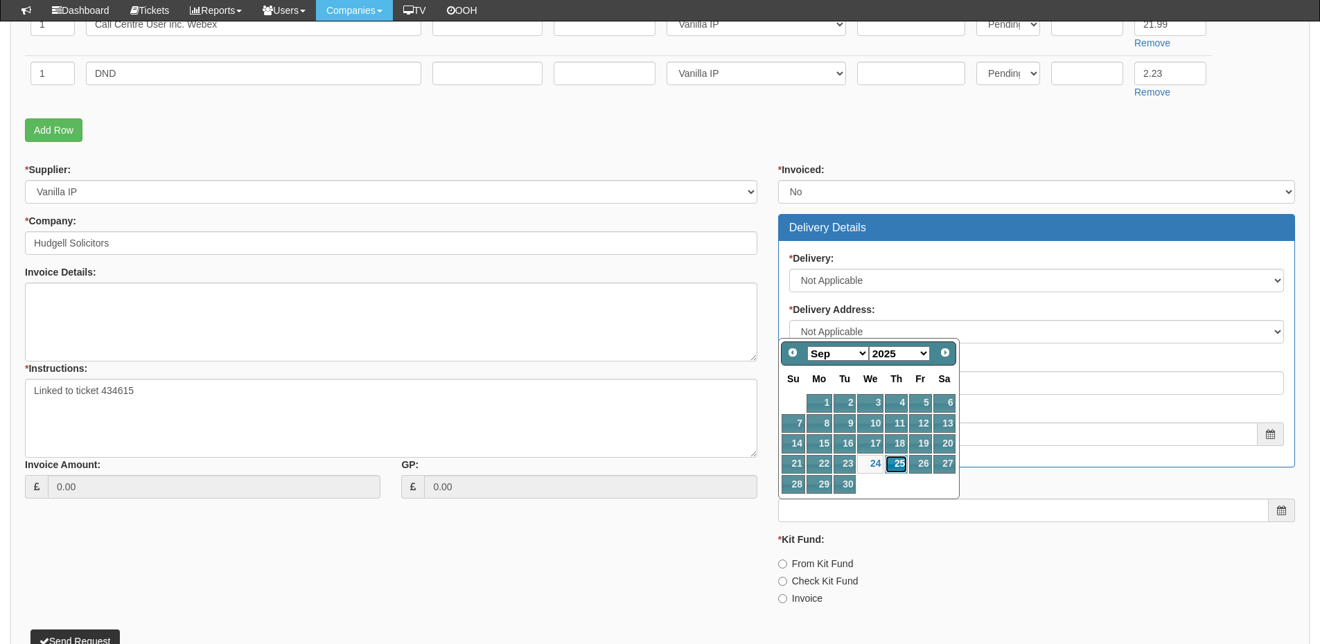
click at [895, 461] on link "25" at bounding box center [896, 464] width 23 height 19
type input "2025-09-25"
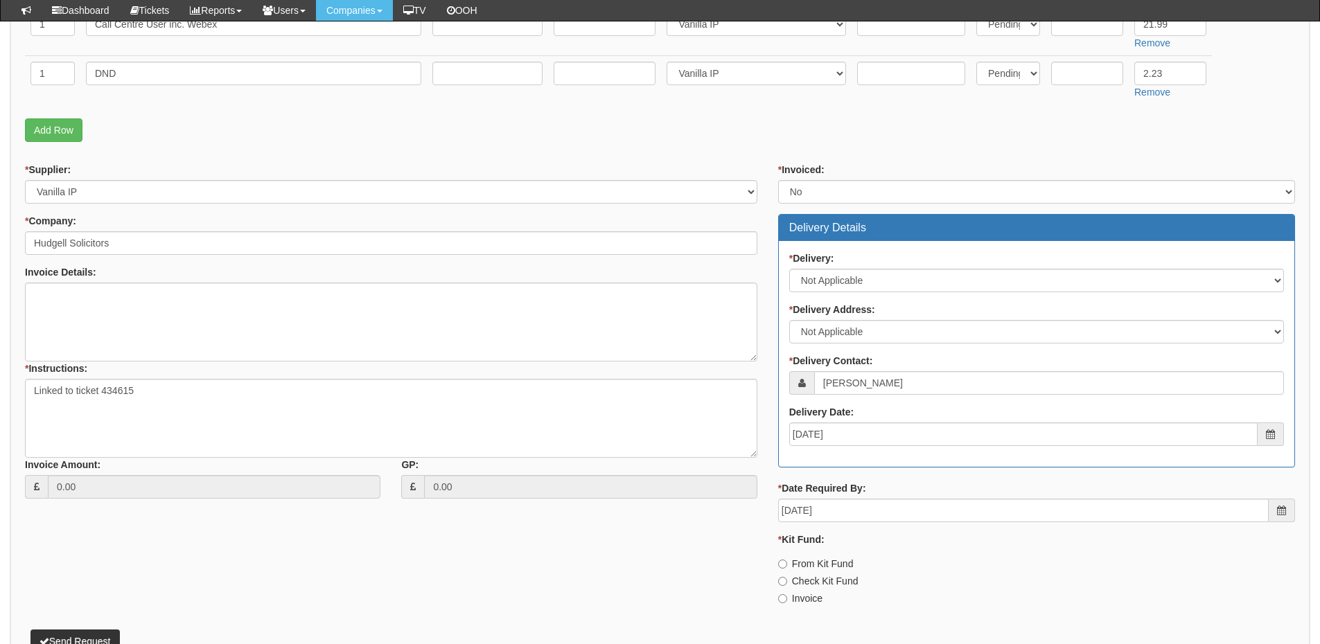
click at [794, 598] on label "Invoice" at bounding box center [800, 599] width 44 height 14
click at [787, 598] on input "Invoice" at bounding box center [782, 598] width 9 height 9
radio input "true"
click at [75, 634] on button "Send Request" at bounding box center [74, 642] width 89 height 24
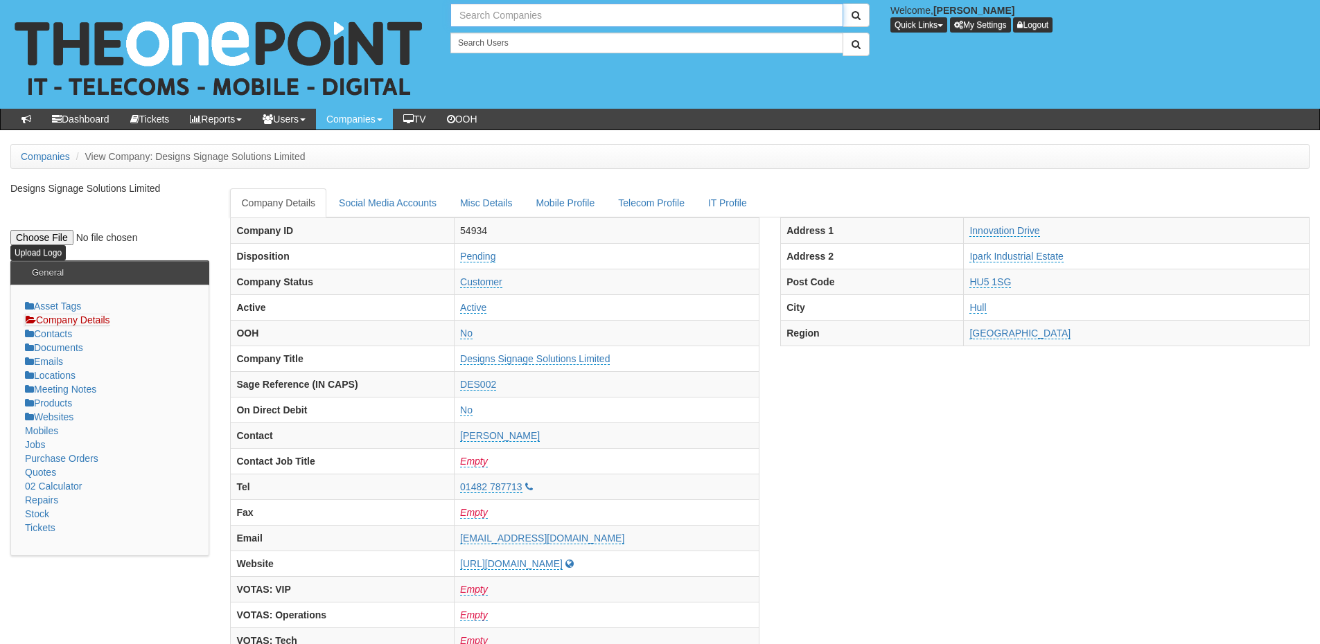
click at [511, 9] on input "text" at bounding box center [646, 15] width 393 height 24
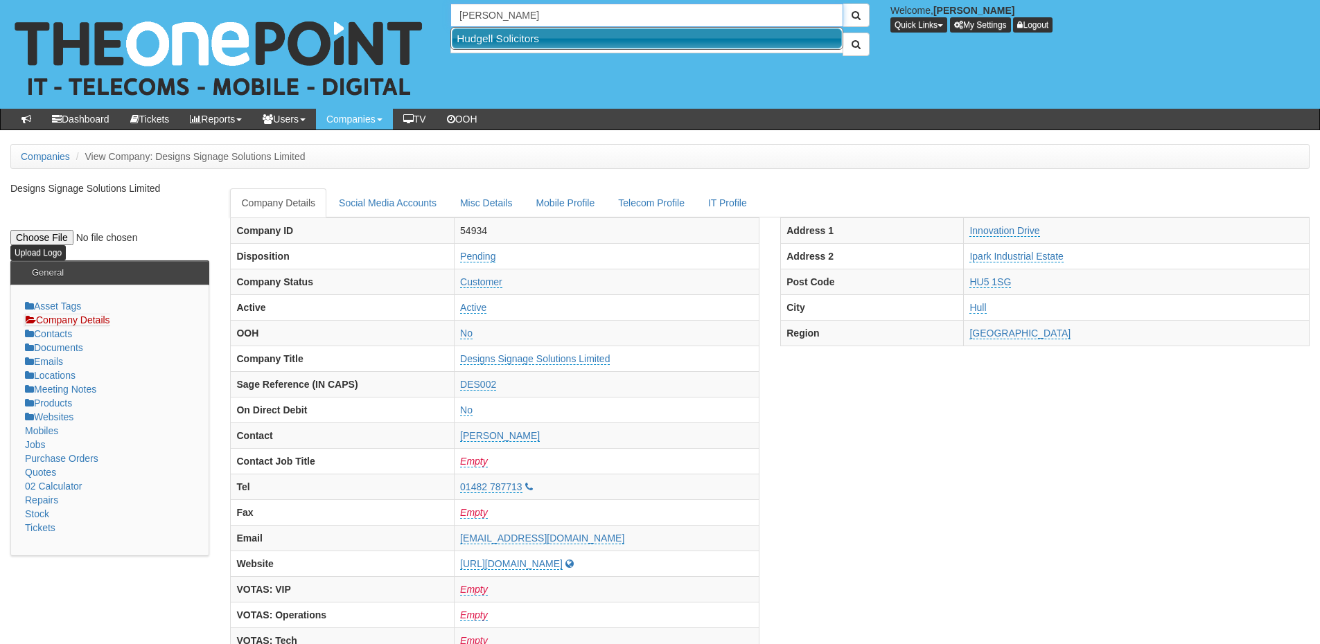
click at [509, 38] on link "Hudgell Solicitors" at bounding box center [647, 38] width 390 height 20
type input "Hudgell Solicitors"
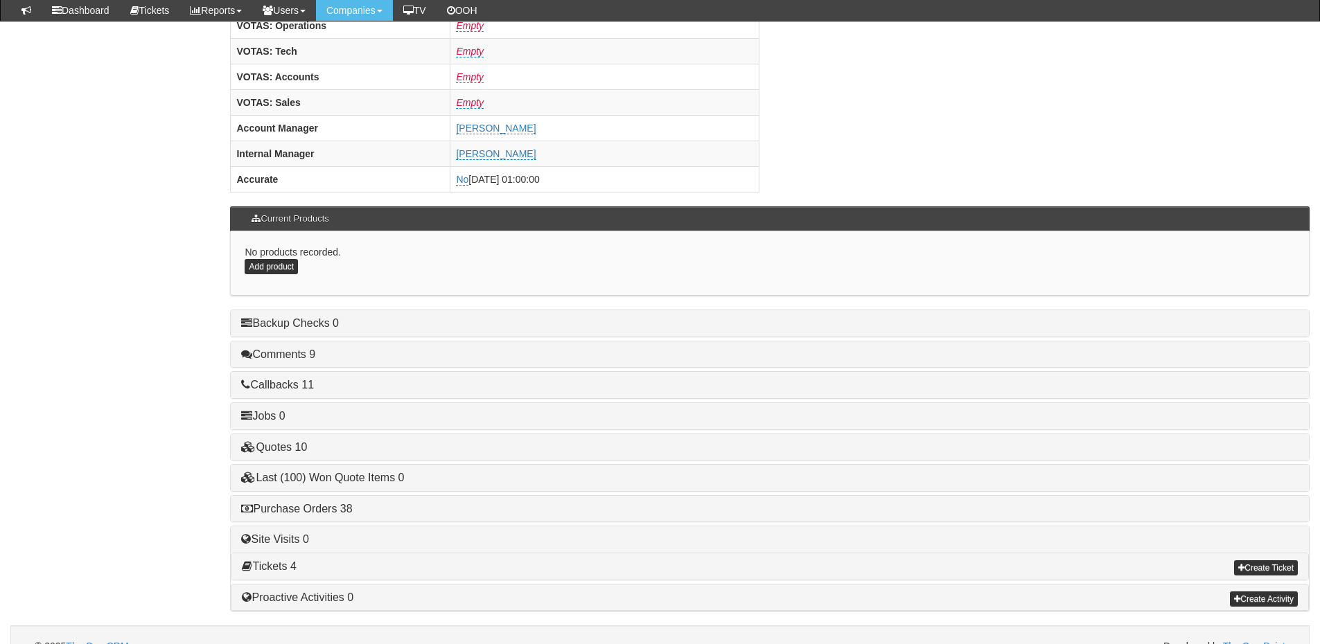
scroll to position [577, 0]
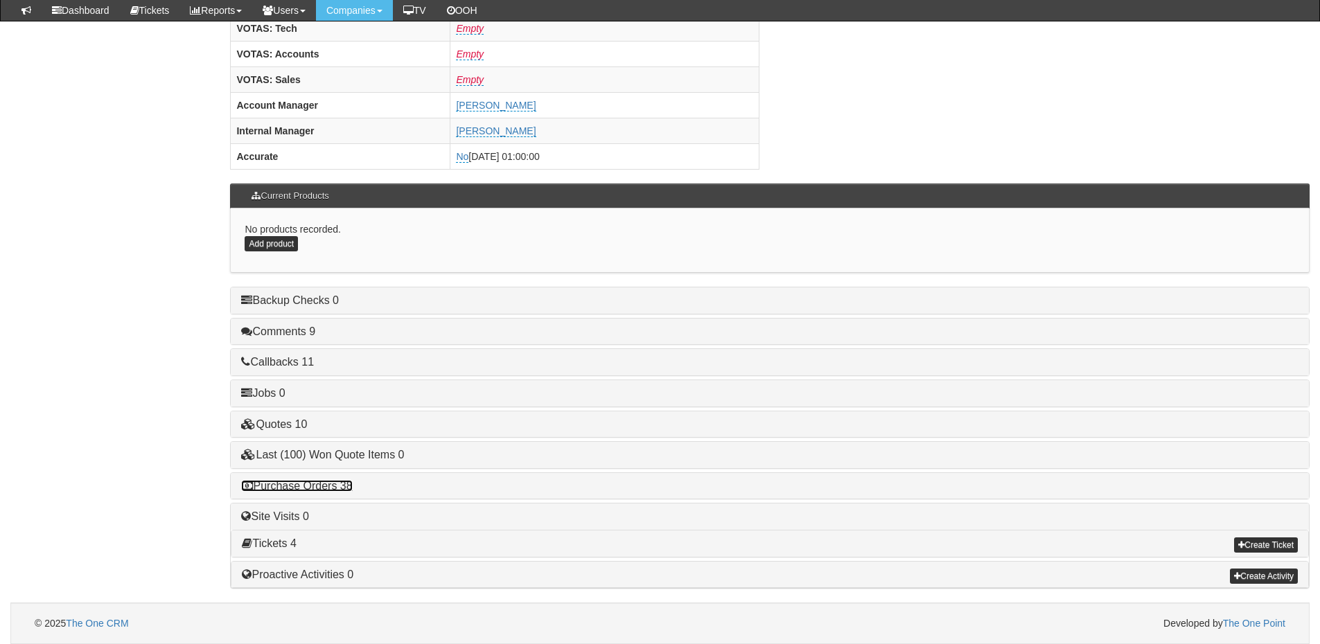
click at [326, 488] on link "Purchase Orders 38" at bounding box center [296, 486] width 111 height 12
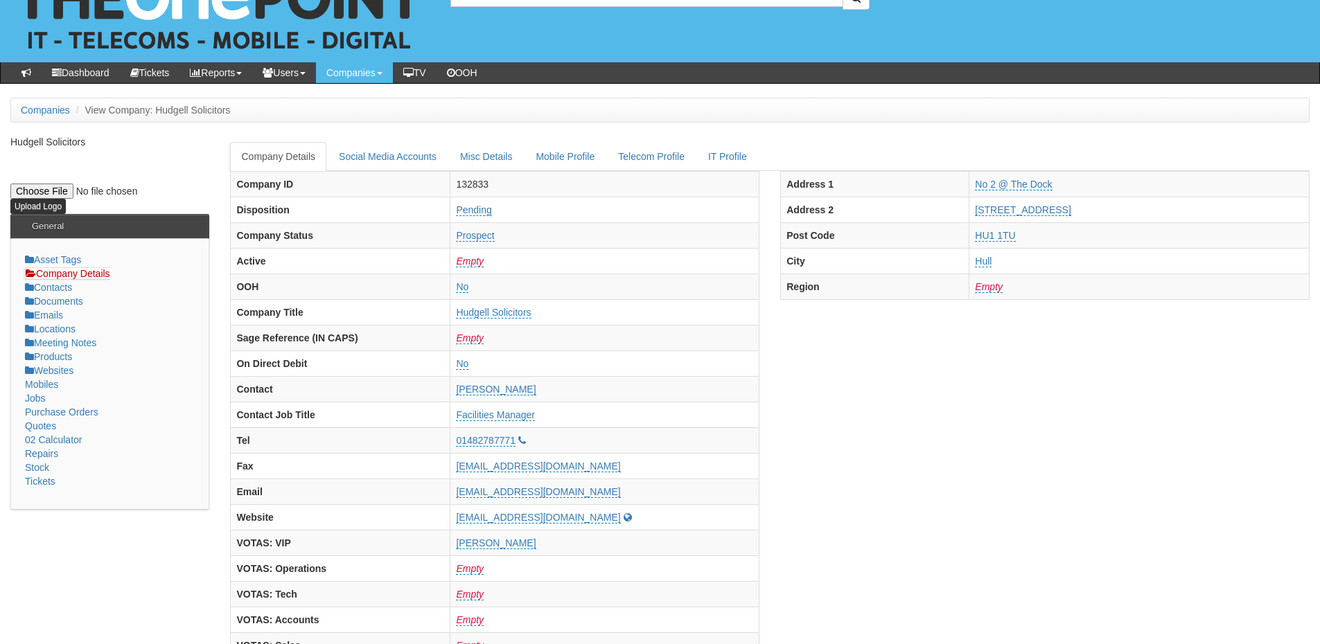
scroll to position [0, 0]
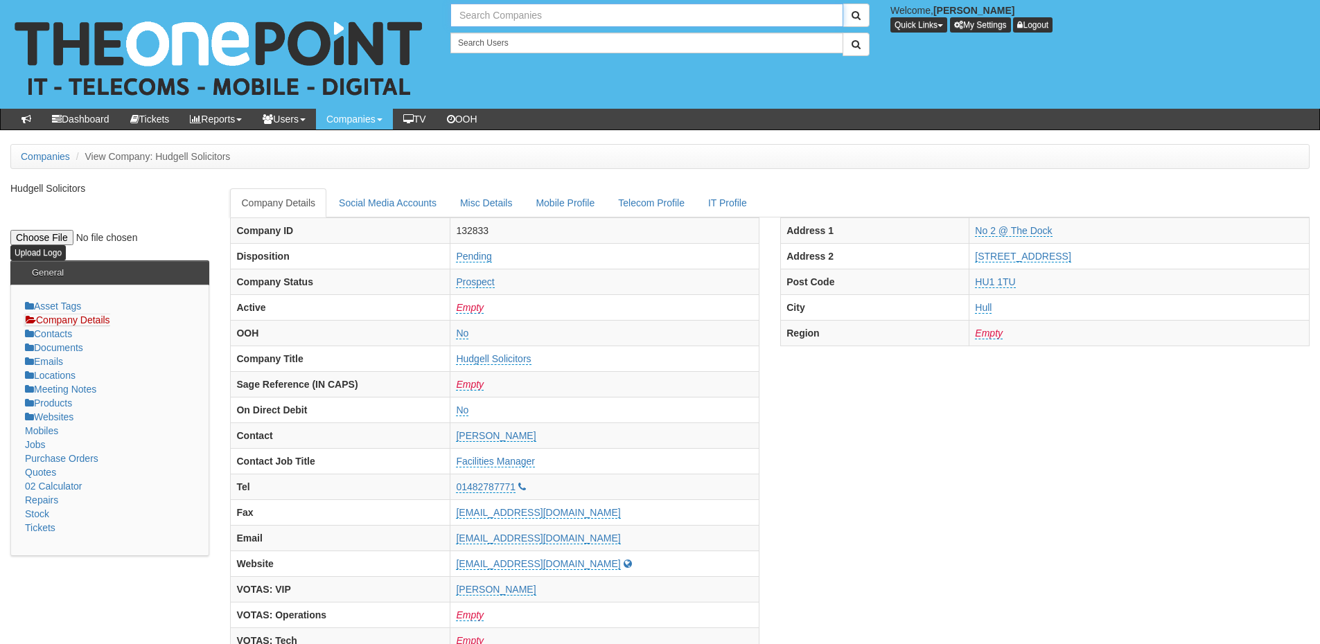
click at [485, 24] on input "text" at bounding box center [646, 15] width 393 height 24
click at [509, 36] on link "Engine7 Audio Production Limited" at bounding box center [647, 38] width 390 height 20
type input "Engine7 Audio Production Limited"
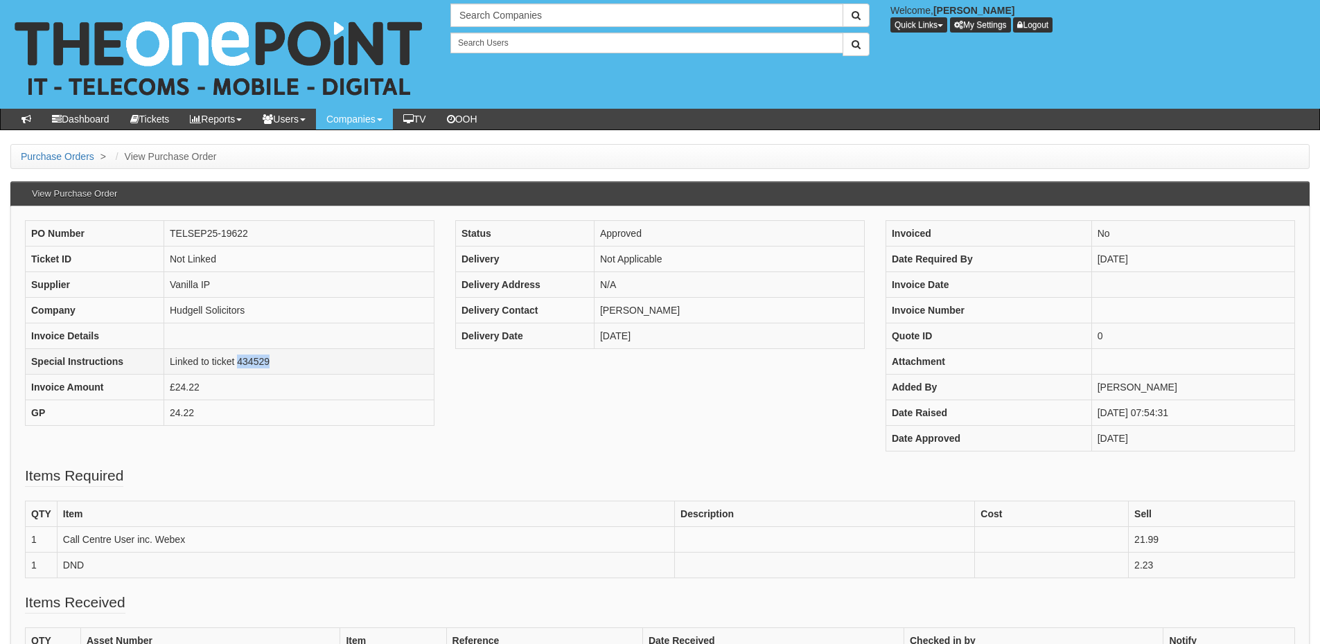
drag, startPoint x: 238, startPoint y: 362, endPoint x: 272, endPoint y: 361, distance: 33.9
click at [272, 361] on td "Linked to ticket 434529" at bounding box center [299, 361] width 270 height 26
copy td "434529"
drag, startPoint x: 238, startPoint y: 363, endPoint x: 274, endPoint y: 363, distance: 36.7
click at [274, 363] on td "Linked to ticket 433949" at bounding box center [299, 361] width 270 height 26
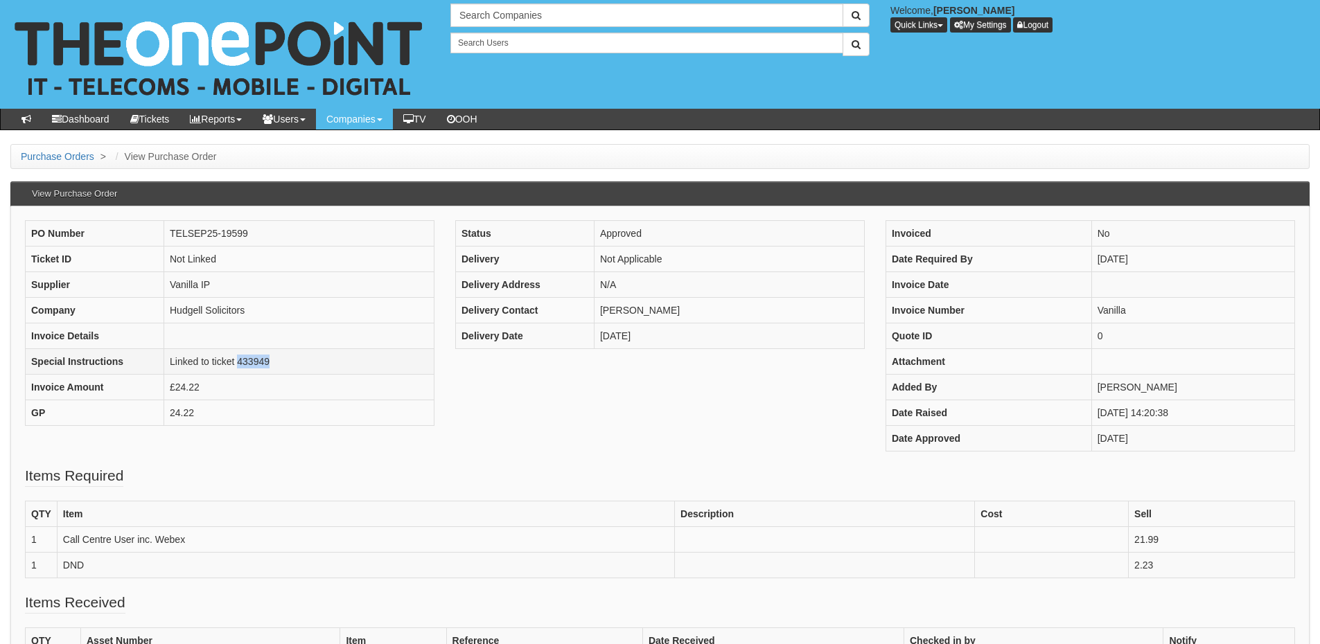
copy td "433949"
drag, startPoint x: 64, startPoint y: 537, endPoint x: 207, endPoint y: 538, distance: 142.7
click at [207, 538] on td "Call Centre User inc. Webex" at bounding box center [365, 539] width 617 height 26
copy td "Call Centre User inc. Webex"
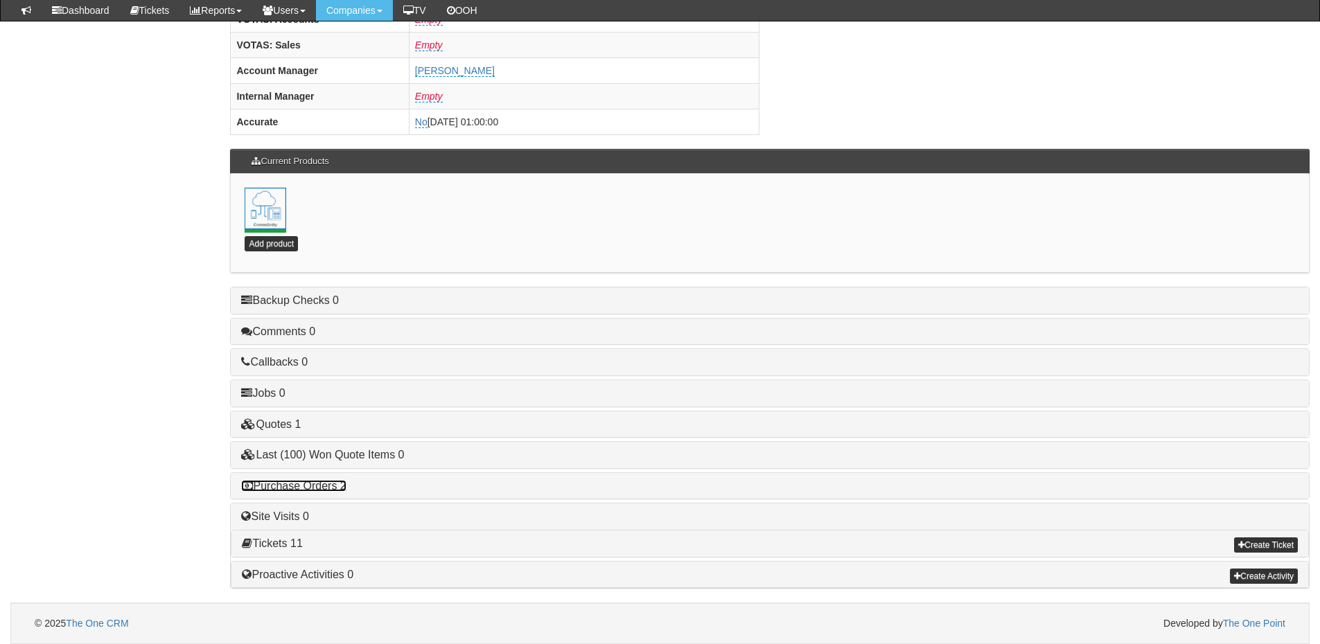
click at [328, 485] on link "Purchase Orders 2" at bounding box center [293, 486] width 105 height 12
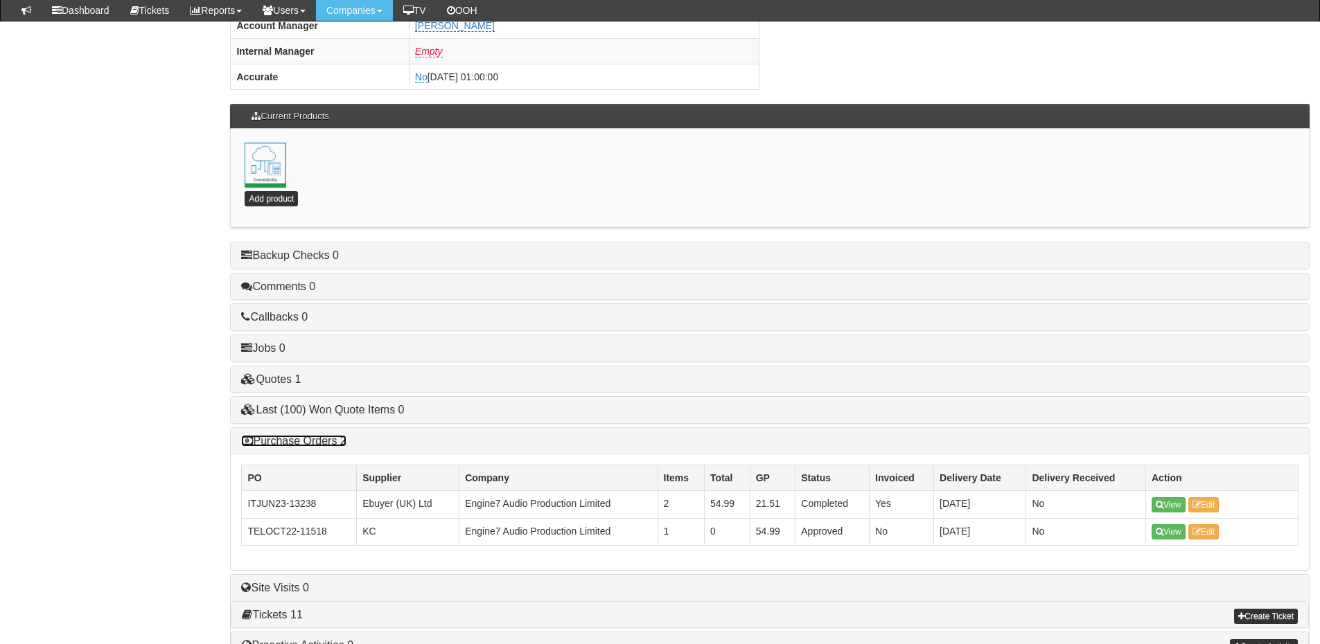
scroll to position [681, 0]
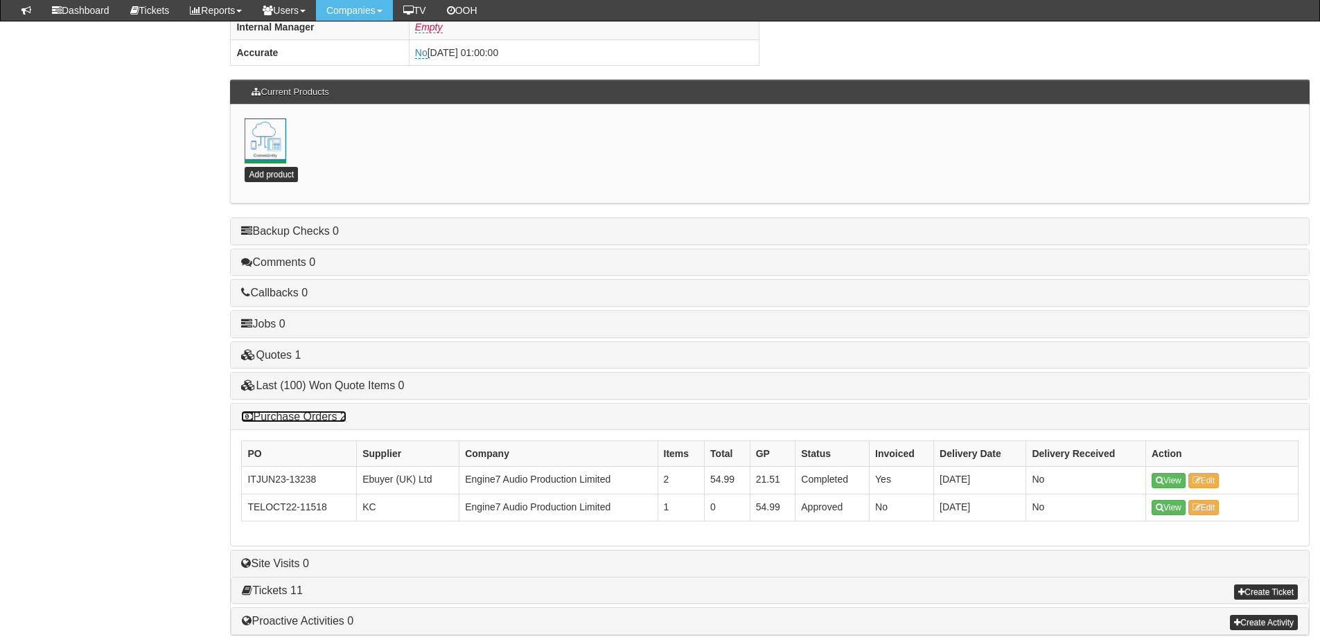
click at [298, 415] on link "Purchase Orders 2" at bounding box center [293, 417] width 105 height 12
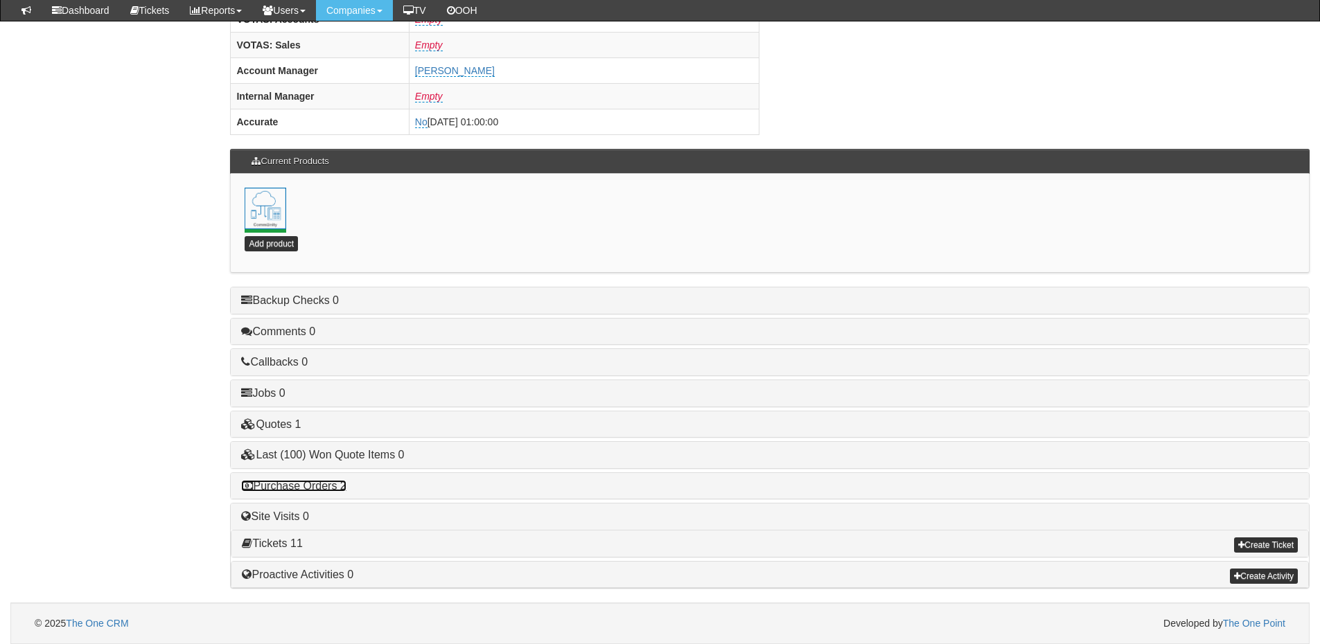
scroll to position [612, 0]
